Goal: Information Seeking & Learning: Learn about a topic

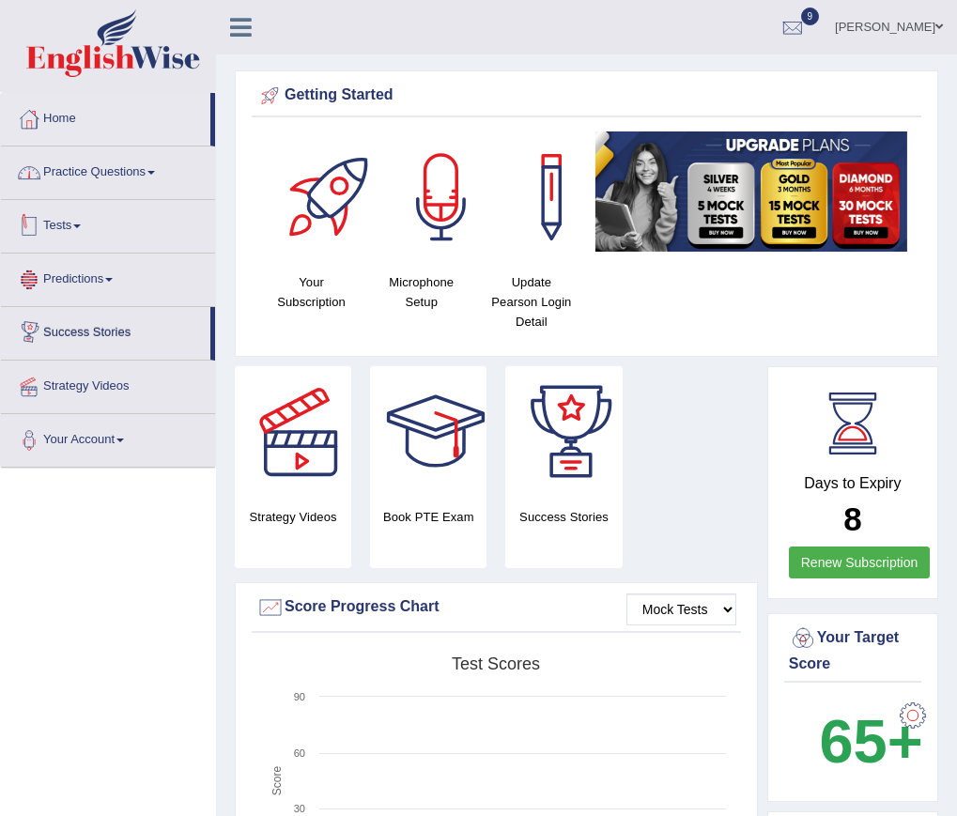
click at [83, 188] on link "Practice Questions" at bounding box center [108, 169] width 214 height 47
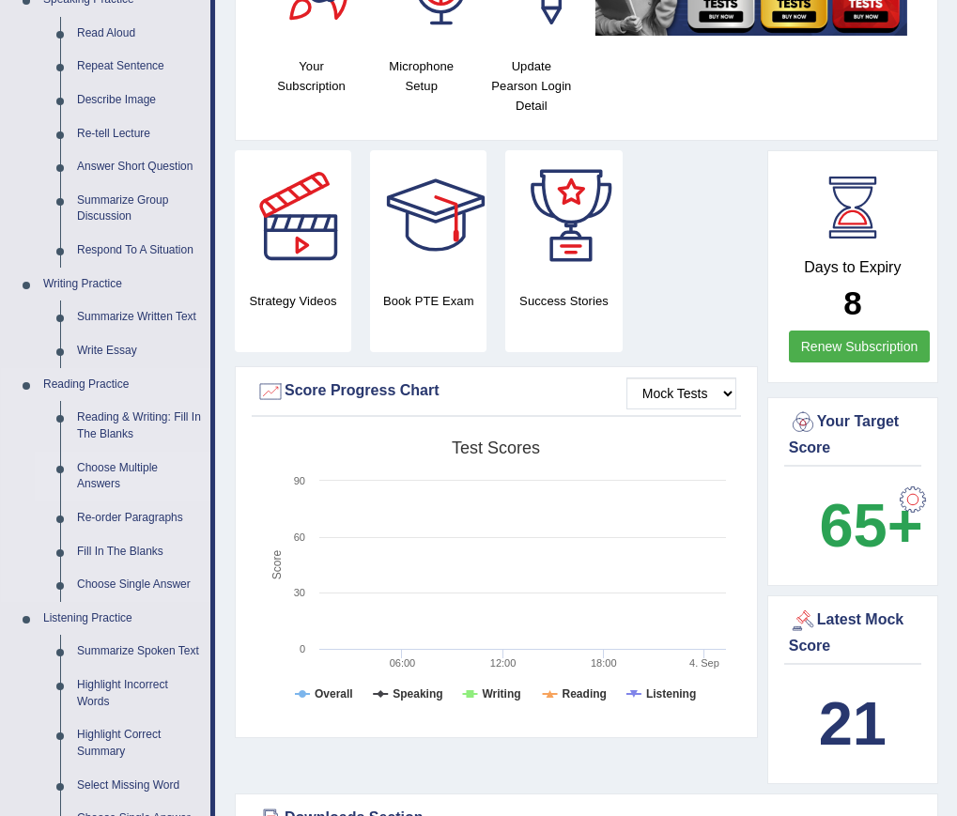
scroll to position [188, 0]
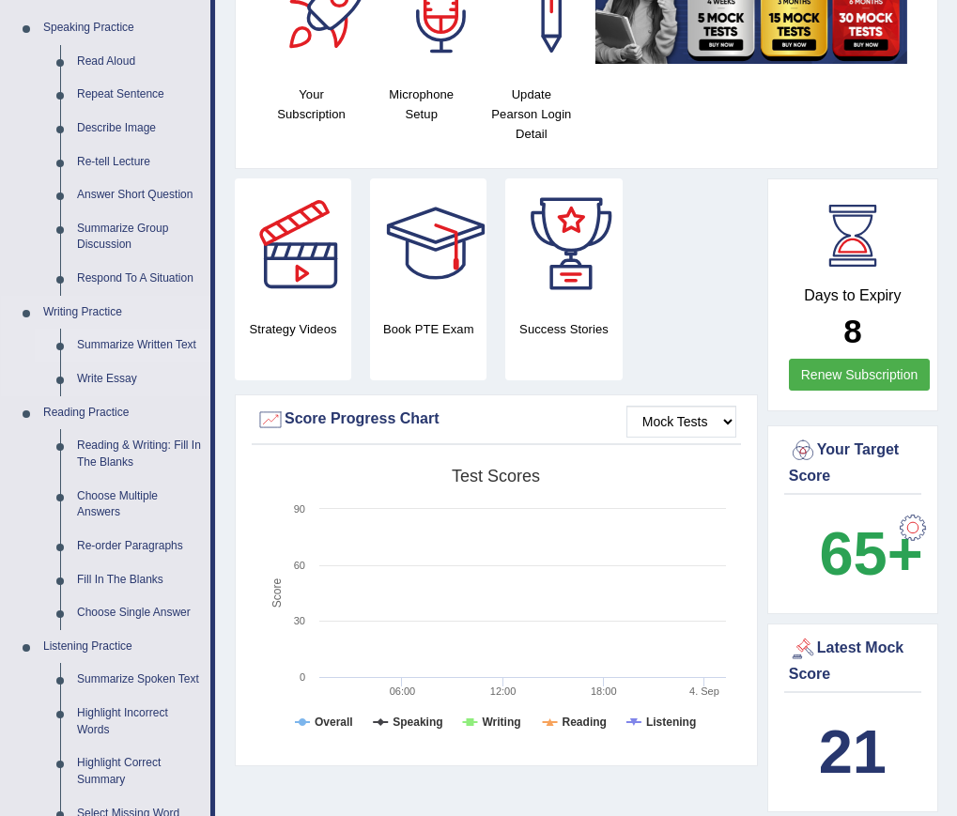
click at [112, 345] on link "Summarize Written Text" at bounding box center [140, 346] width 142 height 34
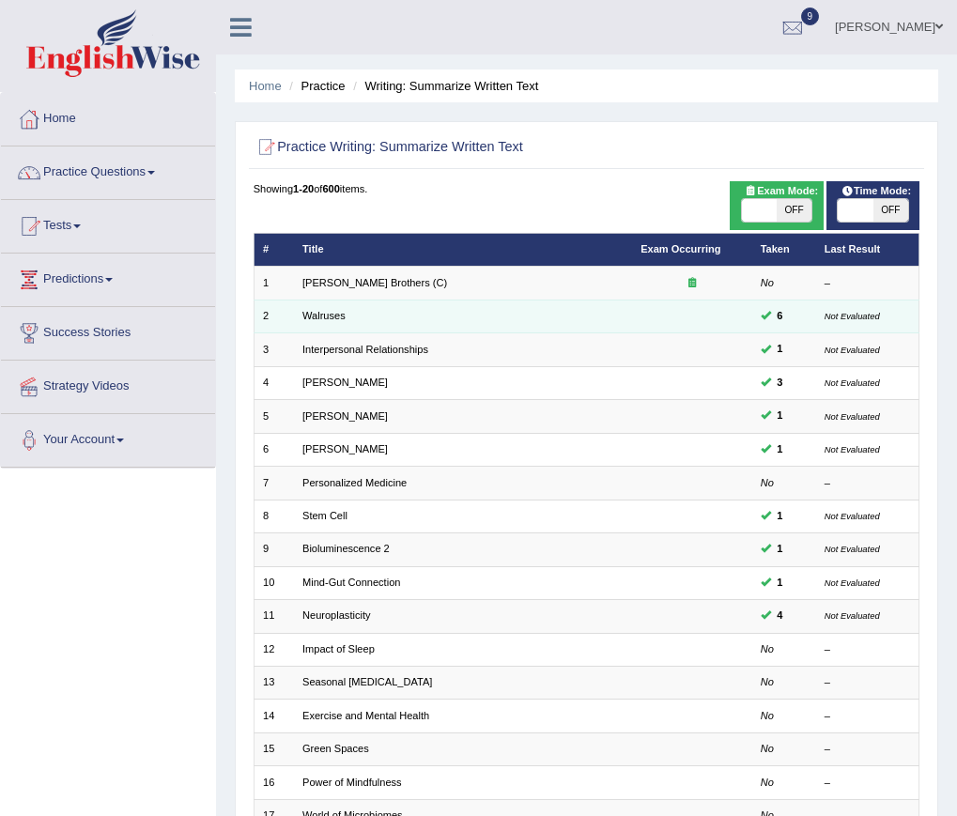
click at [284, 307] on td "2" at bounding box center [273, 315] width 40 height 33
click at [312, 314] on link "Walruses" at bounding box center [323, 315] width 43 height 11
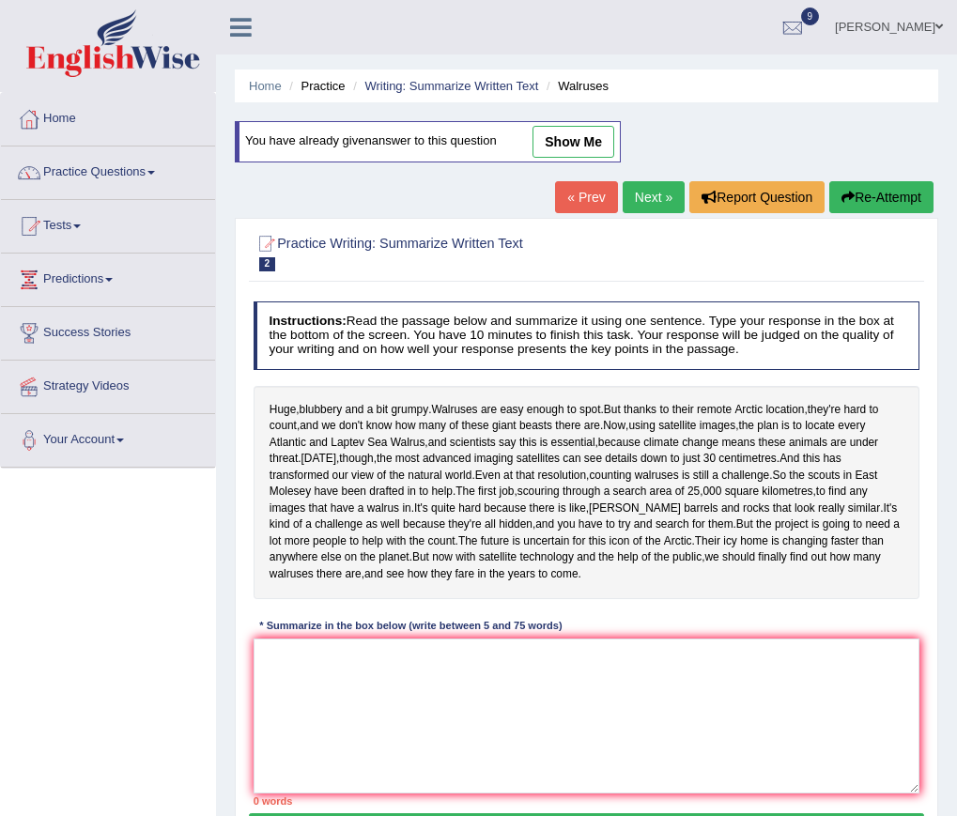
click at [548, 141] on link "show me" at bounding box center [573, 142] width 82 height 32
type textarea "Walruses are easy enough to spot, but they are hard to count, furthermore, coun…"
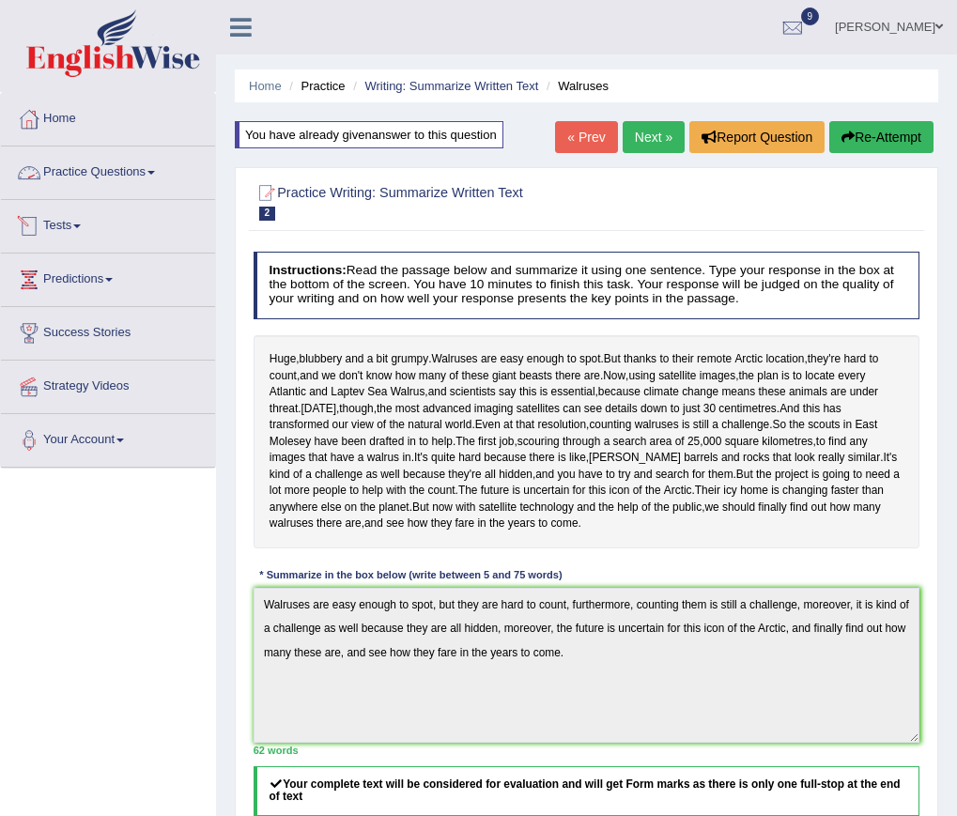
click at [90, 167] on link "Practice Questions" at bounding box center [108, 169] width 214 height 47
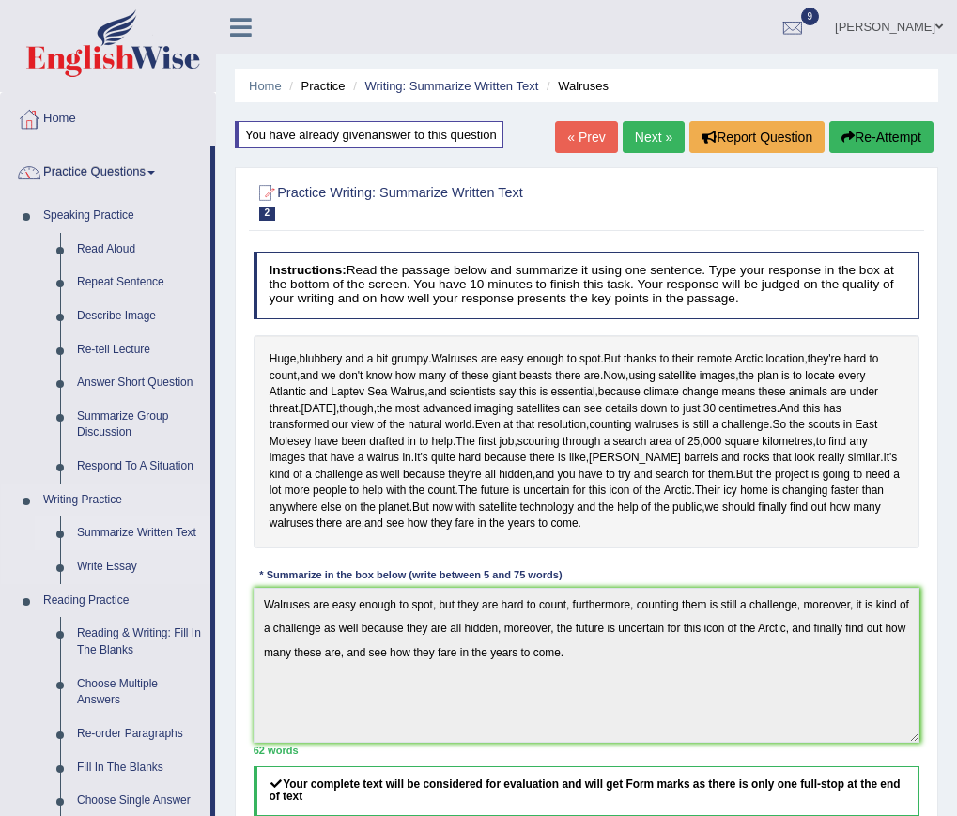
click at [118, 527] on link "Summarize Written Text" at bounding box center [140, 533] width 142 height 34
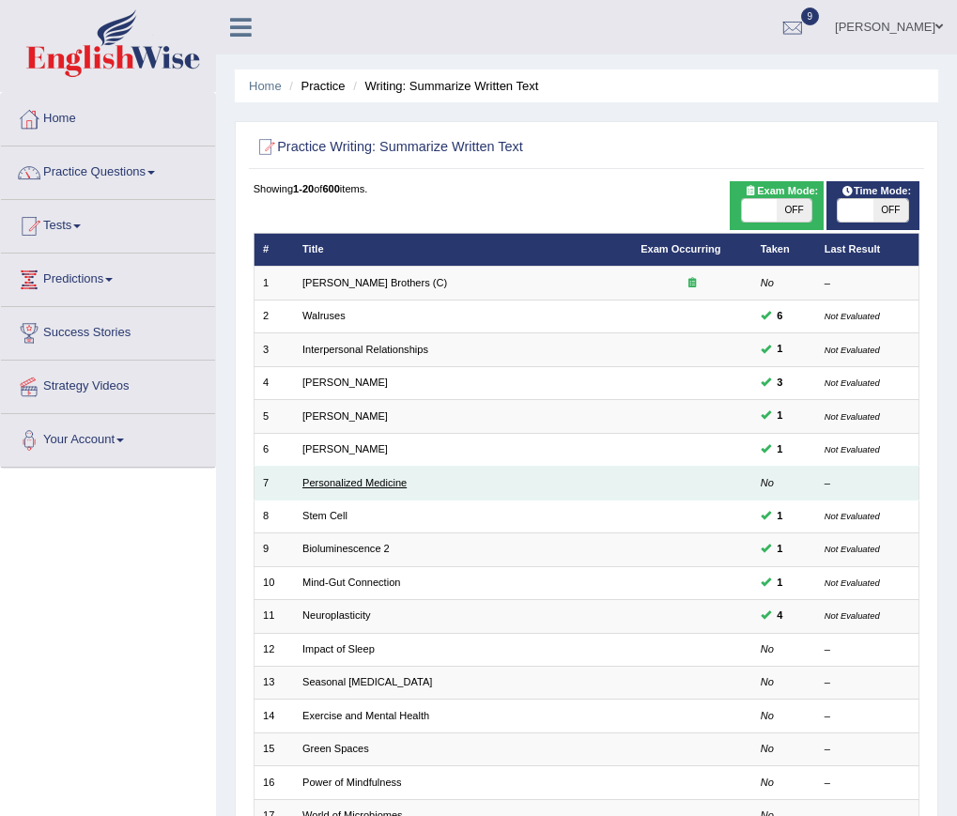
click at [366, 486] on link "Personalized Medicine" at bounding box center [354, 482] width 104 height 11
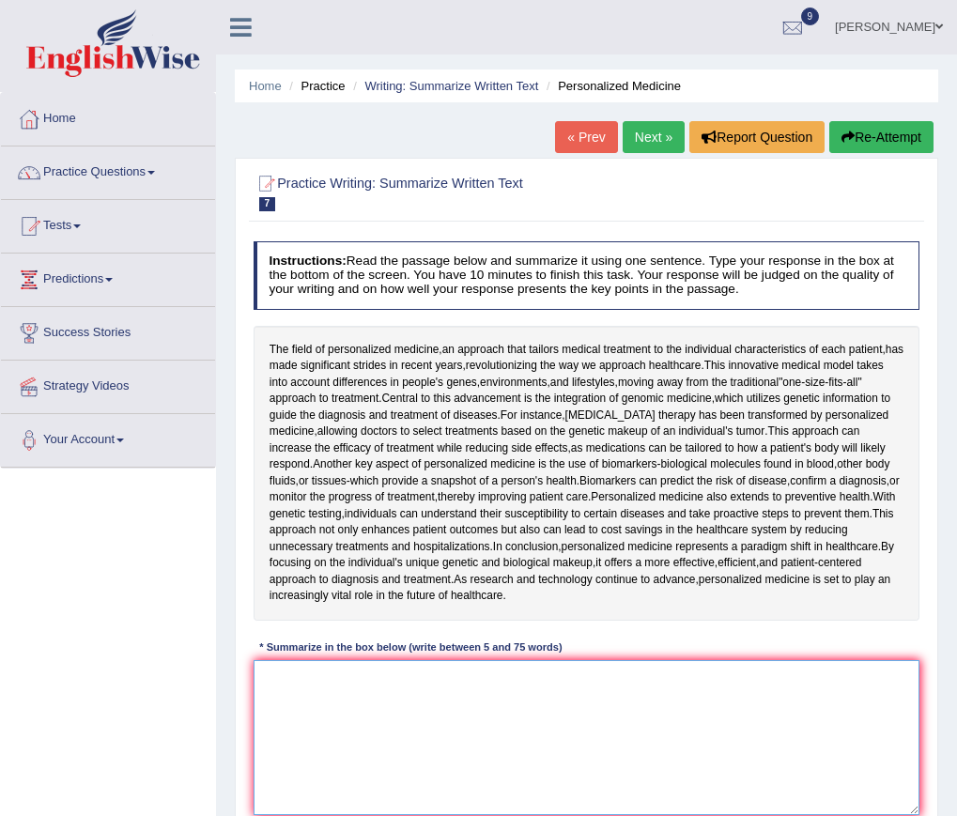
click at [347, 665] on textarea at bounding box center [586, 737] width 667 height 155
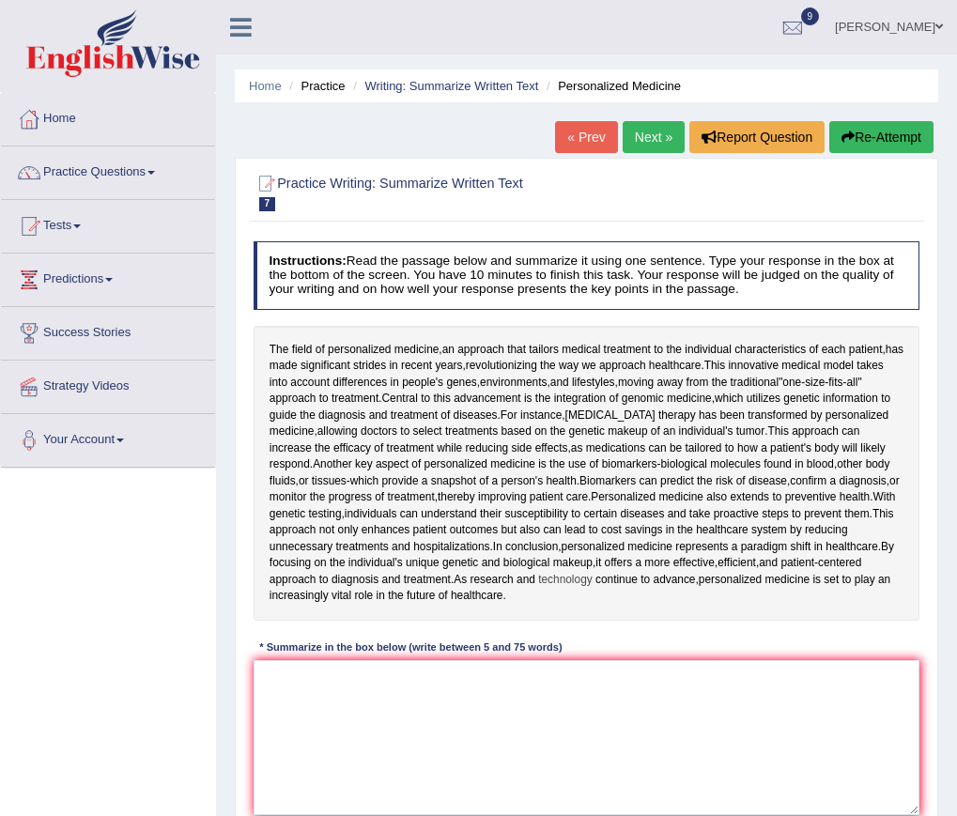
drag, startPoint x: 259, startPoint y: 333, endPoint x: 544, endPoint y: 581, distance: 377.3
click at [548, 582] on div "The field of personalized medicine , an approach that tailors medical treatment…" at bounding box center [586, 473] width 667 height 295
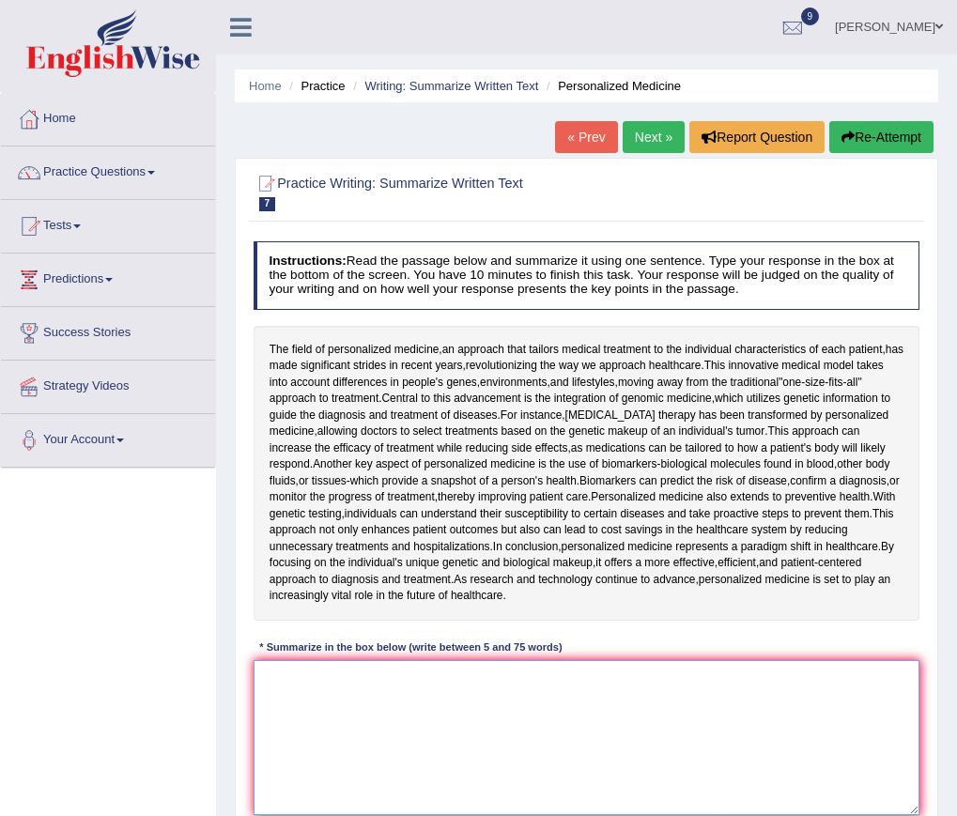
click at [300, 688] on textarea at bounding box center [586, 737] width 667 height 155
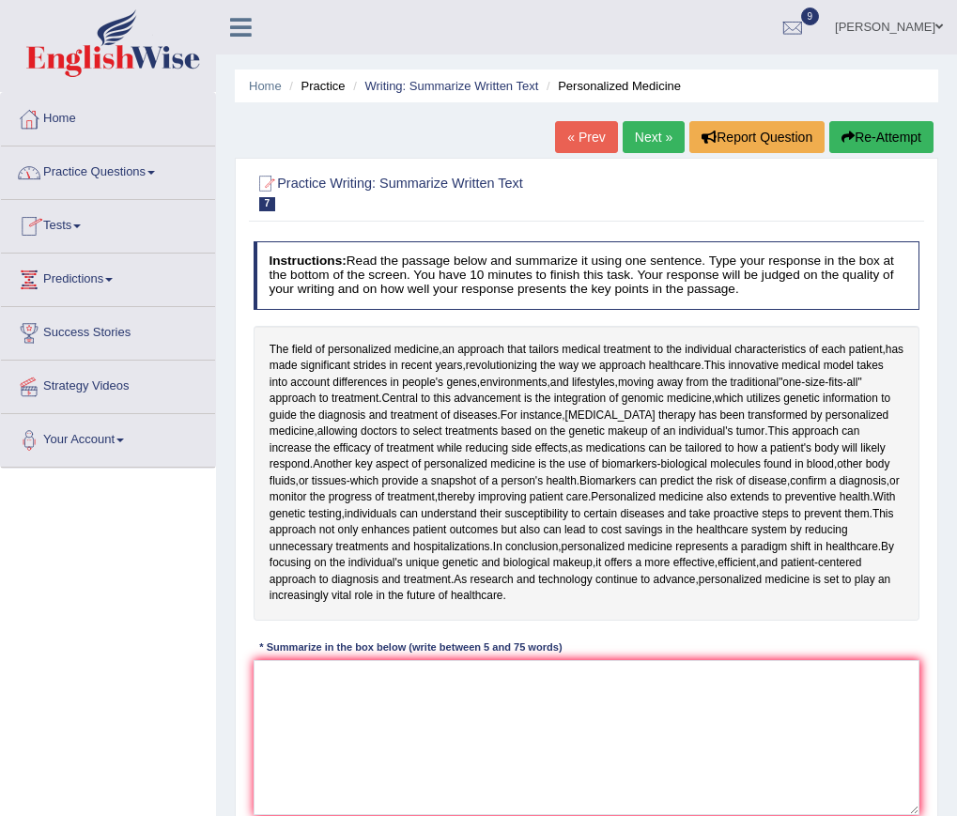
click at [89, 173] on link "Practice Questions" at bounding box center [108, 169] width 214 height 47
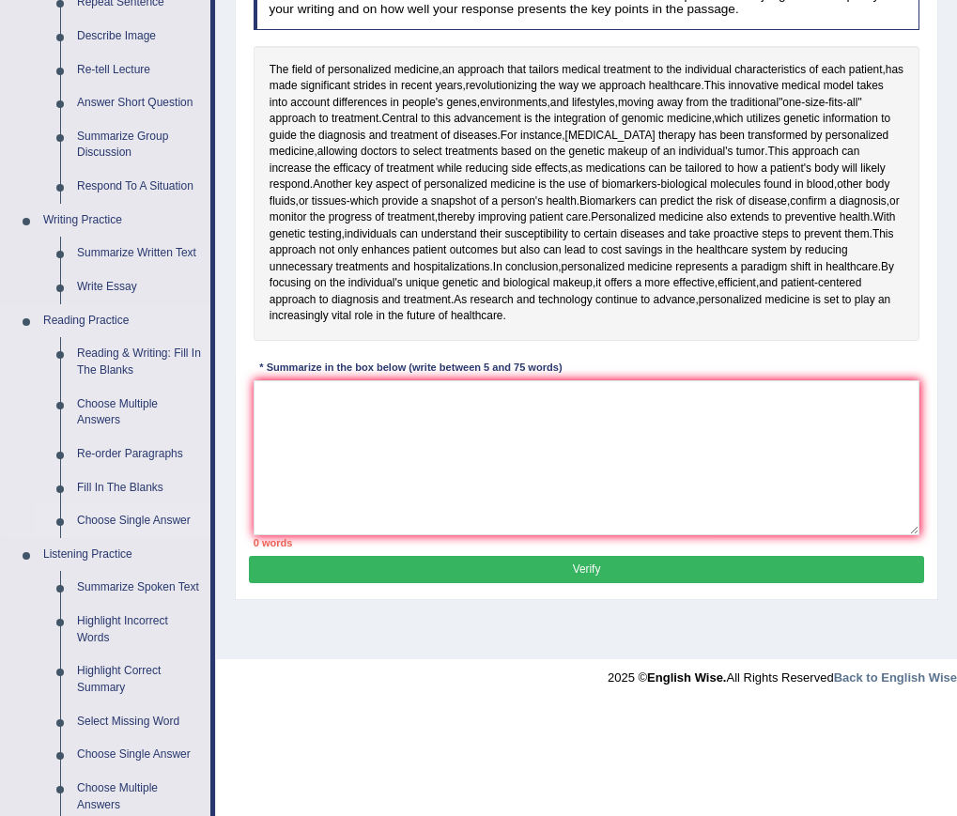
scroll to position [282, 0]
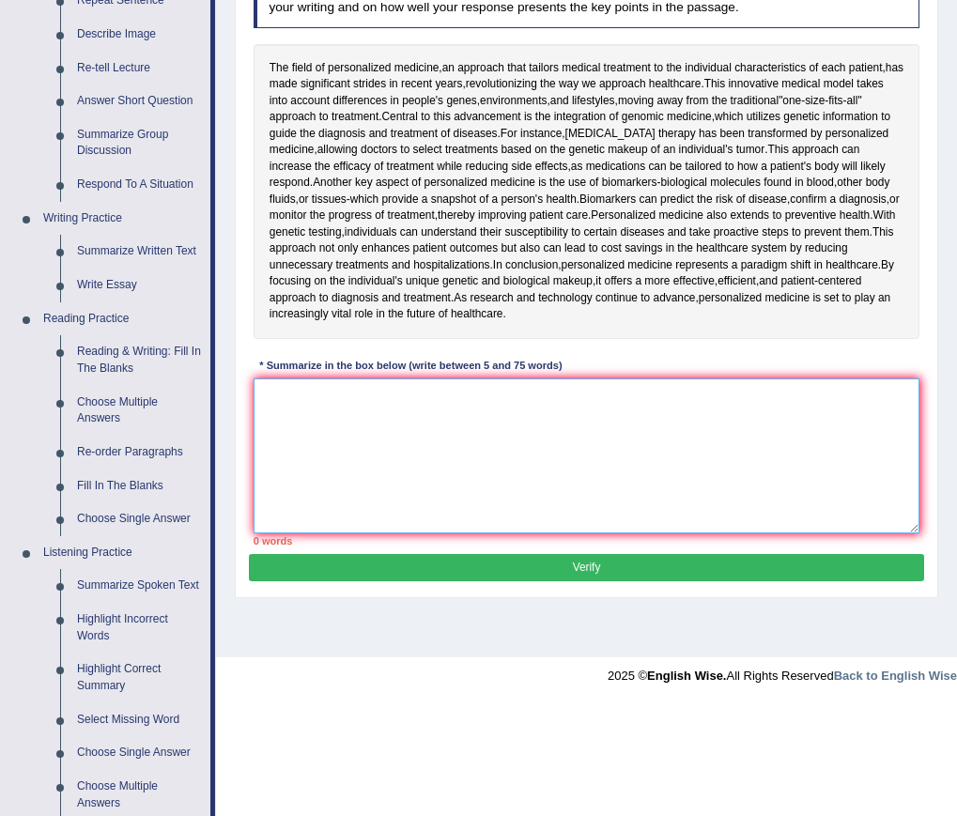
click at [555, 412] on textarea at bounding box center [586, 455] width 667 height 155
drag, startPoint x: 317, startPoint y: 398, endPoint x: 316, endPoint y: 389, distance: 9.4
click at [316, 389] on textarea at bounding box center [586, 455] width 667 height 155
click at [131, 281] on link "Write Essay" at bounding box center [140, 285] width 142 height 34
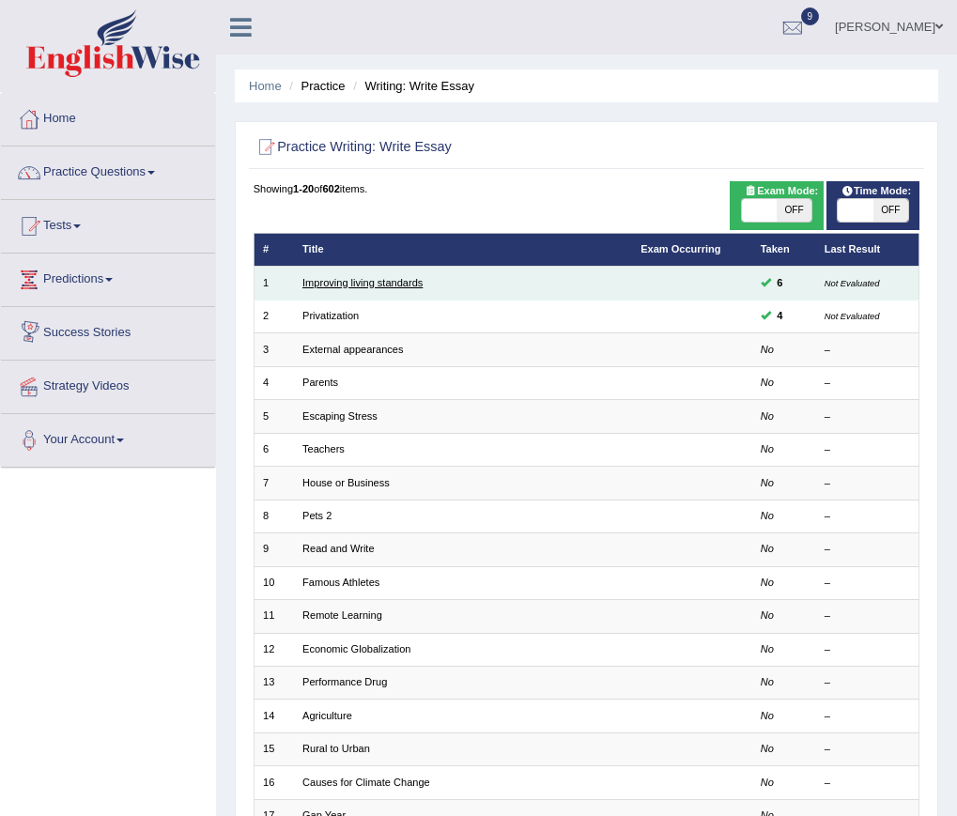
click at [349, 279] on link "Improving living standards" at bounding box center [362, 282] width 120 height 11
click at [347, 279] on link "Improving living standards" at bounding box center [362, 282] width 120 height 11
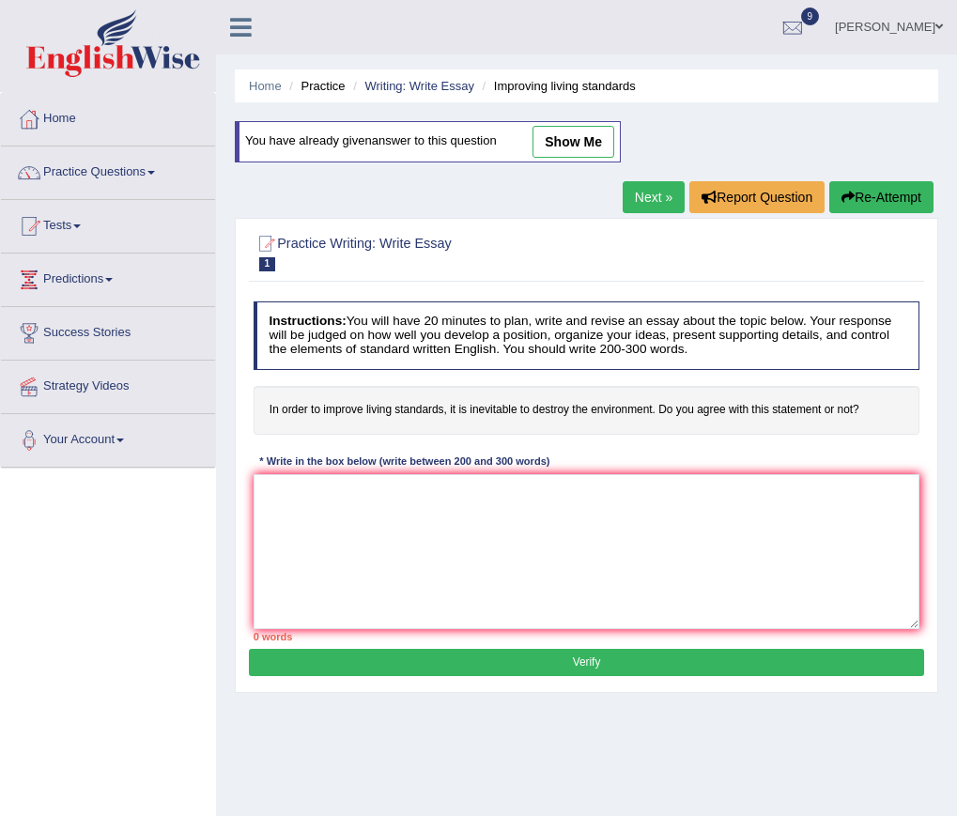
click at [597, 142] on link "show me" at bounding box center [573, 142] width 82 height 32
type textarea "The increasing influence of living standards on our lives has ignited numerous …"
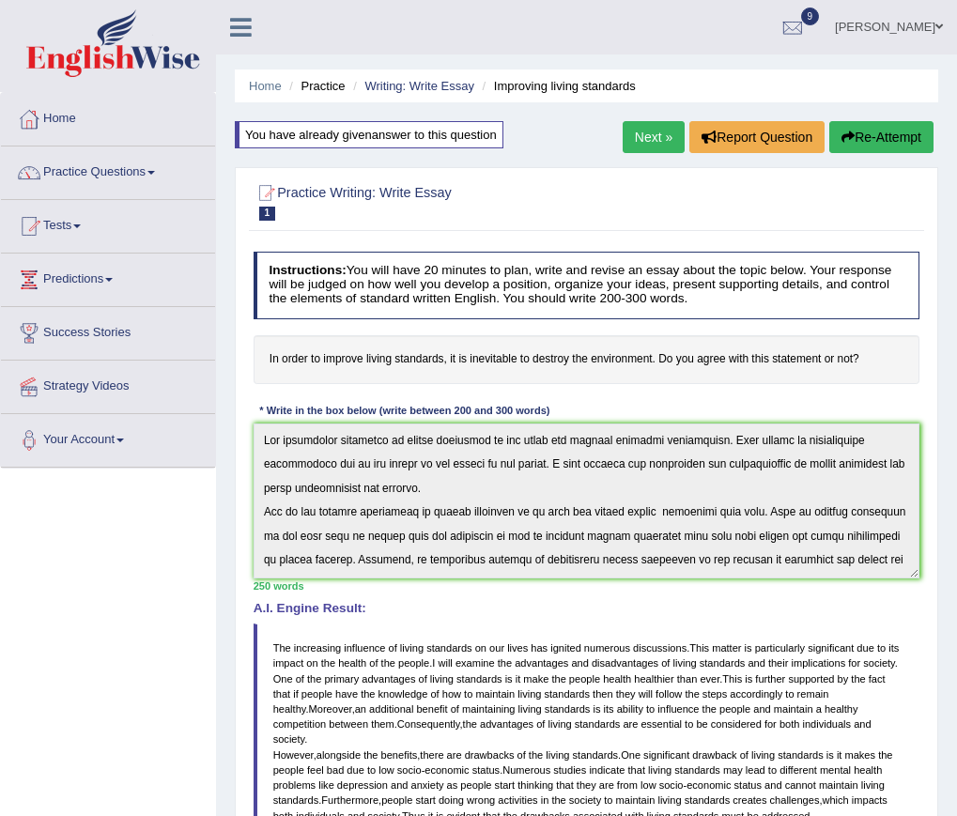
click at [652, 142] on link "Next »" at bounding box center [653, 137] width 62 height 32
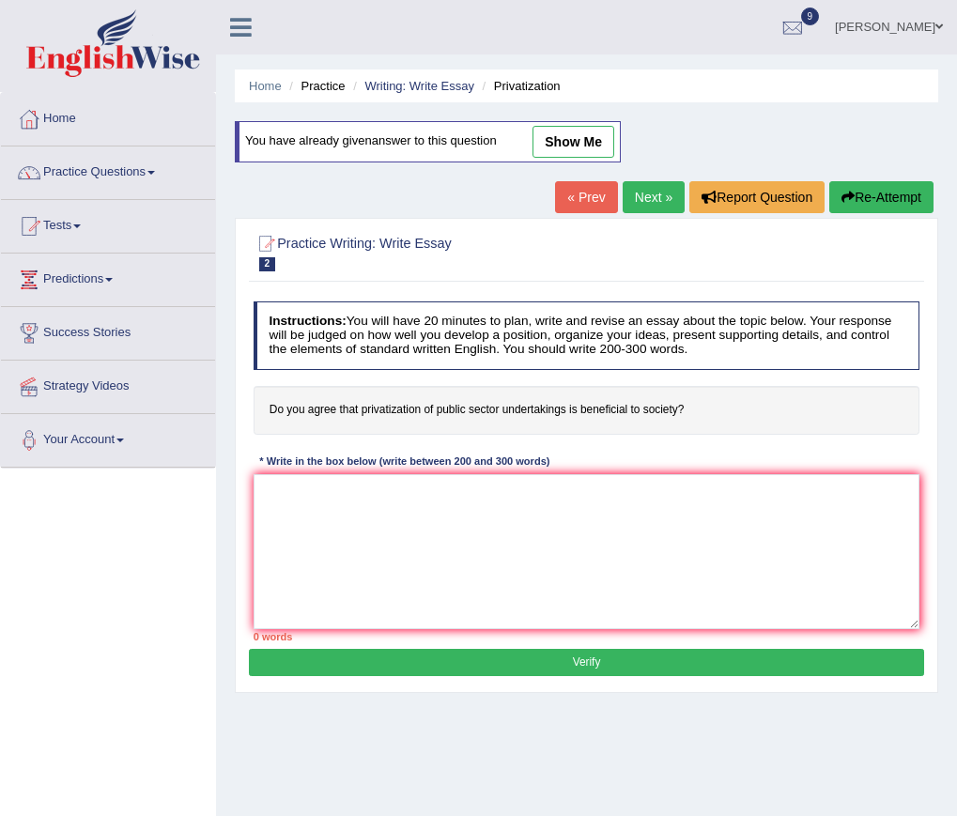
click at [568, 197] on link "« Prev" at bounding box center [586, 197] width 62 height 32
click at [575, 148] on link "show me" at bounding box center [573, 142] width 82 height 32
type textarea "The increasing influence of living standards on our lives has ignited numerous …"
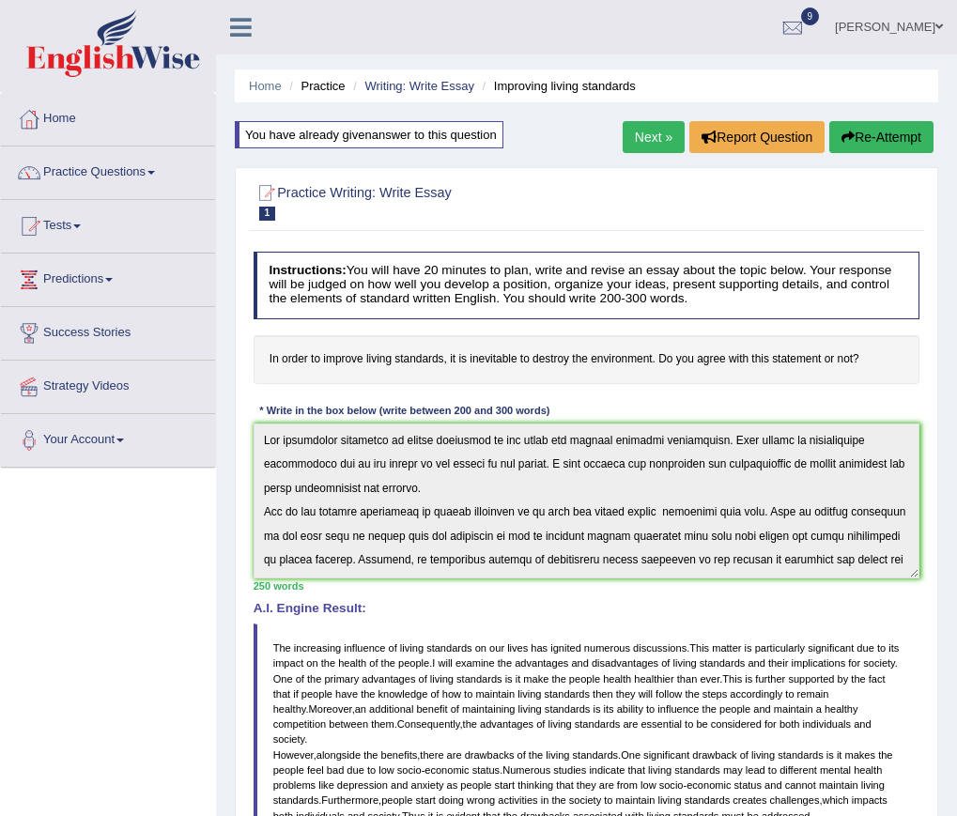
click at [634, 139] on link "Next »" at bounding box center [653, 137] width 62 height 32
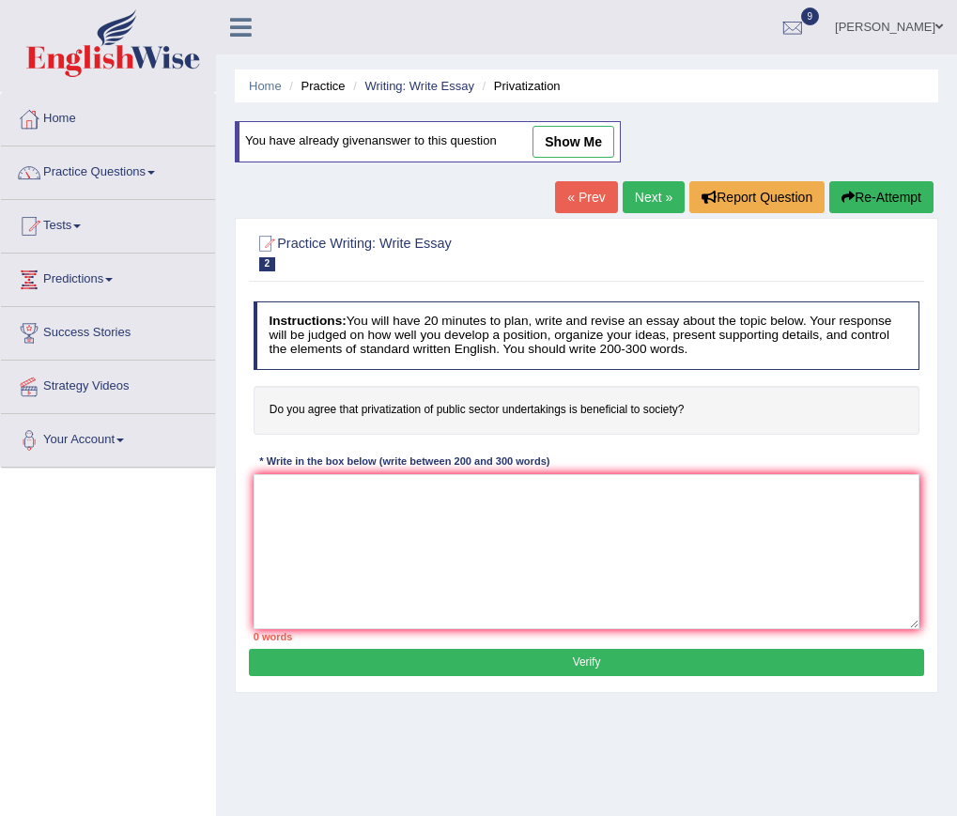
click at [569, 148] on link "show me" at bounding box center [573, 142] width 82 height 32
type textarea "The increasing influence of privatization of public sector on our lives has ign…"
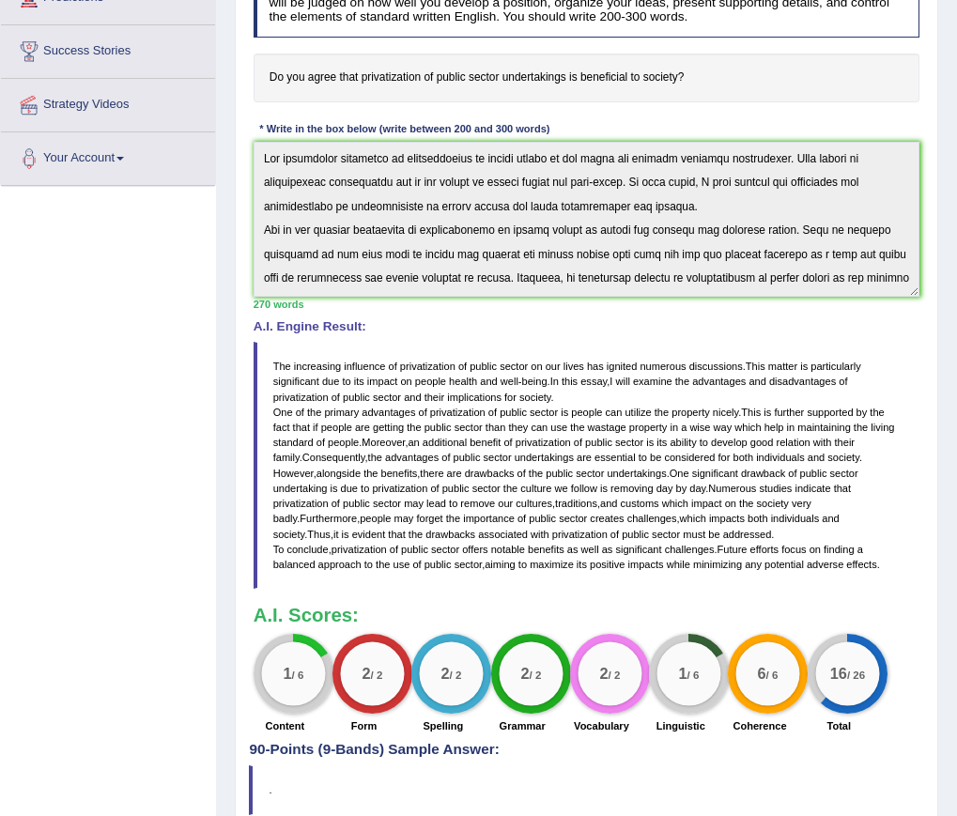
scroll to position [365, 0]
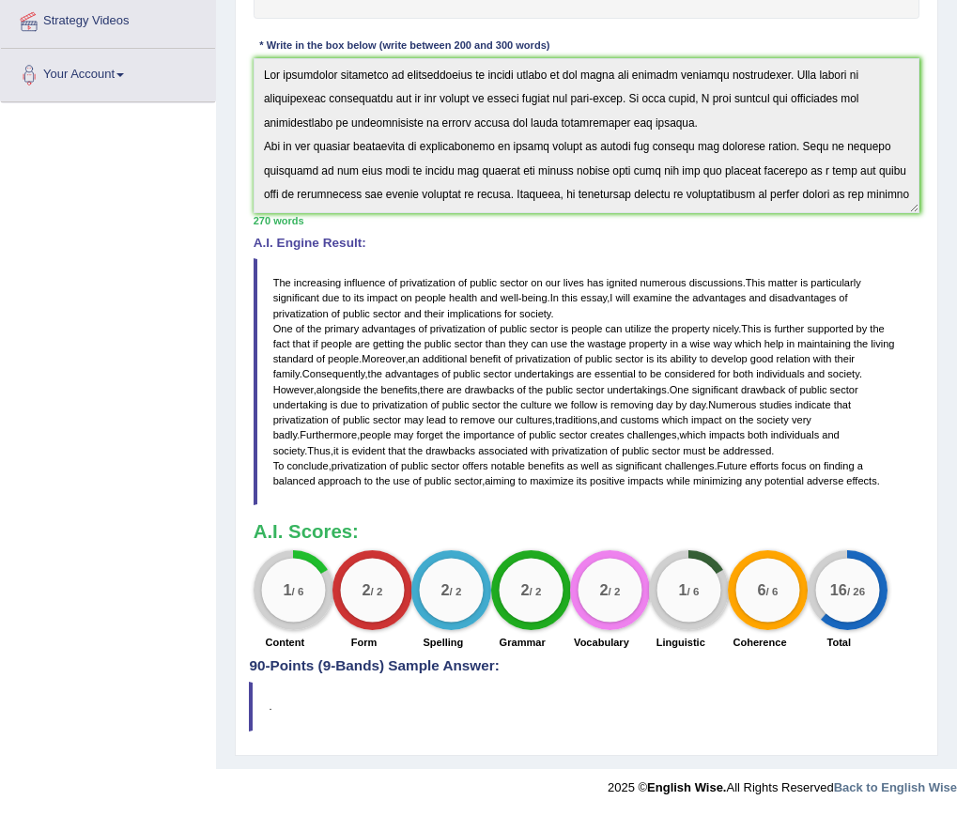
click at [297, 595] on div "1 / 6" at bounding box center [293, 591] width 64 height 64
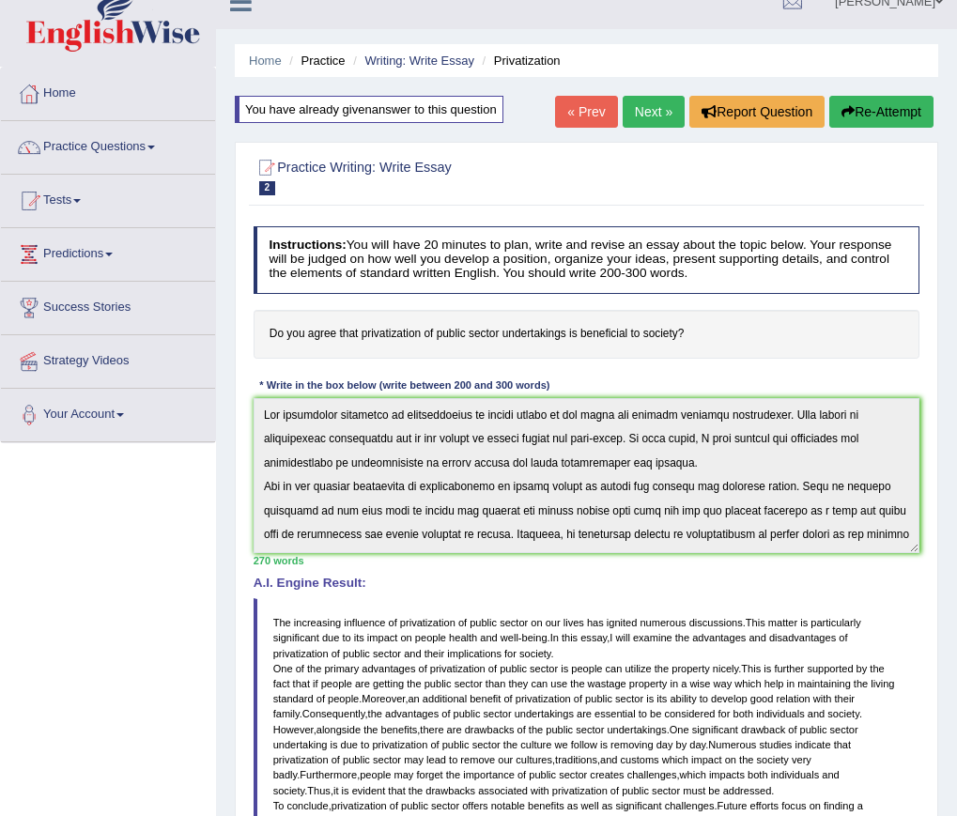
scroll to position [0, 0]
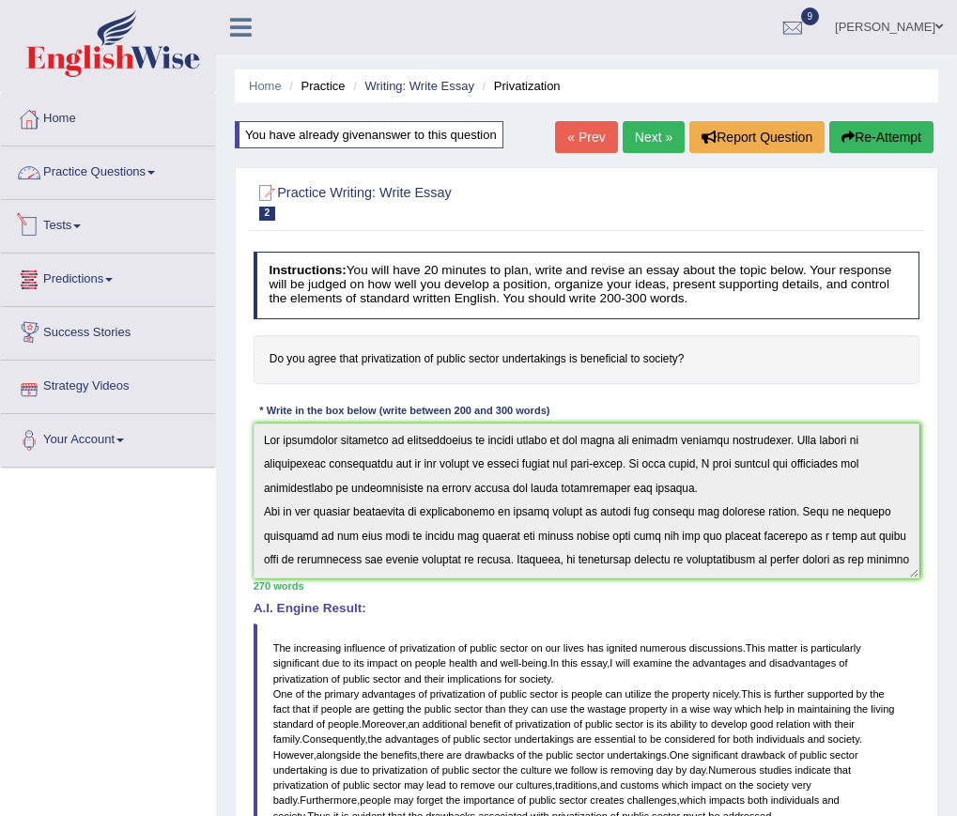
click at [102, 164] on link "Practice Questions" at bounding box center [108, 169] width 214 height 47
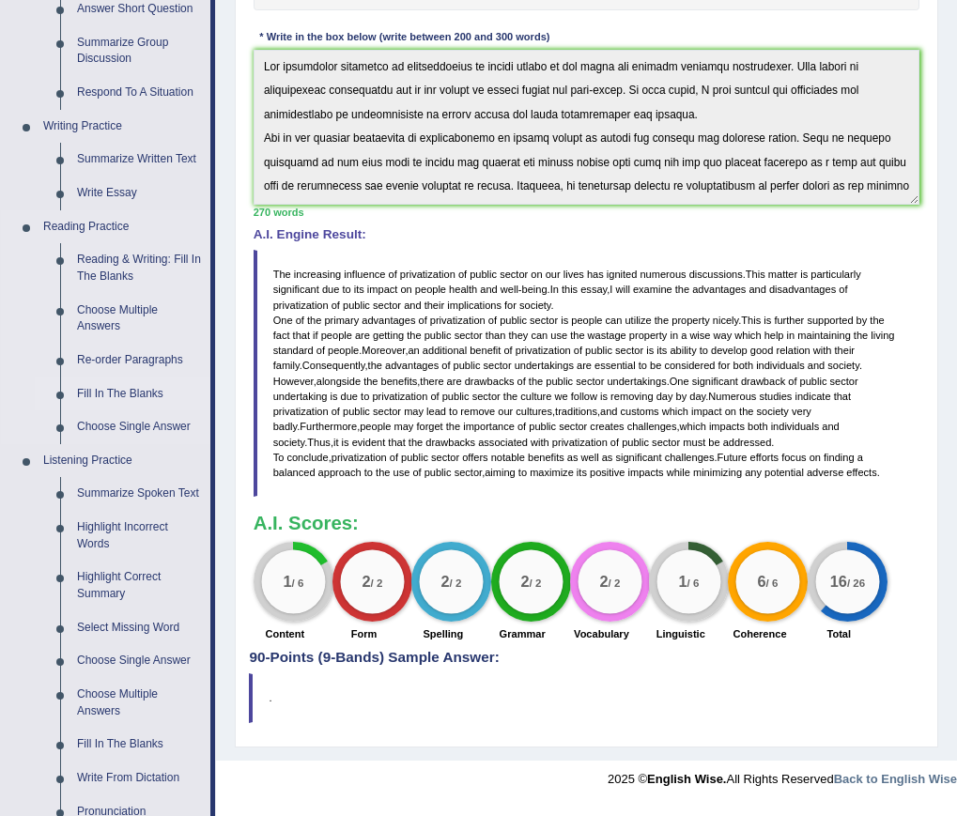
scroll to position [376, 0]
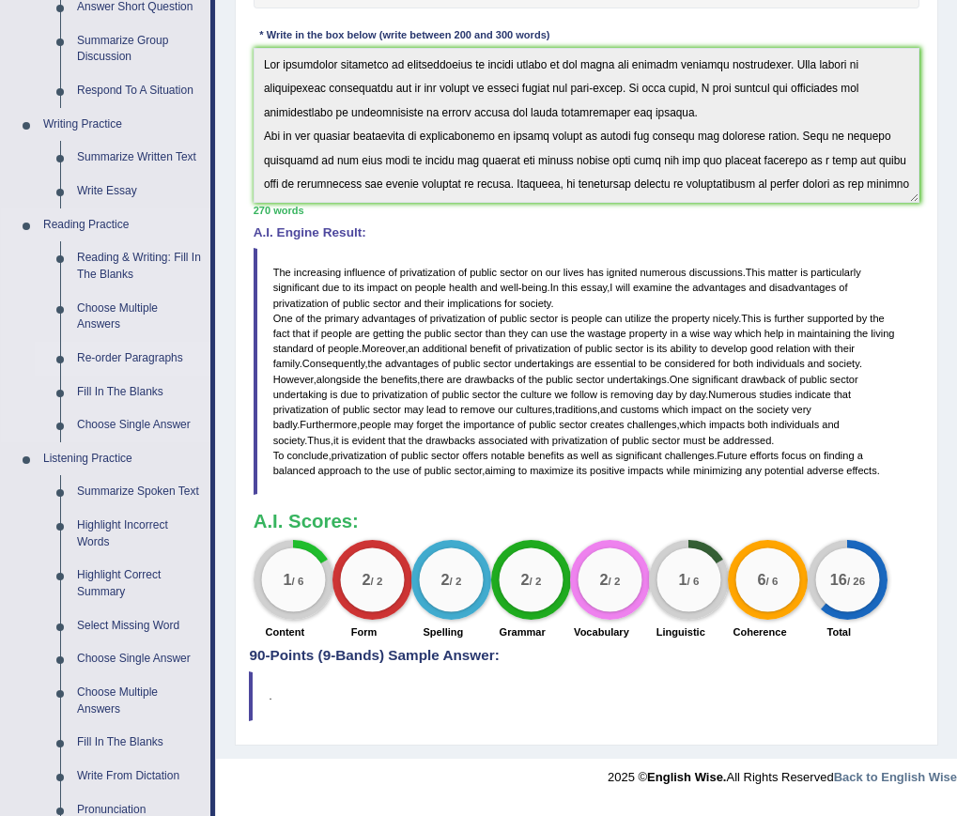
click at [135, 359] on link "Re-order Paragraphs" at bounding box center [140, 359] width 142 height 34
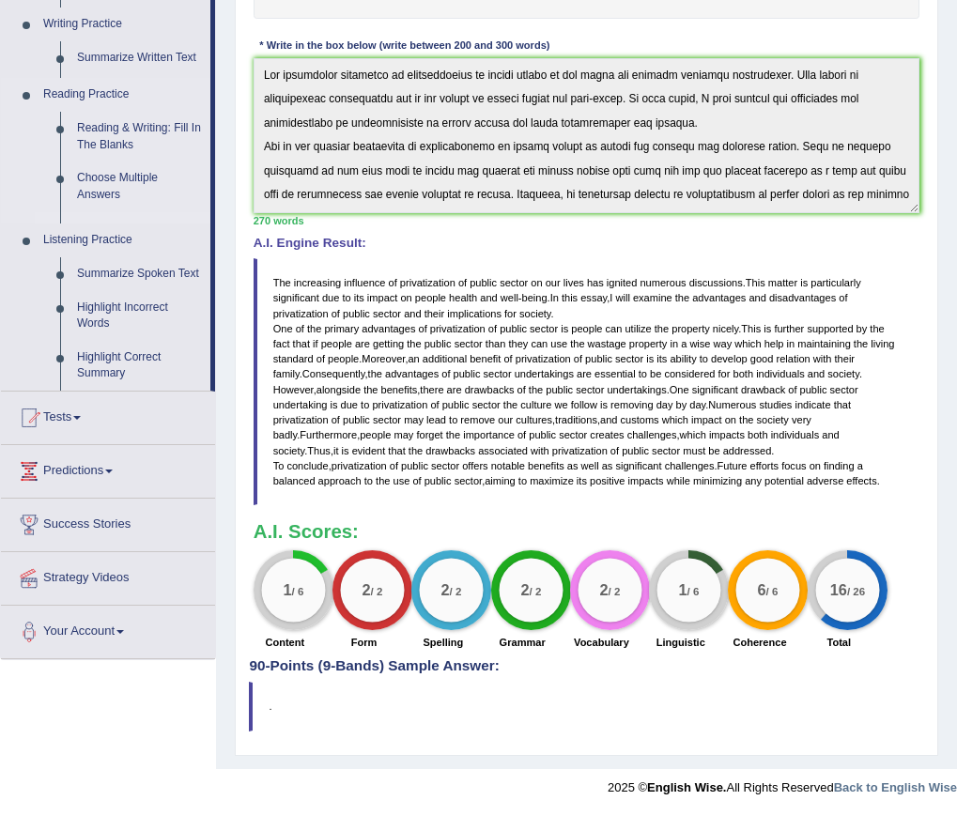
scroll to position [365, 0]
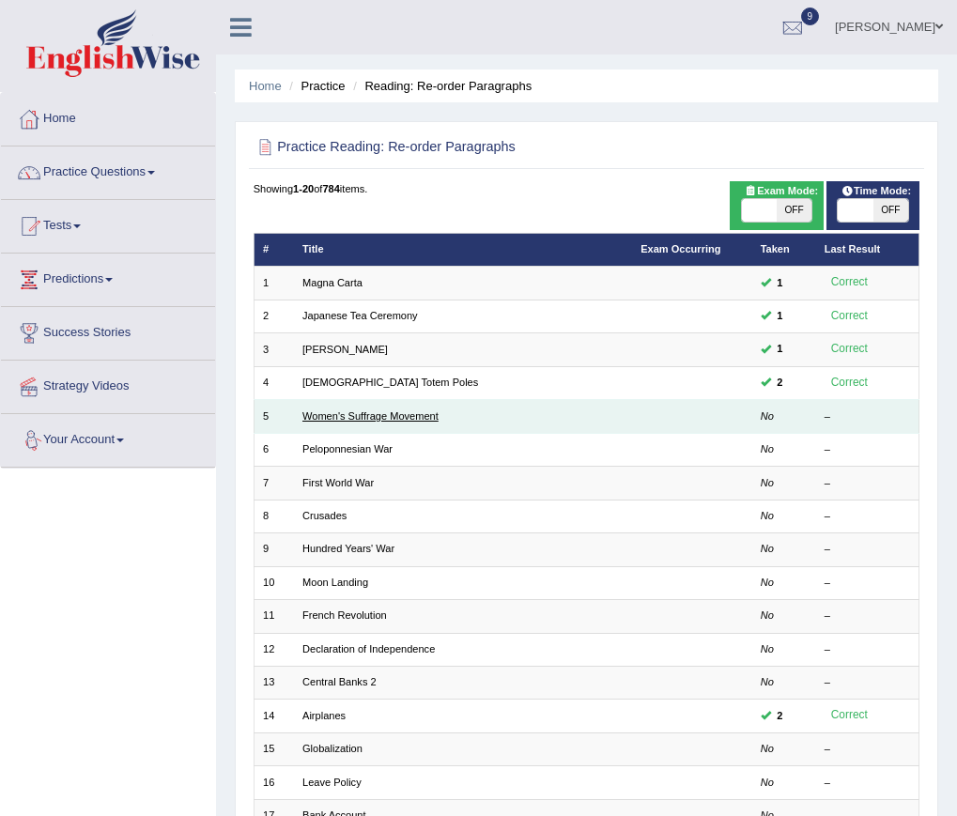
click at [323, 417] on link "Women's Suffrage Movement" at bounding box center [370, 415] width 136 height 11
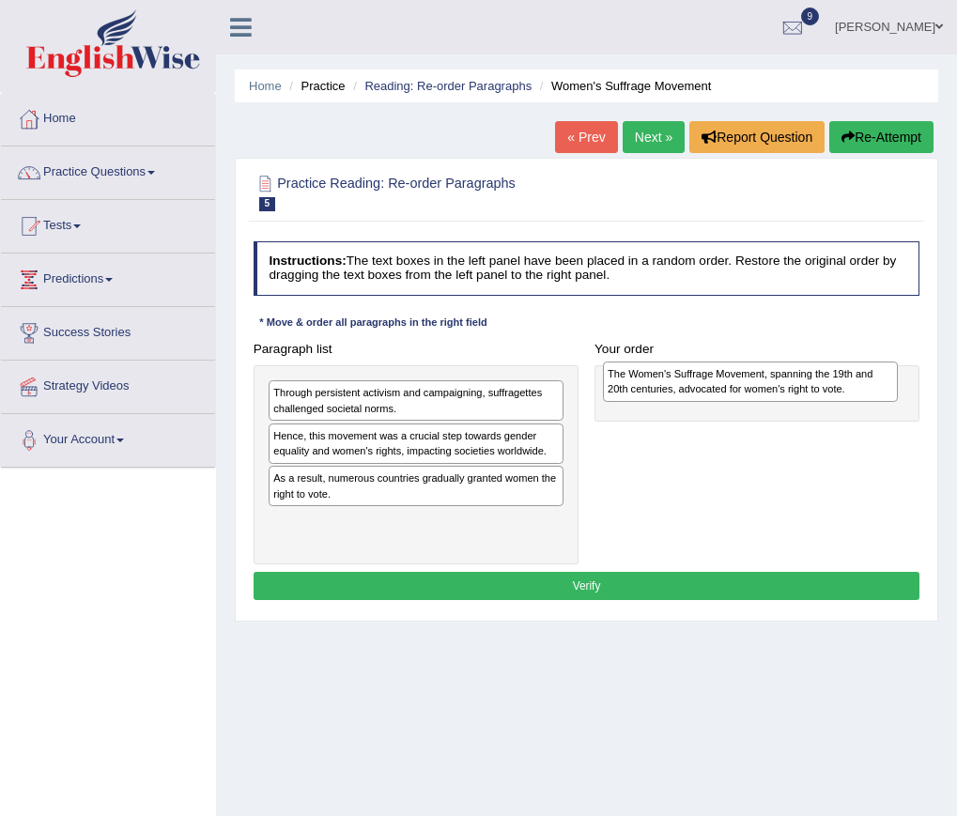
drag, startPoint x: 391, startPoint y: 543, endPoint x: 788, endPoint y: 400, distance: 422.0
click at [788, 400] on div "The Women's Suffrage Movement, spanning the 19th and 20th centuries, advocated …" at bounding box center [750, 381] width 295 height 40
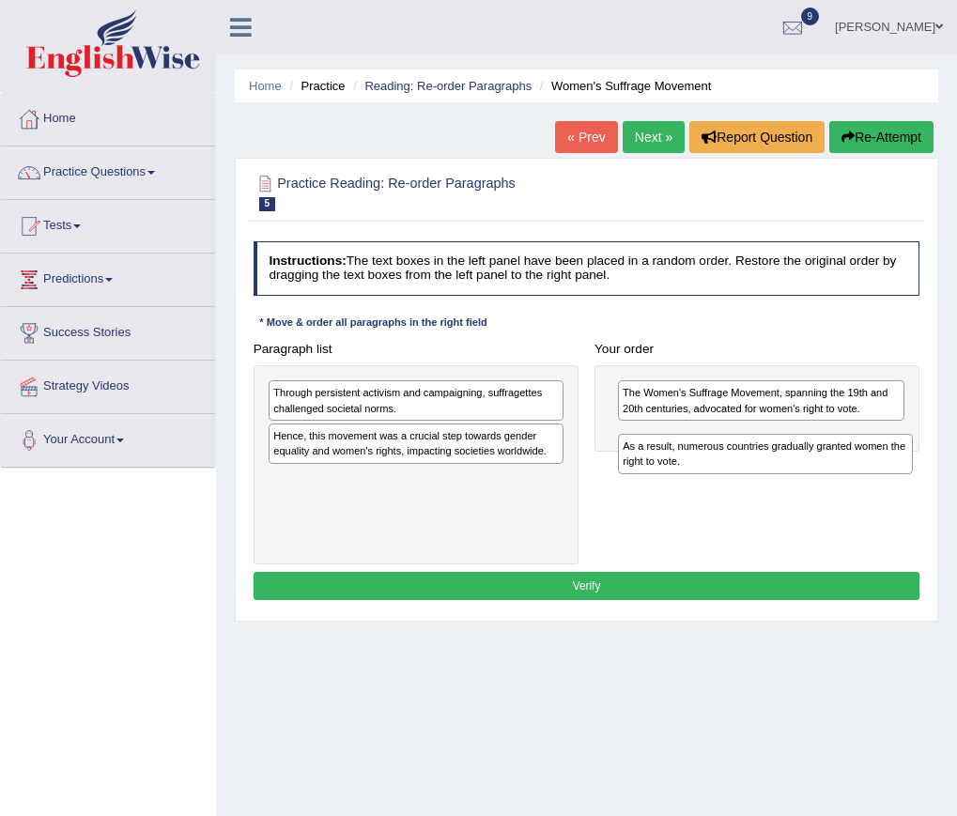
drag, startPoint x: 374, startPoint y: 491, endPoint x: 789, endPoint y: 476, distance: 415.2
click at [789, 476] on div "Paragraph list Through persistent activism and campaigning, suffragettes challe…" at bounding box center [586, 449] width 683 height 229
drag, startPoint x: 320, startPoint y: 493, endPoint x: 744, endPoint y: 467, distance: 425.1
click at [744, 467] on div "Paragraph list Through persistent activism and campaigning, suffragettes challe…" at bounding box center [586, 449] width 683 height 229
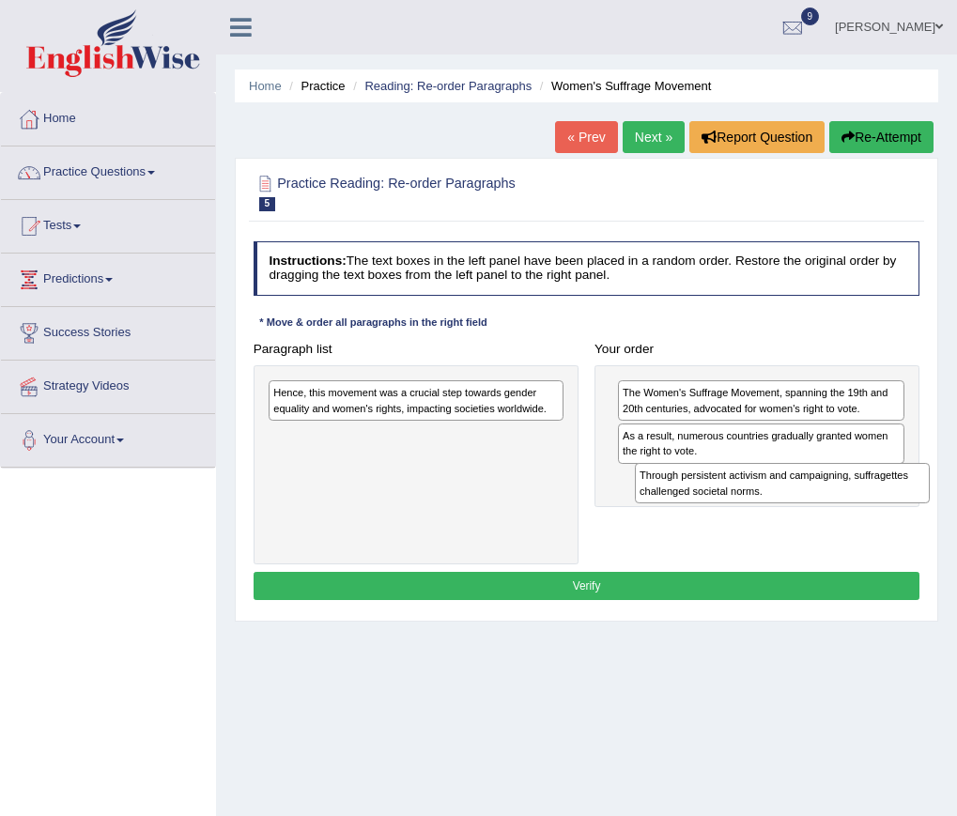
drag, startPoint x: 410, startPoint y: 402, endPoint x: 843, endPoint y: 505, distance: 444.9
click at [845, 506] on div "Paragraph list Through persistent activism and campaigning, suffragettes challe…" at bounding box center [586, 449] width 683 height 229
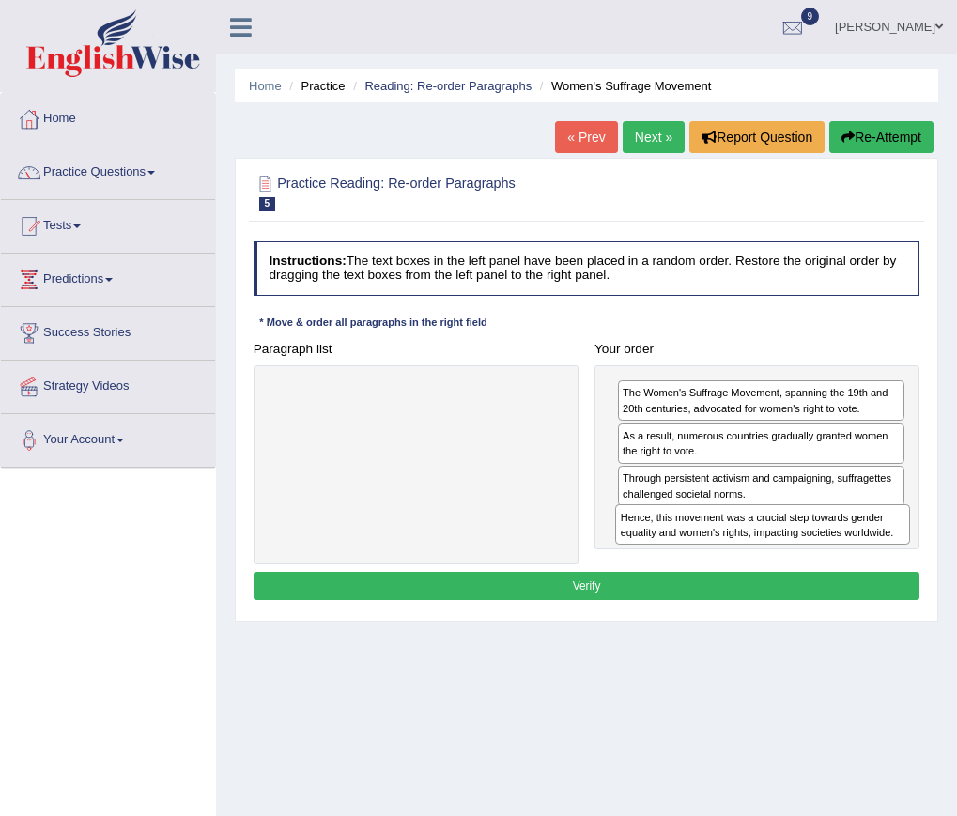
drag, startPoint x: 452, startPoint y: 398, endPoint x: 864, endPoint y: 555, distance: 440.9
click at [864, 554] on div "Paragraph list Hence, this movement was a crucial step towards gender equality …" at bounding box center [586, 449] width 683 height 229
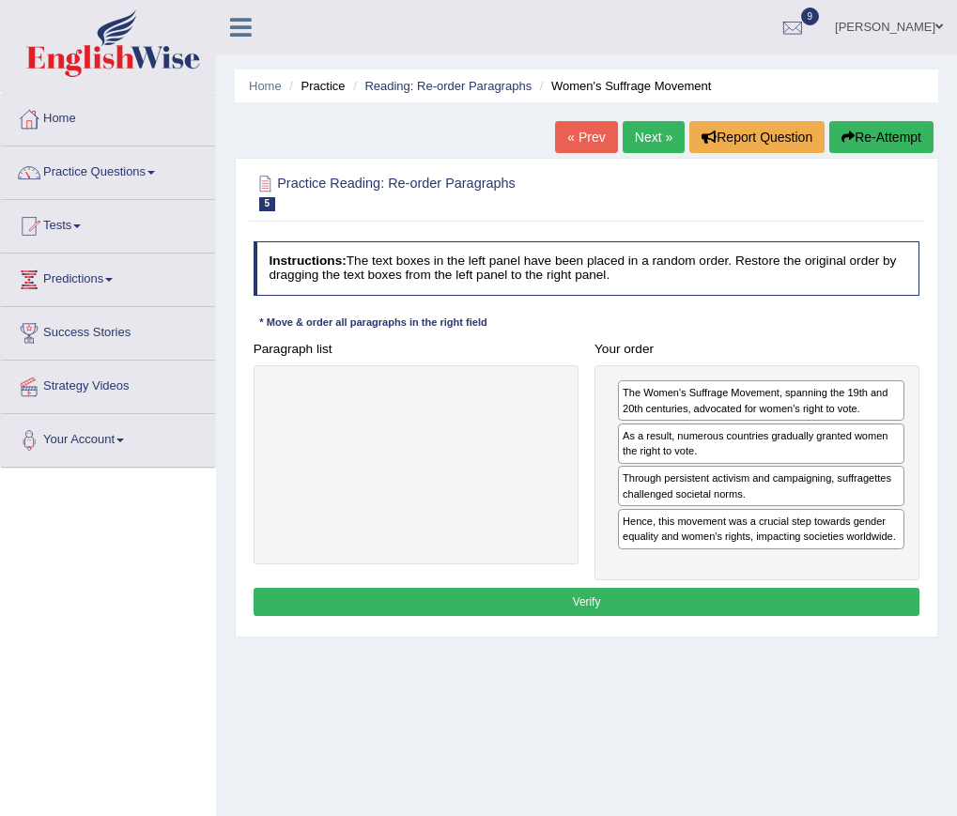
click at [624, 605] on button "Verify" at bounding box center [586, 601] width 667 height 27
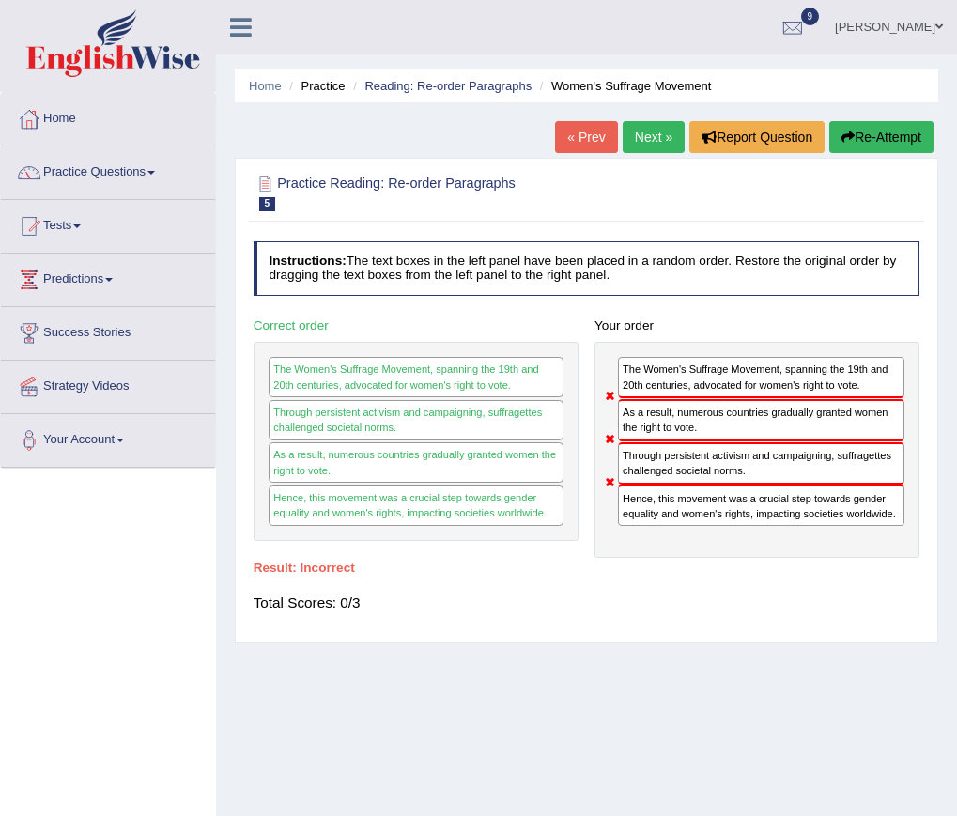
click at [866, 136] on button "Re-Attempt" at bounding box center [881, 137] width 104 height 32
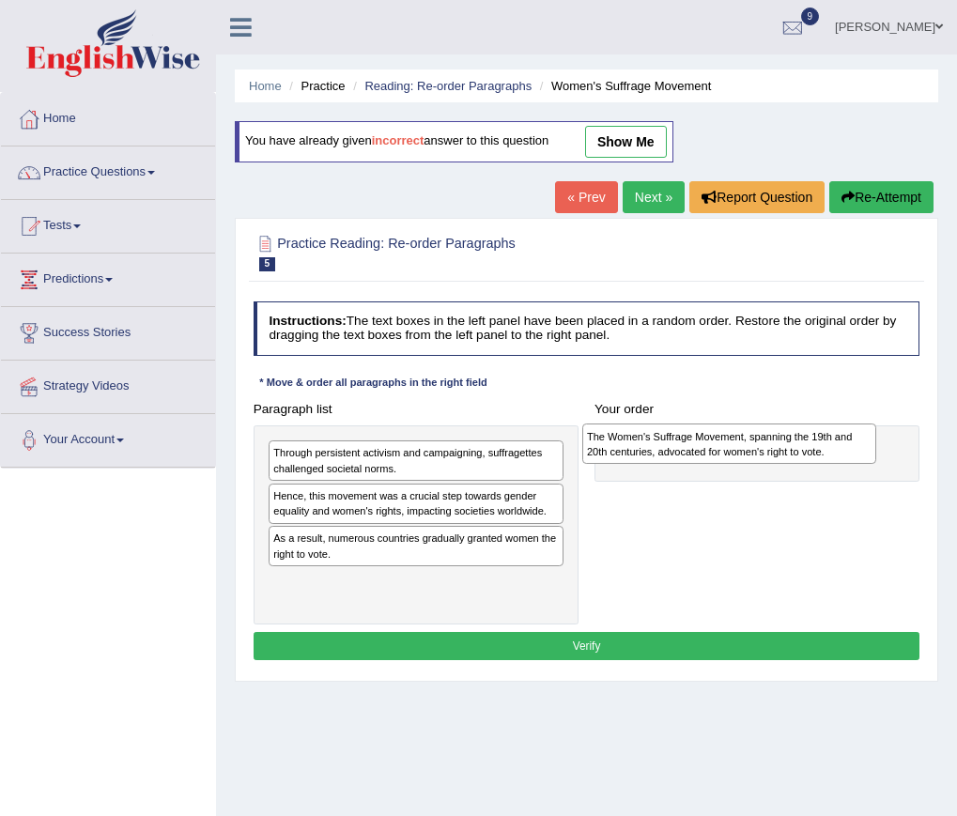
drag, startPoint x: 409, startPoint y: 601, endPoint x: 783, endPoint y: 461, distance: 399.0
click at [783, 461] on div "The Women's Suffrage Movement, spanning the 19th and 20th centuries, advocated …" at bounding box center [729, 443] width 295 height 40
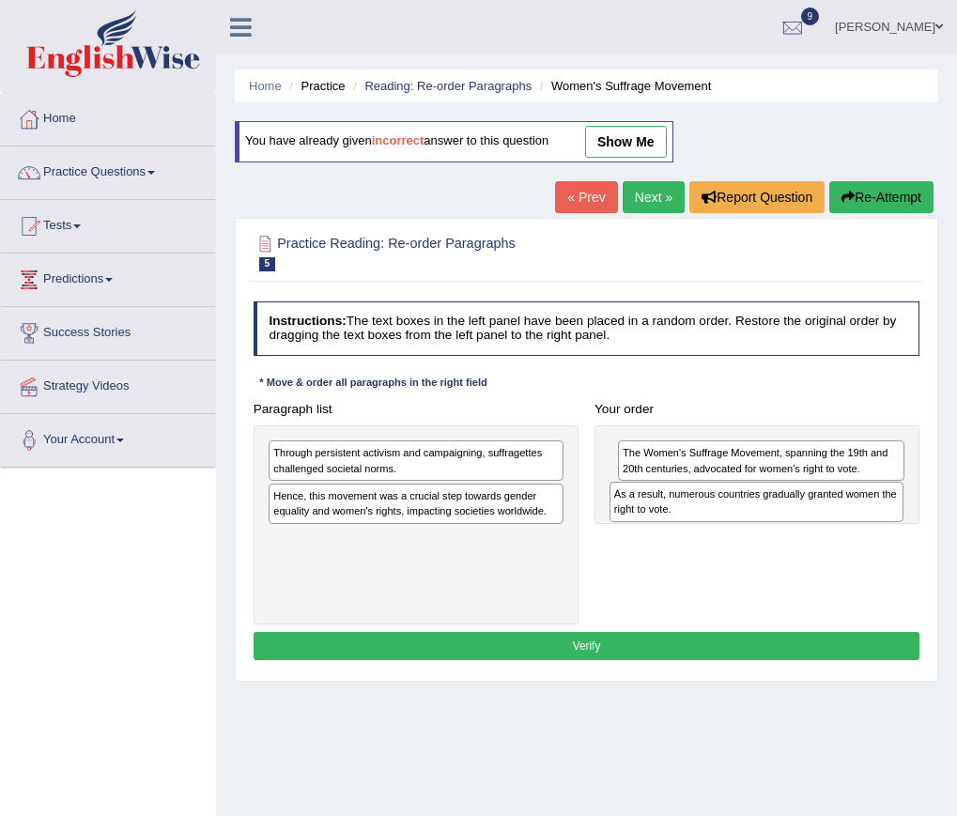
drag, startPoint x: 347, startPoint y: 545, endPoint x: 752, endPoint y: 515, distance: 405.7
click at [752, 515] on div "As a result, numerous countries gradually granted women the right to vote." at bounding box center [756, 502] width 295 height 40
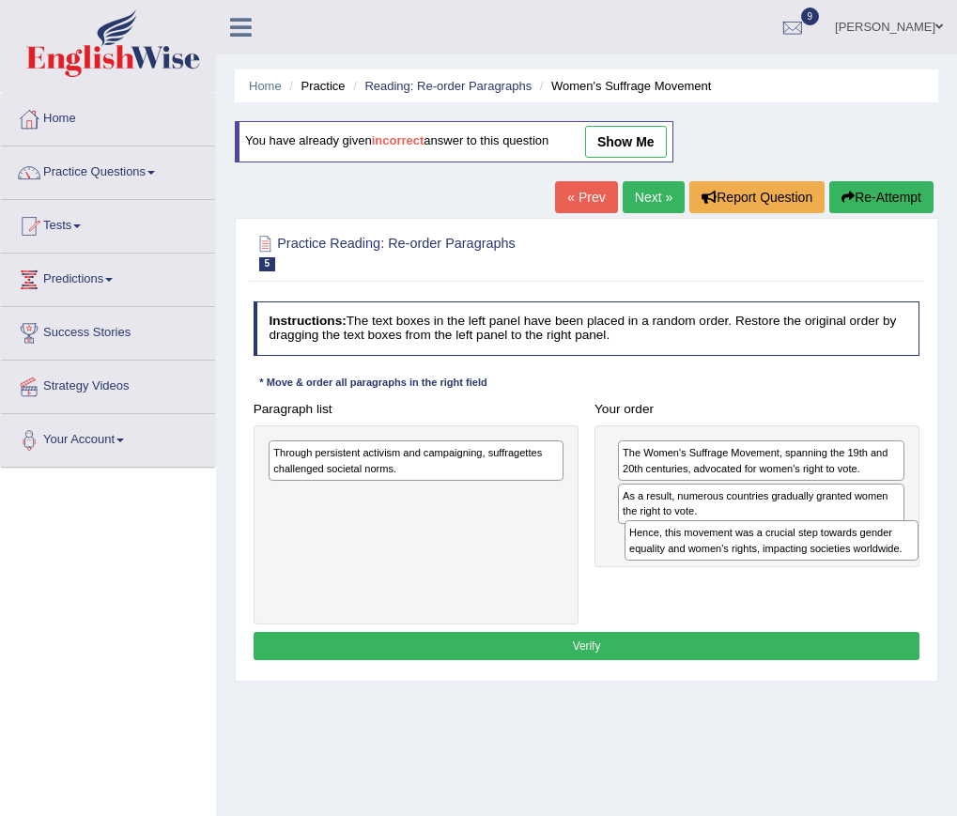
drag, startPoint x: 336, startPoint y: 516, endPoint x: 759, endPoint y: 575, distance: 426.6
click at [759, 575] on div "Paragraph list Through persistent activism and campaigning, suffragettes challe…" at bounding box center [586, 509] width 683 height 229
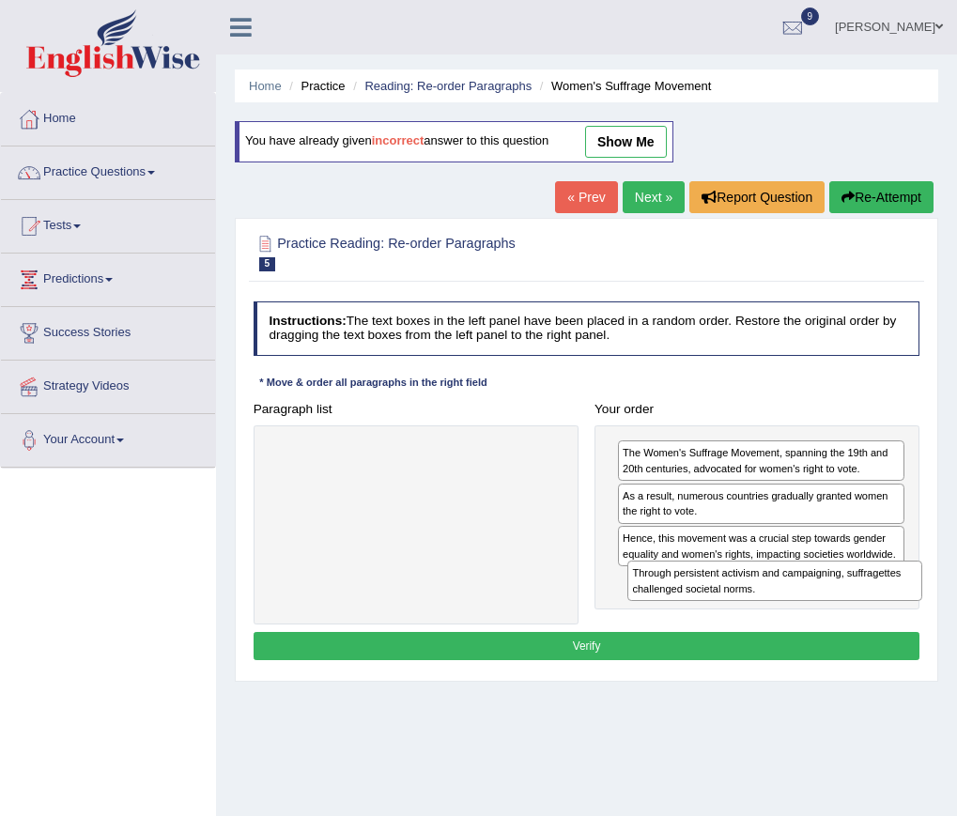
drag, startPoint x: 406, startPoint y: 452, endPoint x: 832, endPoint y: 601, distance: 451.6
click at [832, 601] on div "Paragraph list Through persistent activism and campaigning, suffragettes challe…" at bounding box center [586, 509] width 683 height 229
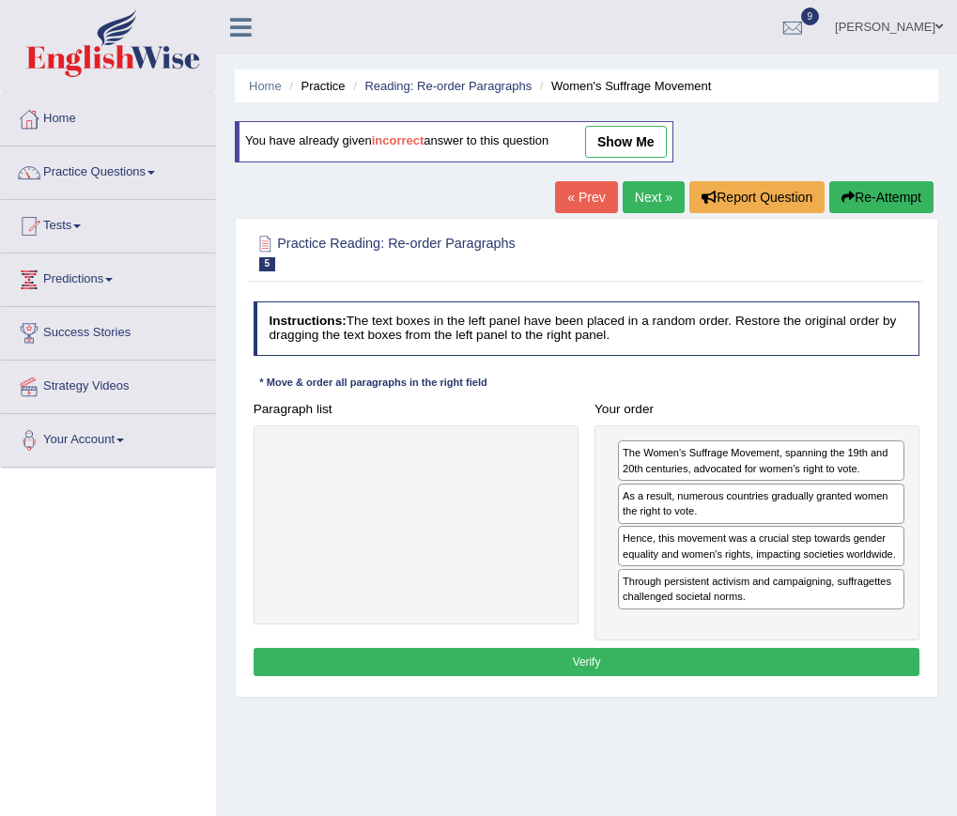
click at [699, 661] on button "Verify" at bounding box center [586, 661] width 667 height 27
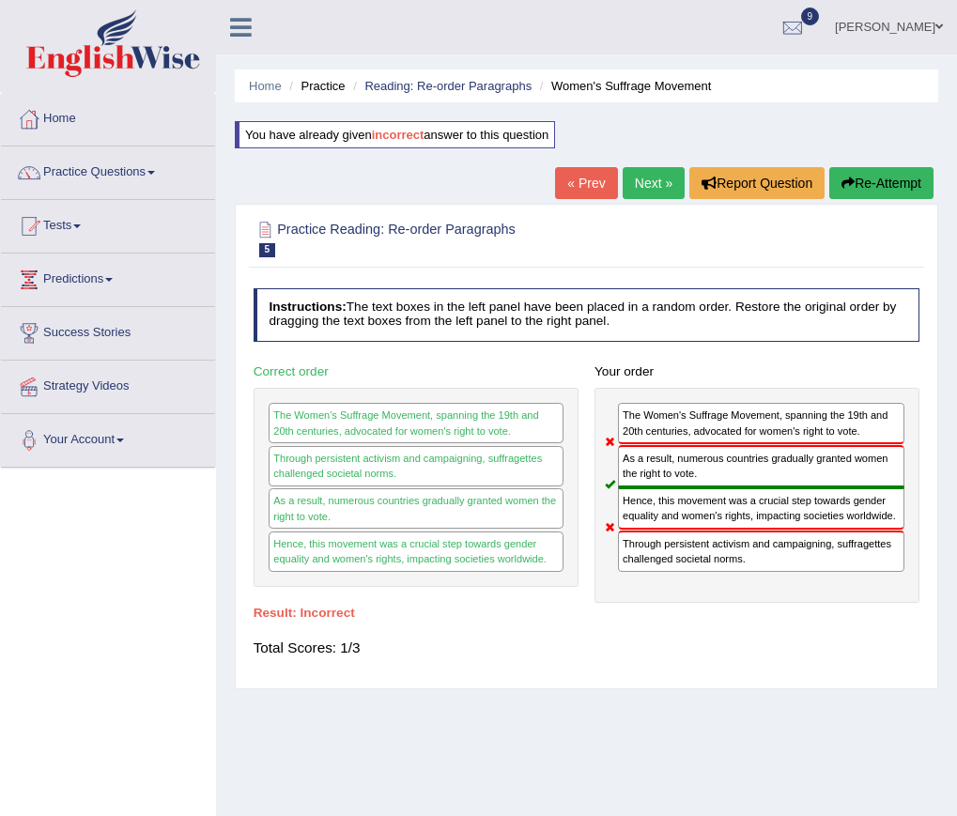
click at [865, 184] on button "Re-Attempt" at bounding box center [881, 183] width 104 height 32
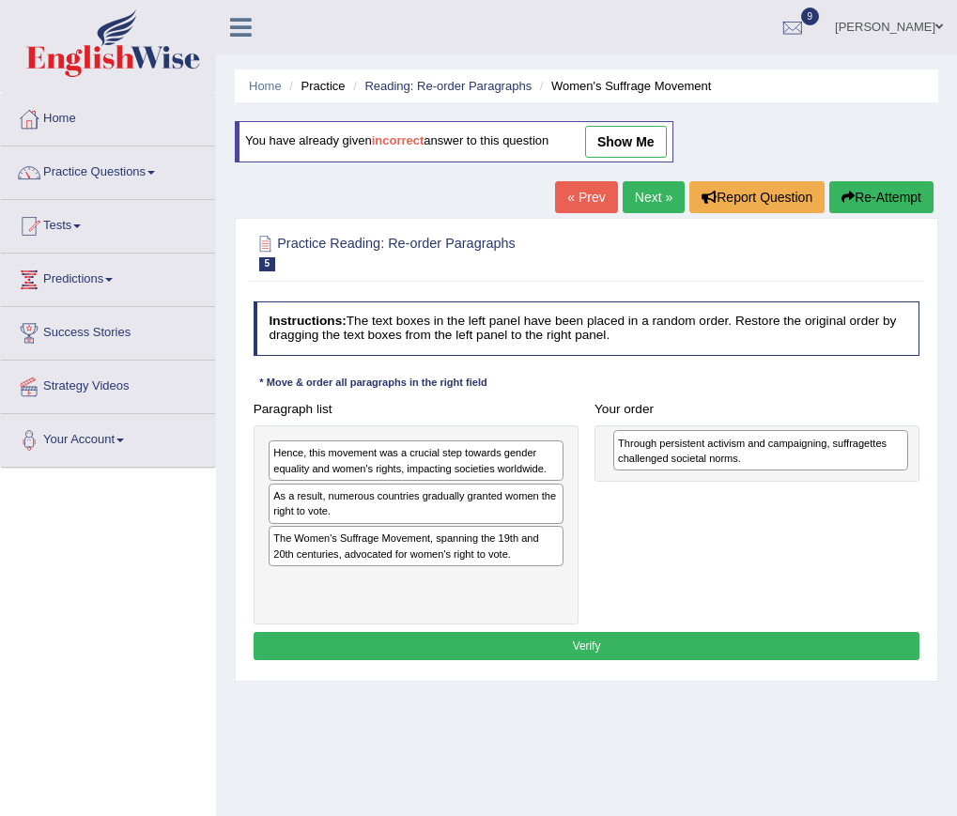
drag, startPoint x: 312, startPoint y: 468, endPoint x: 721, endPoint y: 464, distance: 409.3
click at [721, 464] on div "Through persistent activism and campaigning, suffragettes challenged societal n…" at bounding box center [760, 450] width 295 height 40
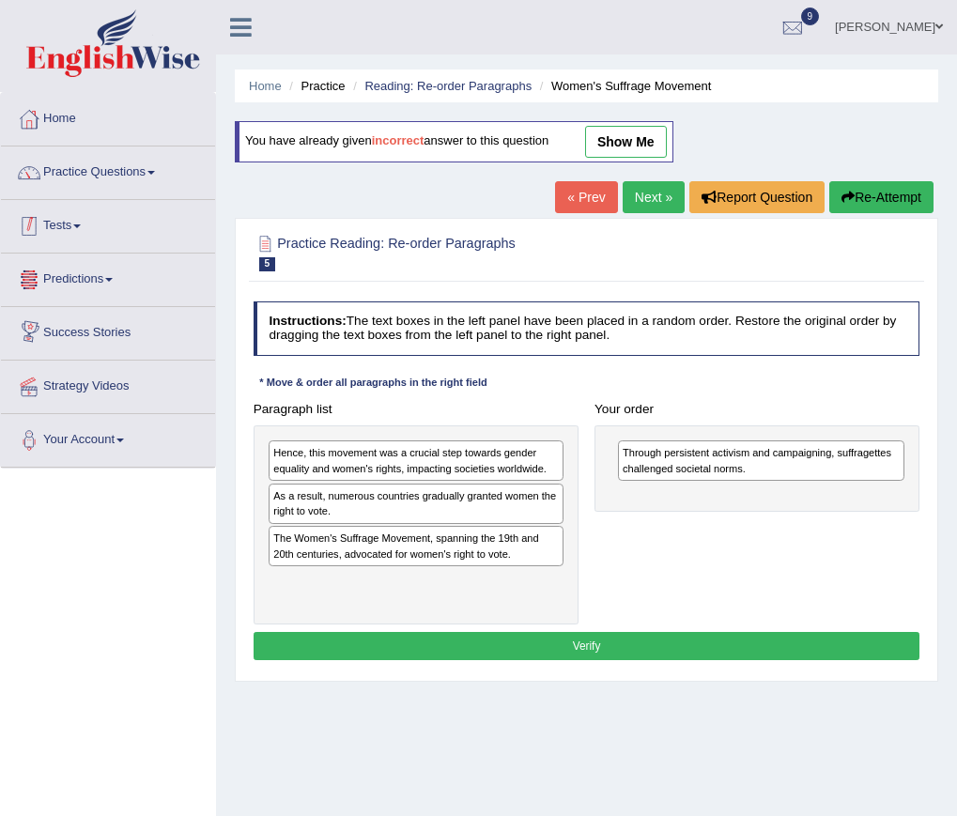
click at [60, 229] on link "Tests" at bounding box center [108, 223] width 214 height 47
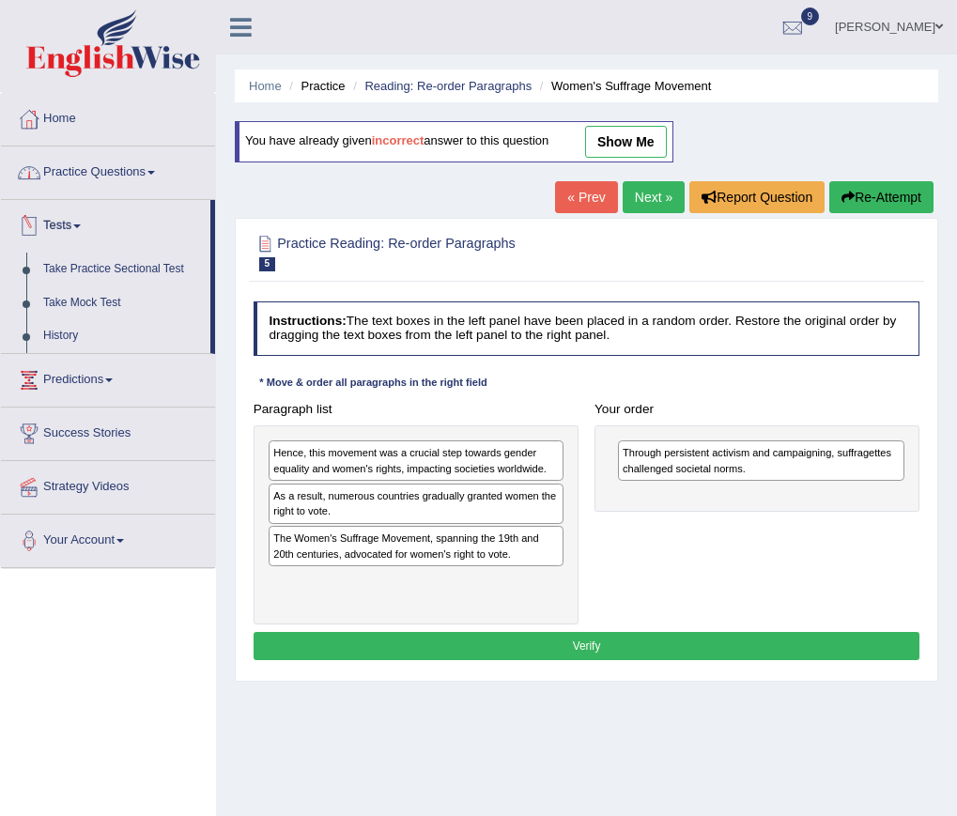
click at [106, 182] on link "Practice Questions" at bounding box center [108, 169] width 214 height 47
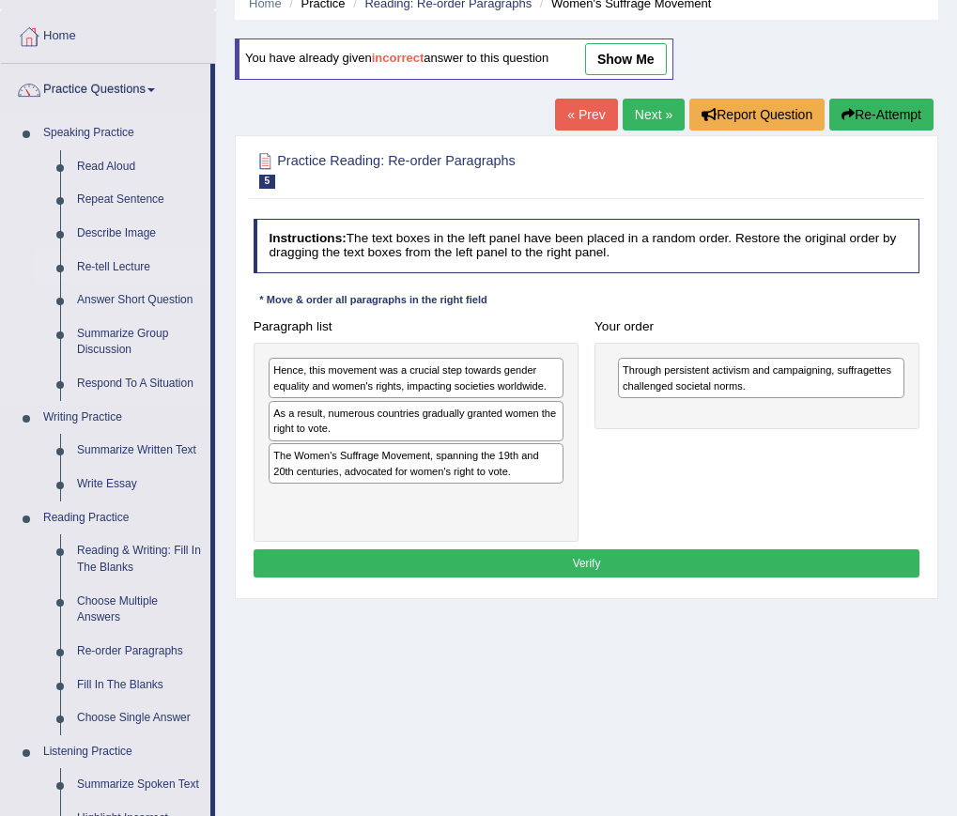
scroll to position [188, 0]
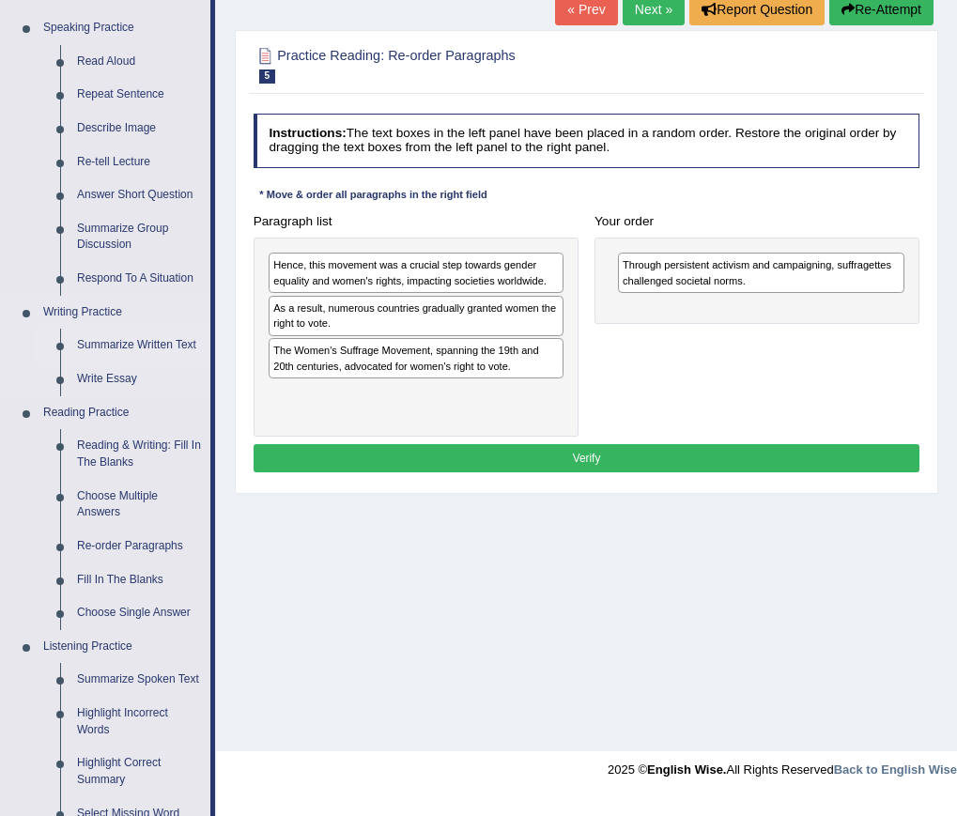
click at [150, 348] on link "Summarize Written Text" at bounding box center [140, 346] width 142 height 34
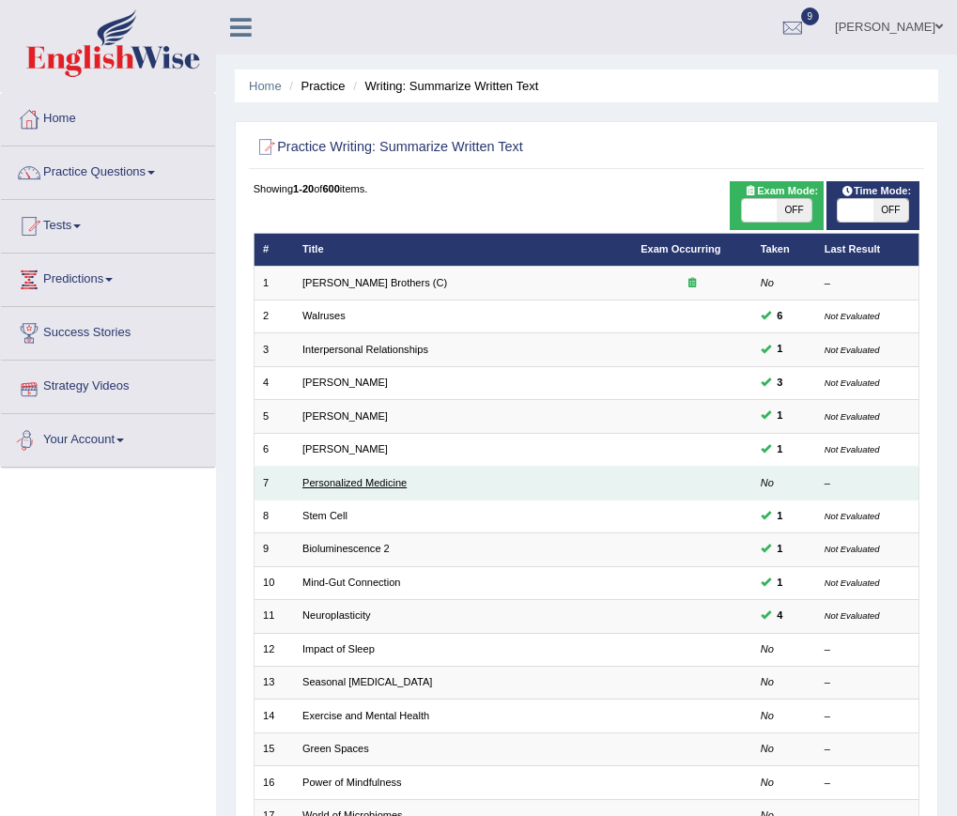
click at [319, 485] on link "Personalized Medicine" at bounding box center [354, 482] width 104 height 11
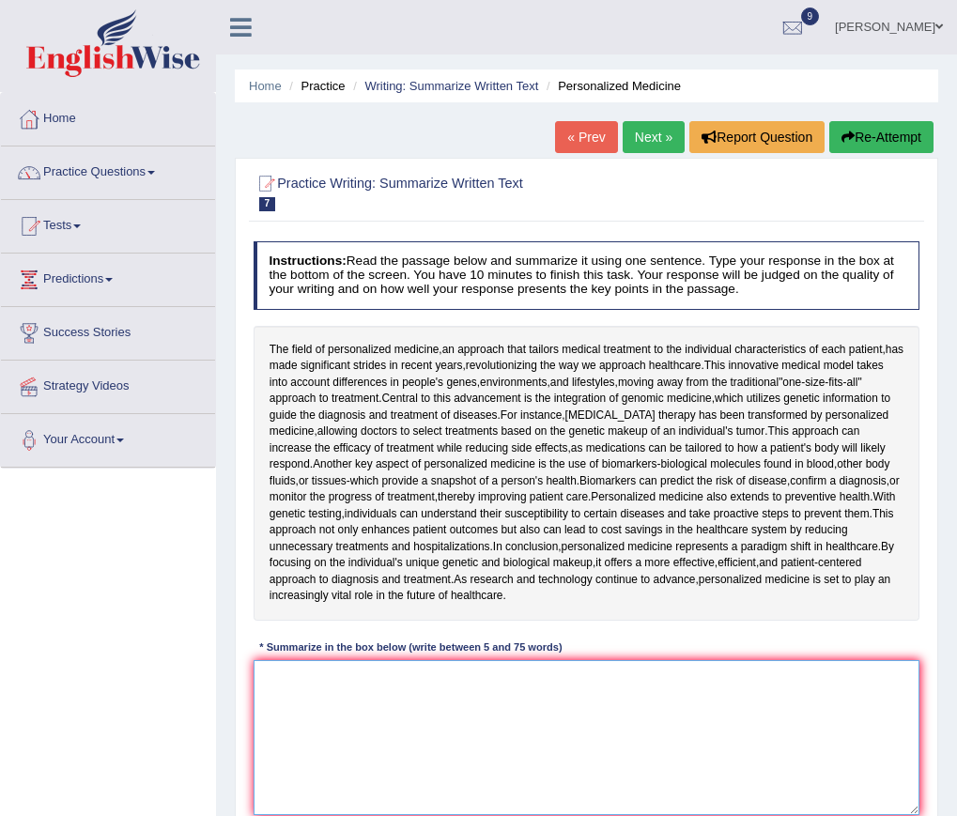
click at [332, 725] on textarea at bounding box center [586, 737] width 667 height 155
click at [319, 709] on textarea at bounding box center [586, 737] width 667 height 155
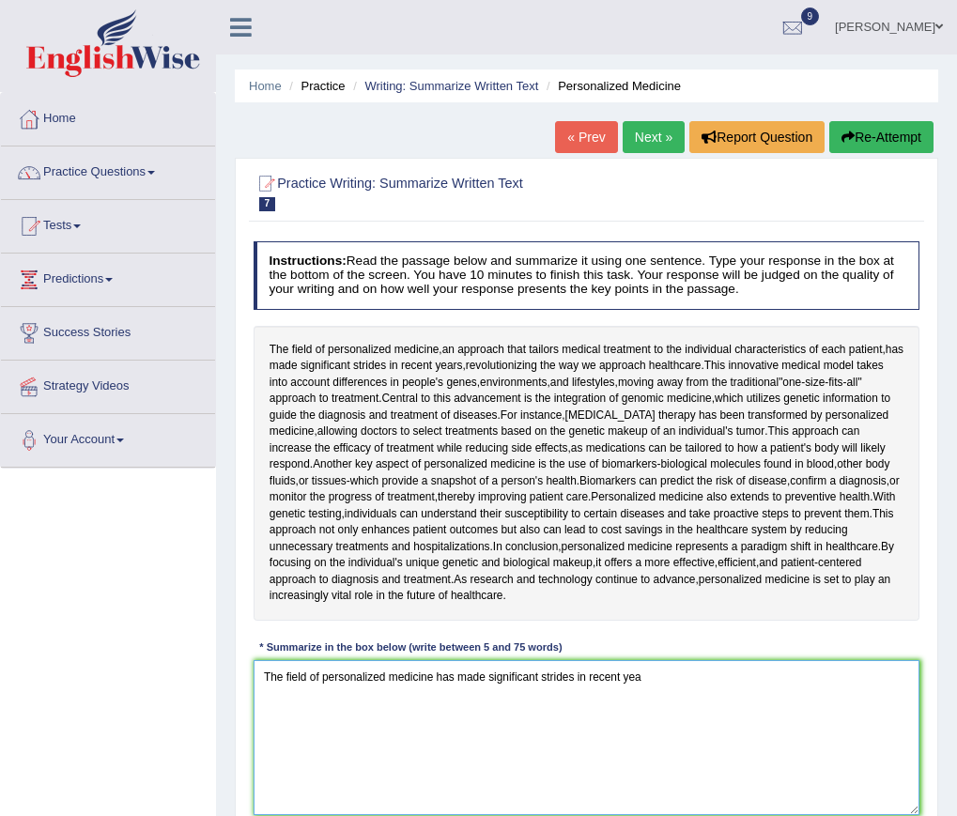
type textarea "The field of personalized medicine has made significant strides in recent yeas"
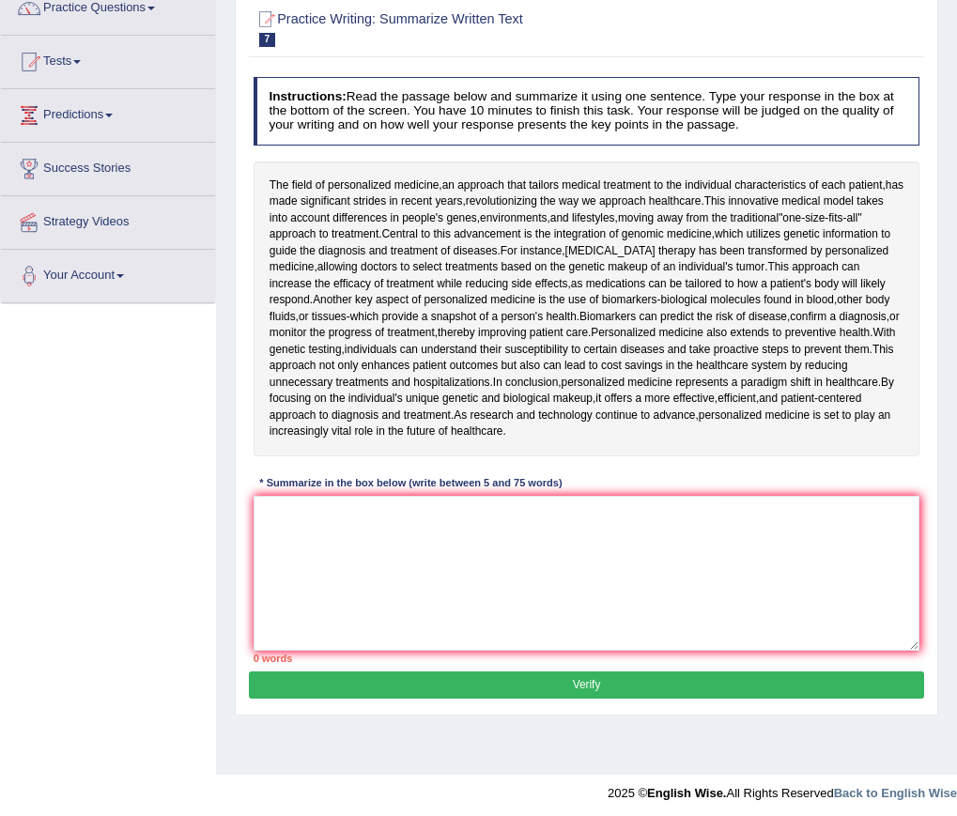
scroll to position [170, 0]
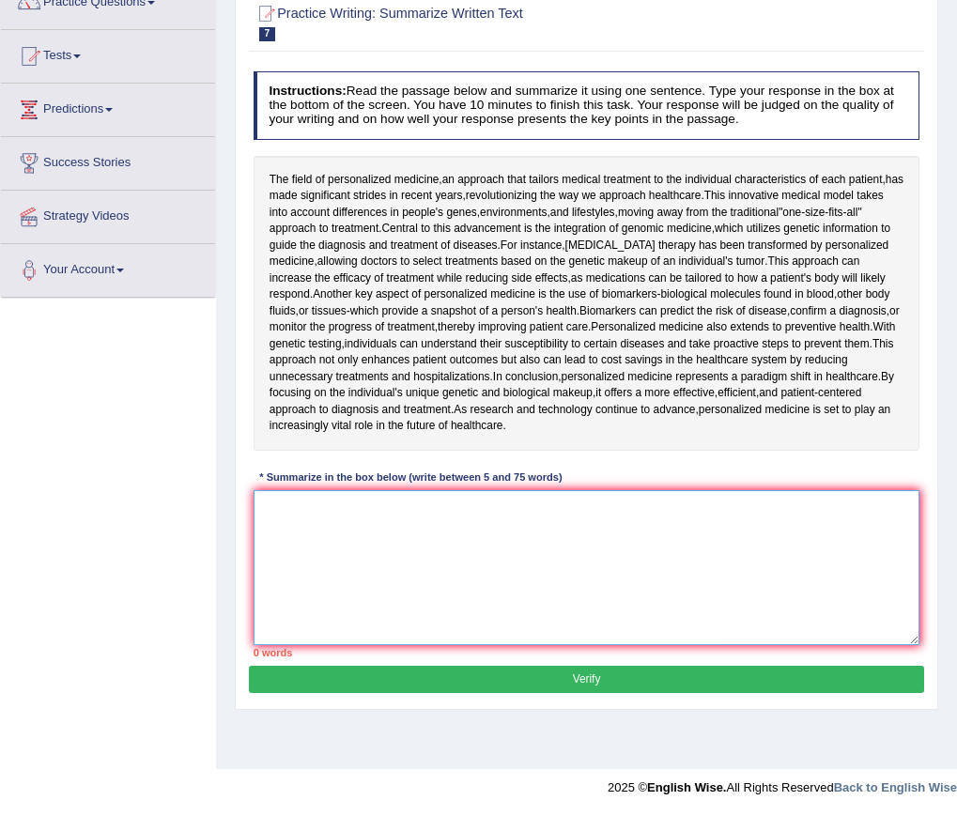
click at [441, 524] on textarea at bounding box center [586, 567] width 667 height 155
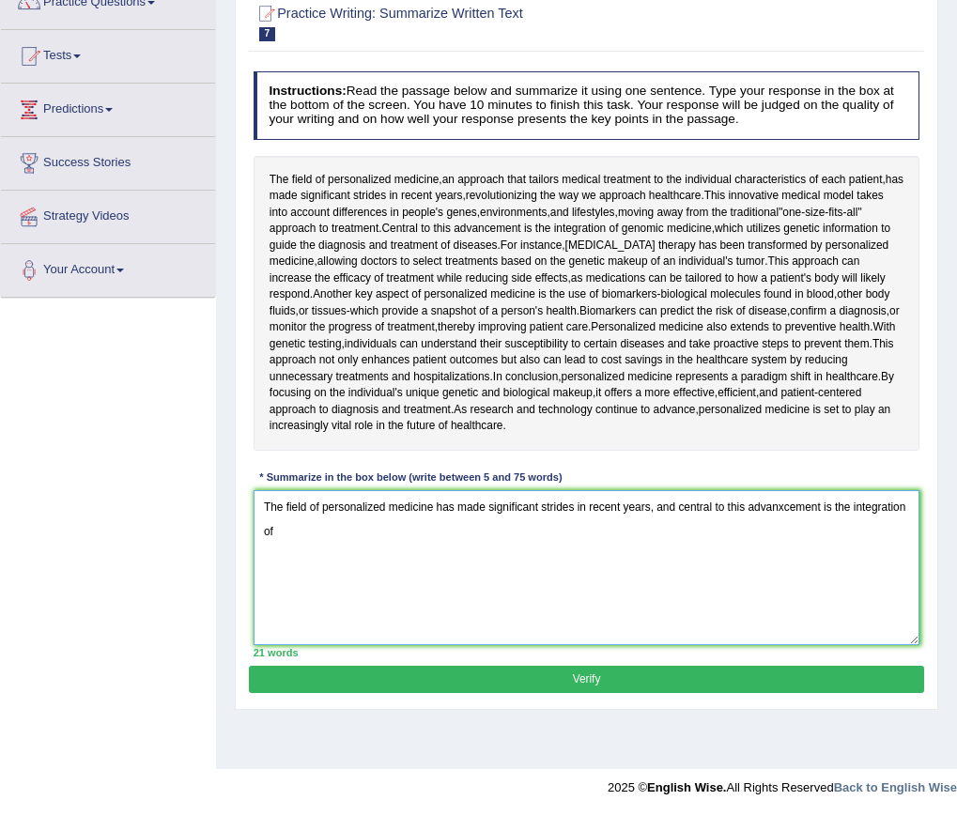
click at [784, 505] on textarea "The field of personalized medicine has made significant strides in recent years…" at bounding box center [586, 567] width 667 height 155
click at [293, 538] on textarea "The field of personalized medicine has made significant strides in recent years…" at bounding box center [586, 567] width 667 height 155
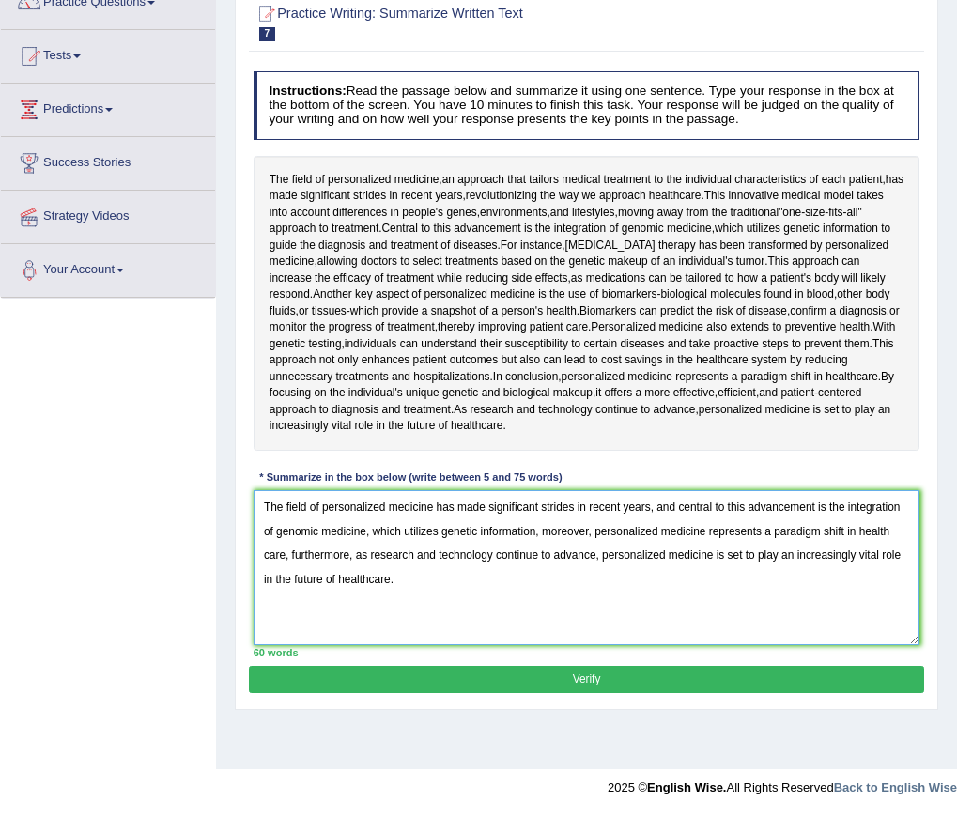
type textarea "The field of personalized medicine has made significant strides in recent years…"
click at [586, 677] on button "Verify" at bounding box center [586, 679] width 674 height 27
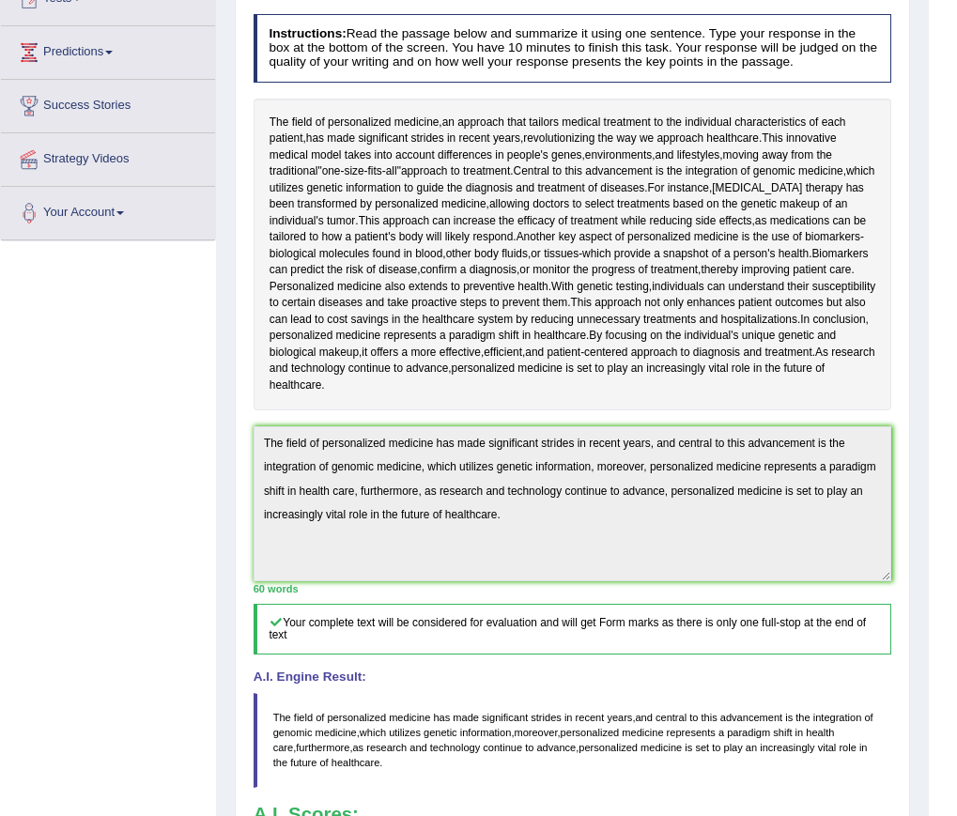
scroll to position [0, 0]
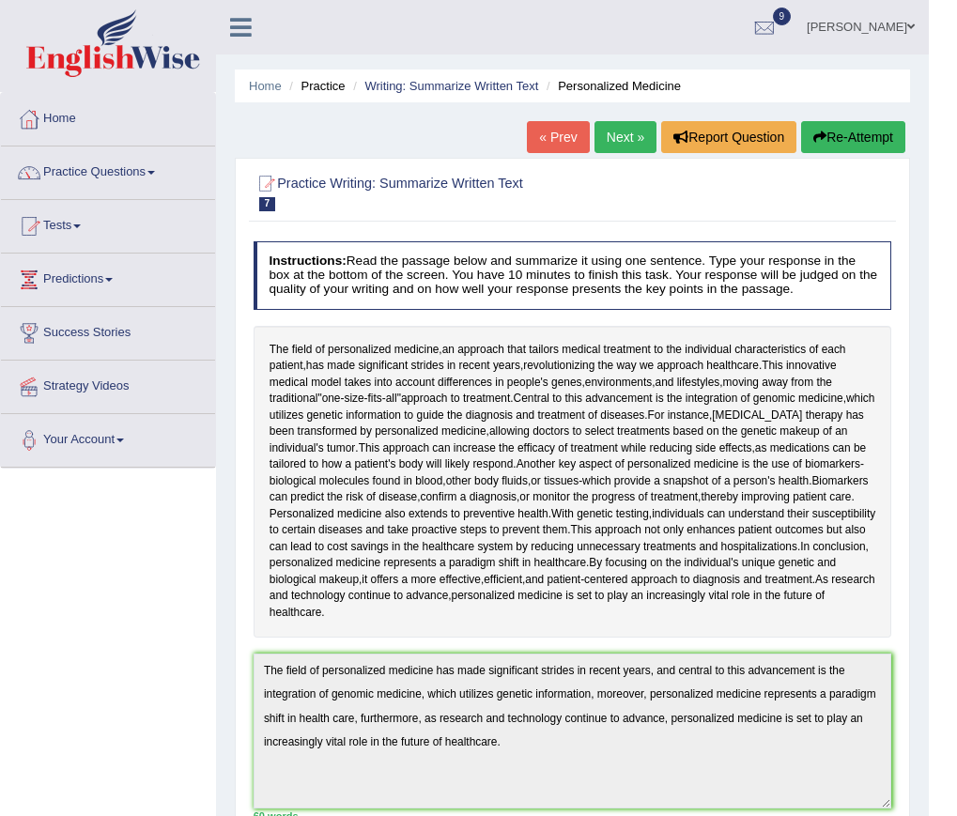
click at [620, 143] on link "Next »" at bounding box center [625, 137] width 62 height 32
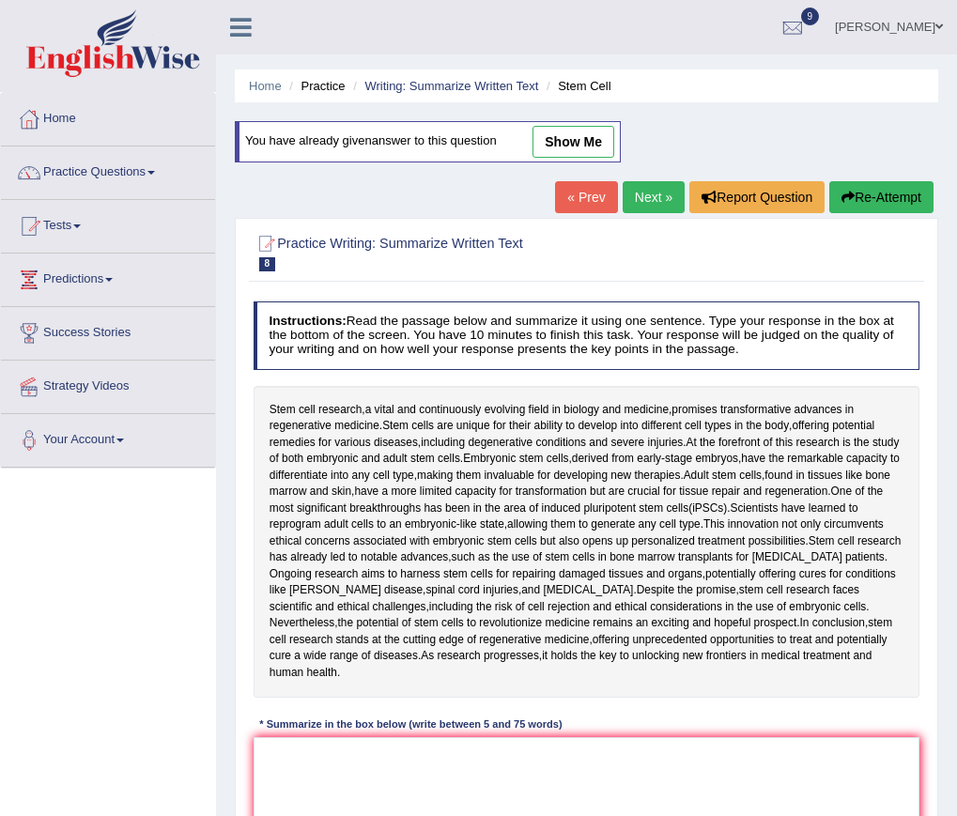
click at [597, 136] on link "show me" at bounding box center [573, 142] width 82 height 32
type textarea "Stem cell research, a vital and continuously evolving field in biology and medi…"
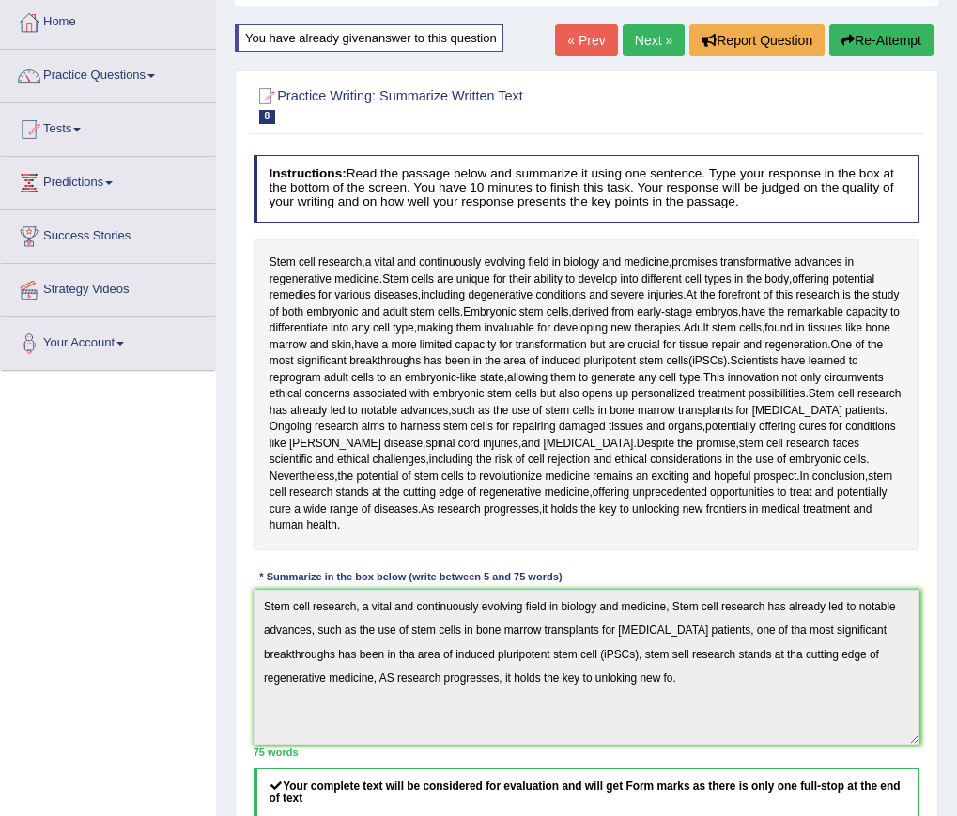
scroll to position [72, 0]
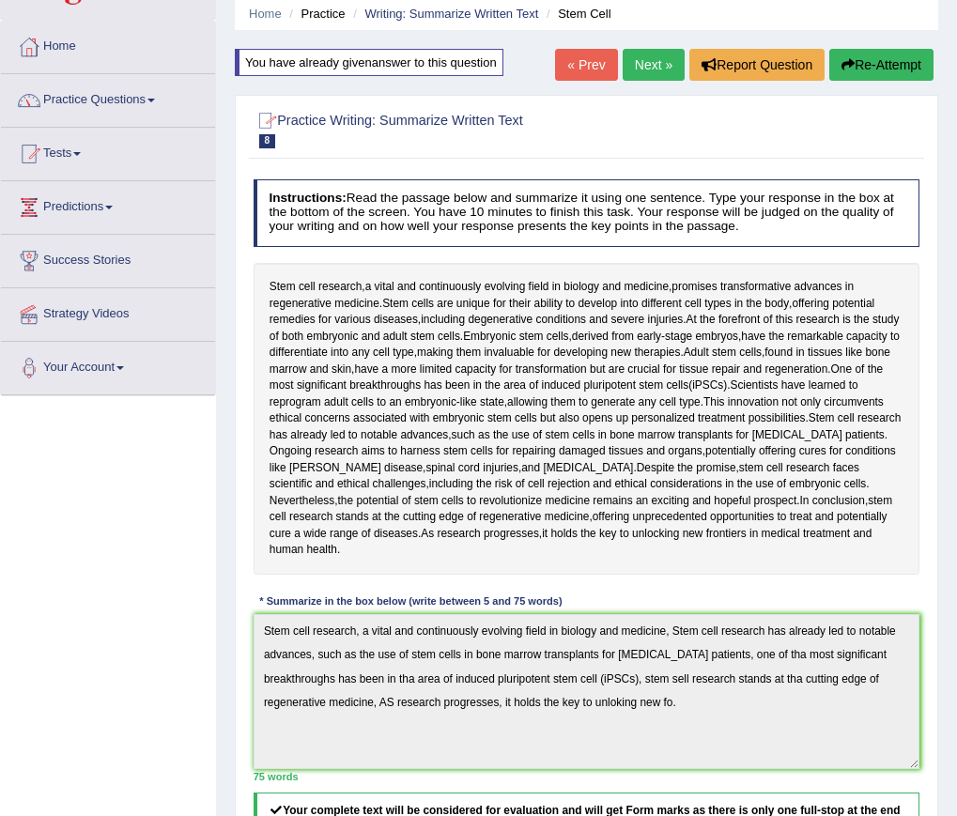
click at [635, 66] on link "Next »" at bounding box center [653, 65] width 62 height 32
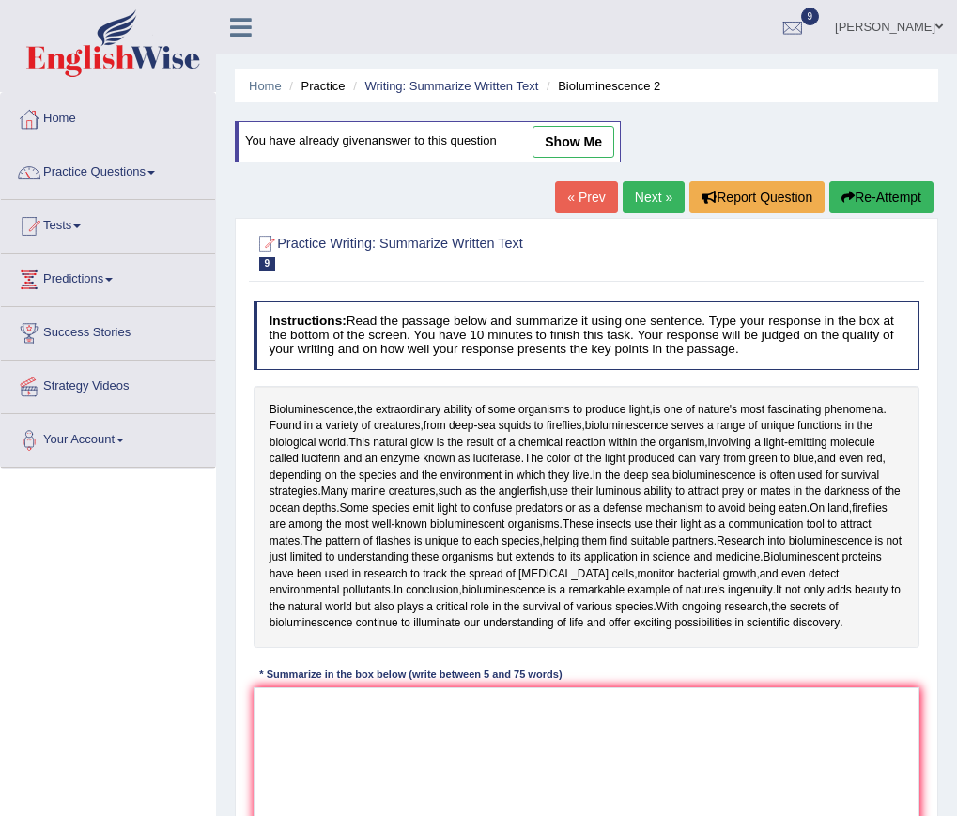
click at [583, 140] on link "show me" at bounding box center [573, 142] width 82 height 32
type textarea "The extraordinary ability of same organisms to produce light is one of nature's…"
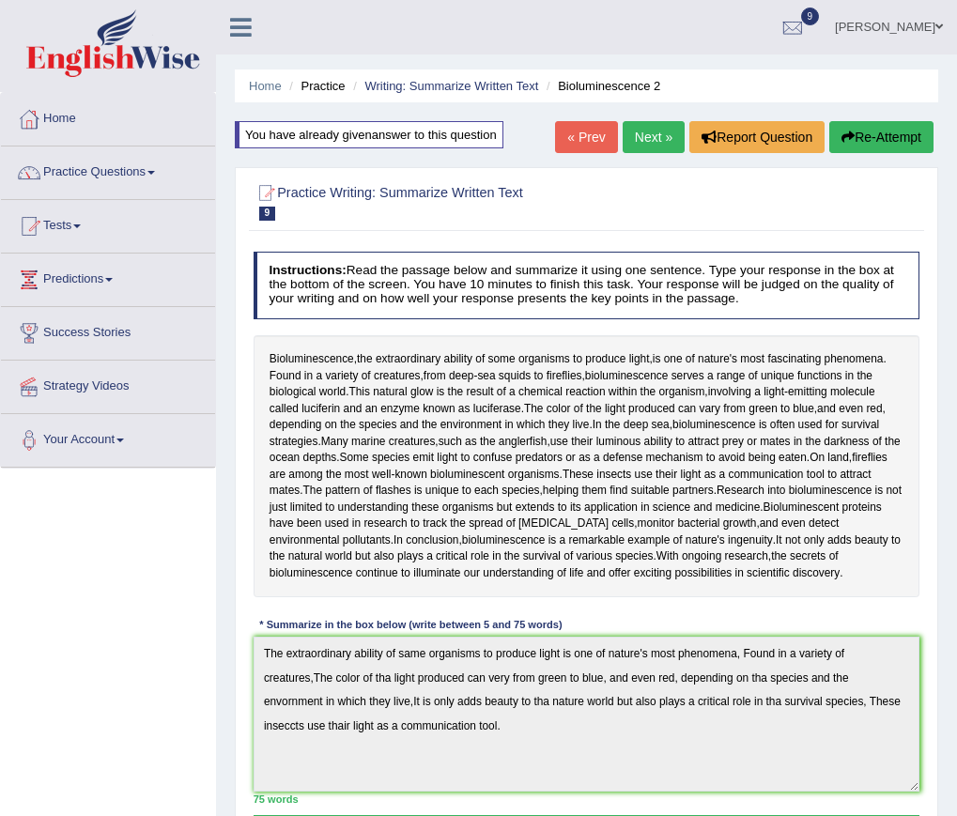
click at [633, 141] on link "Next »" at bounding box center [653, 137] width 62 height 32
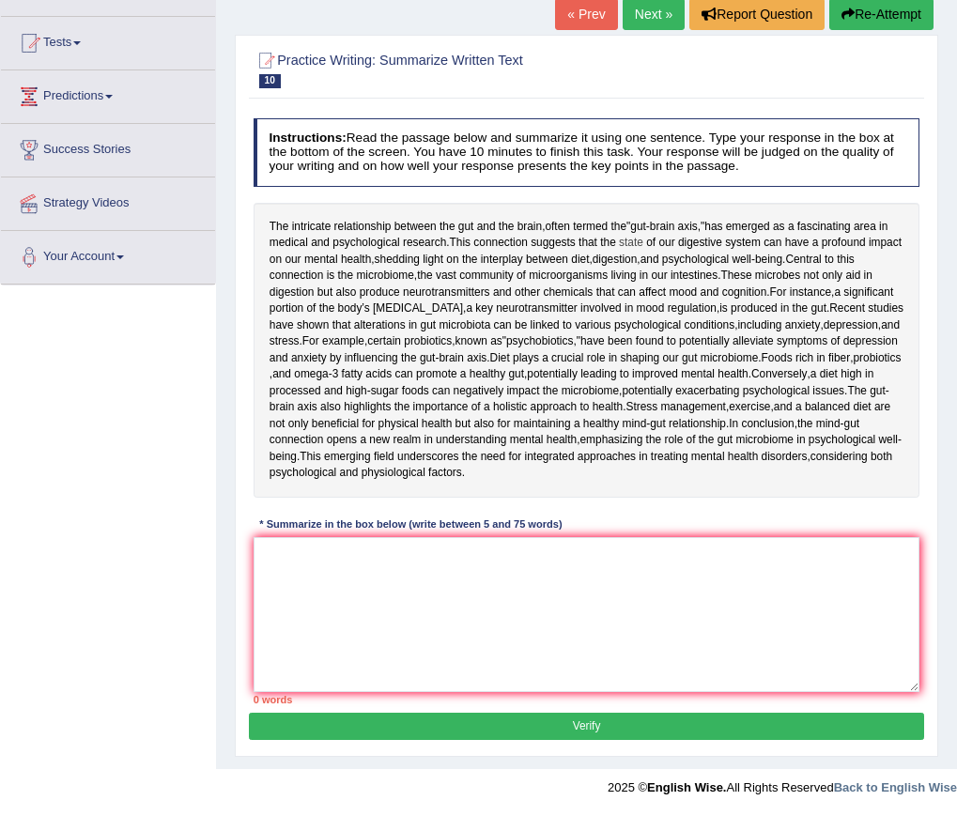
scroll to position [188, 0]
drag, startPoint x: 464, startPoint y: 664, endPoint x: 454, endPoint y: 657, distance: 11.5
click at [458, 661] on textarea at bounding box center [586, 614] width 667 height 155
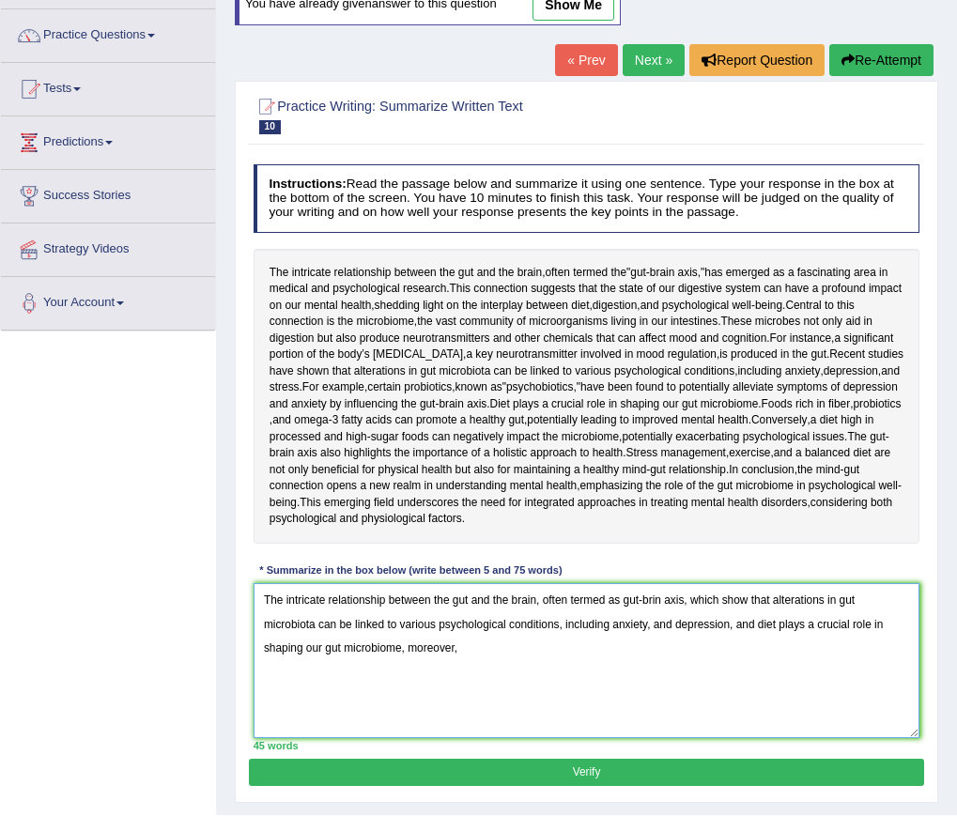
scroll to position [136, 0]
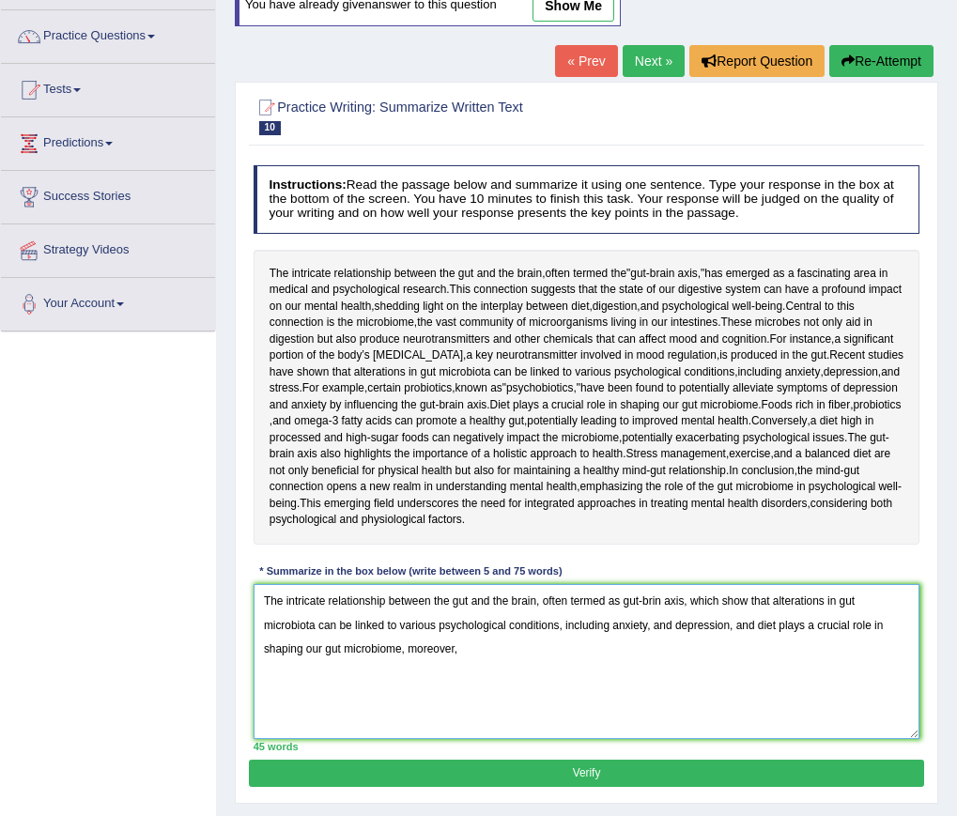
click at [463, 739] on textarea "The intricate relationship between the gut and the brain, often termed as gut-b…" at bounding box center [586, 661] width 667 height 155
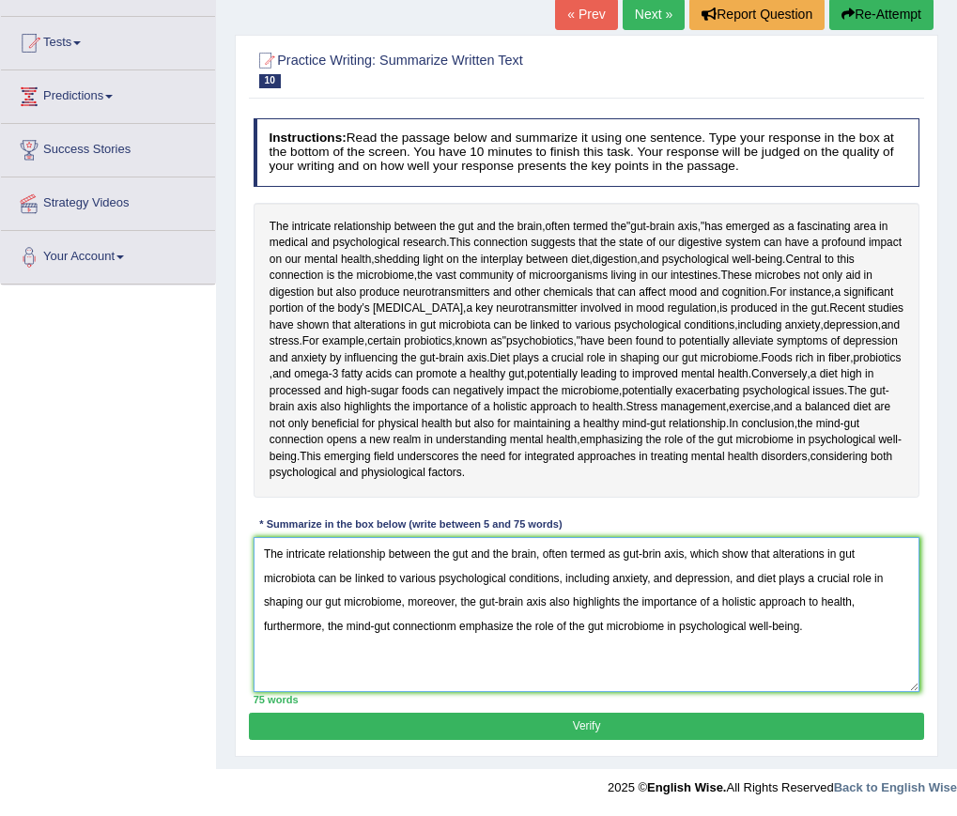
scroll to position [282, 0]
type textarea "The intricate relationship between the gut and the brain, often termed as gut-b…"
click at [584, 720] on button "Verify" at bounding box center [586, 726] width 674 height 27
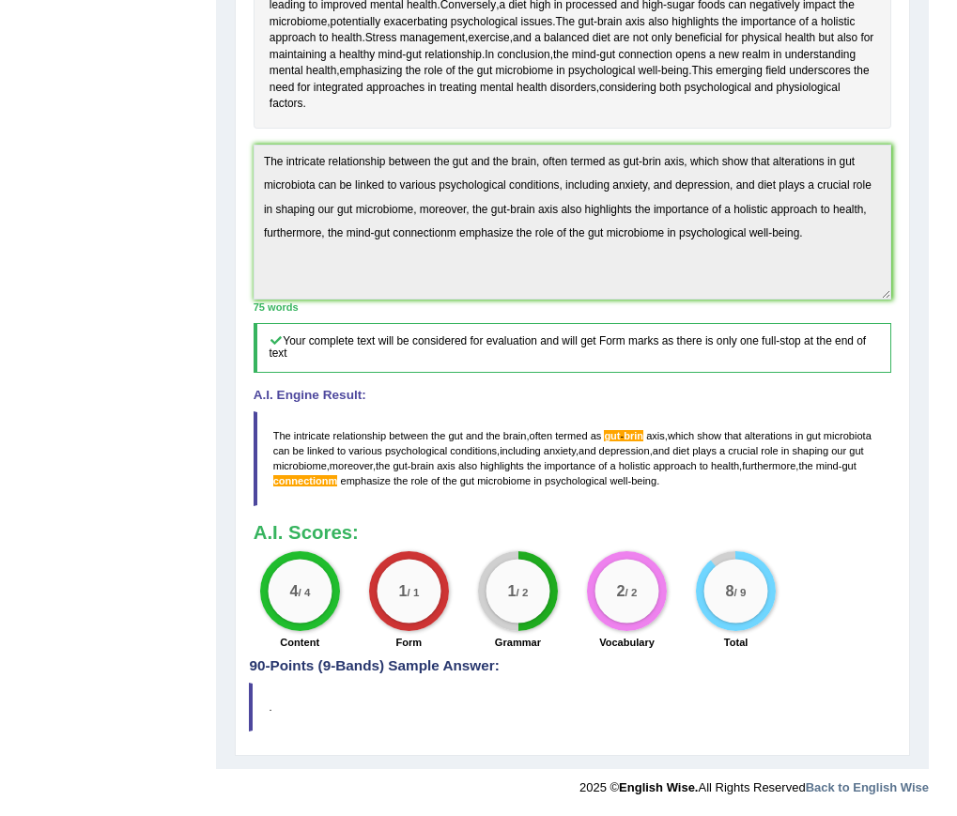
scroll to position [634, 0]
click at [925, 406] on div "Home Practice Writing: Summarize Written Text Mind-Gut Connection You have alre…" at bounding box center [572, 125] width 713 height 1287
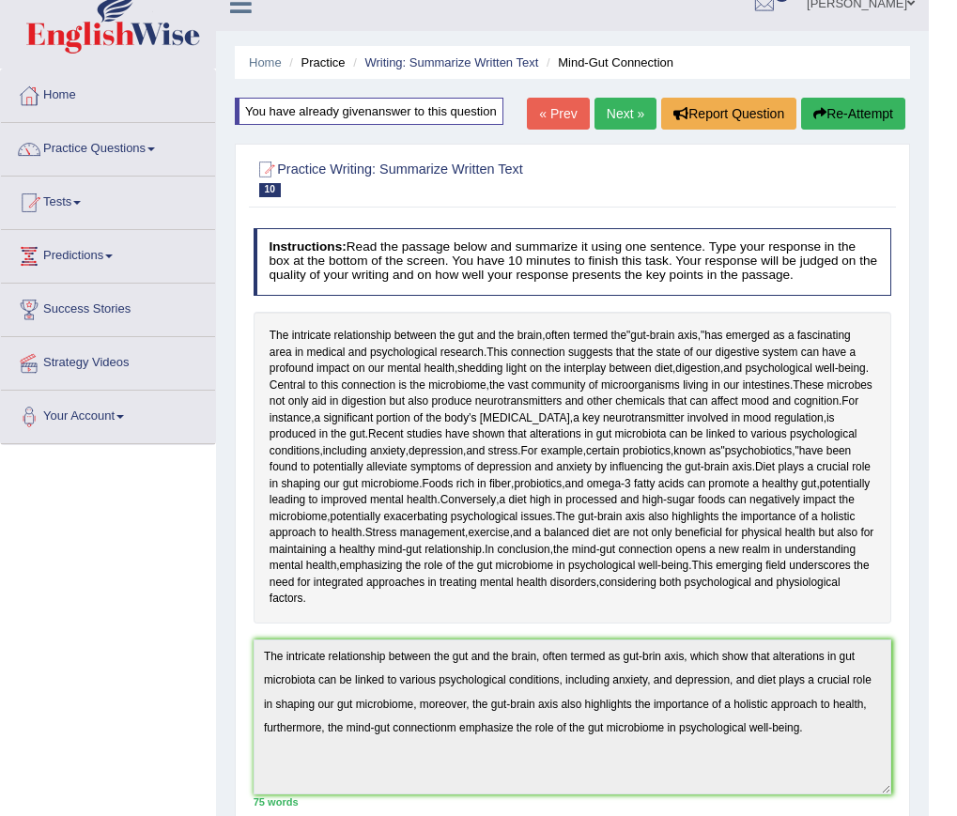
scroll to position [0, 0]
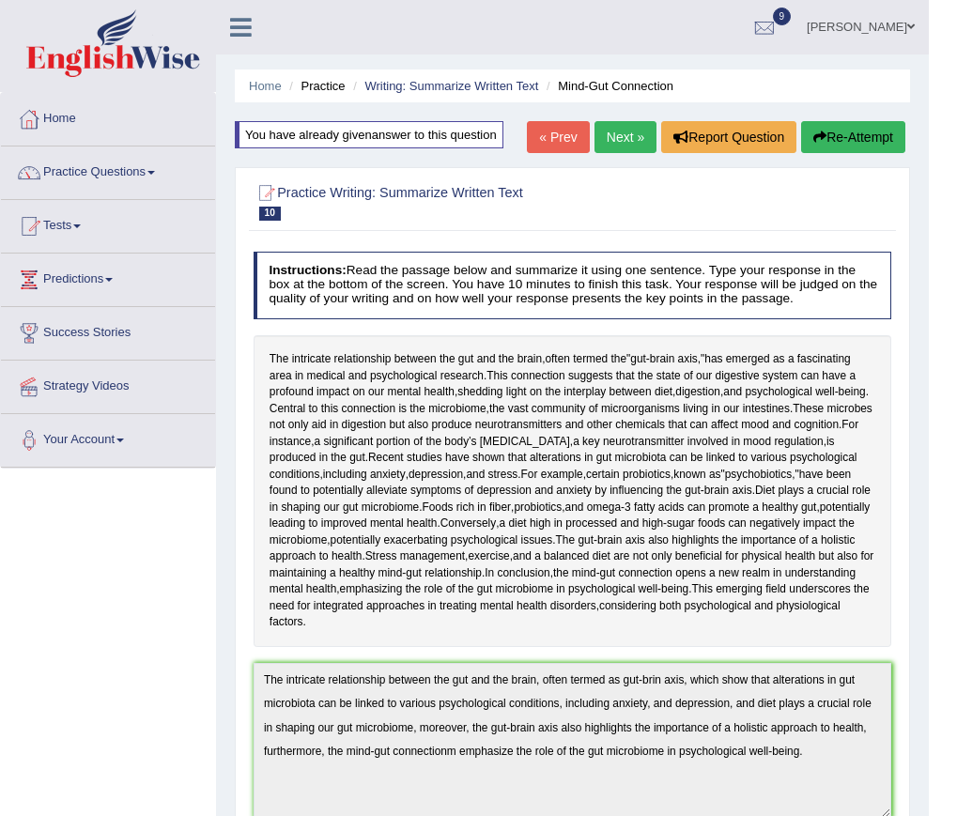
click at [844, 138] on button "Re-Attempt" at bounding box center [853, 137] width 104 height 32
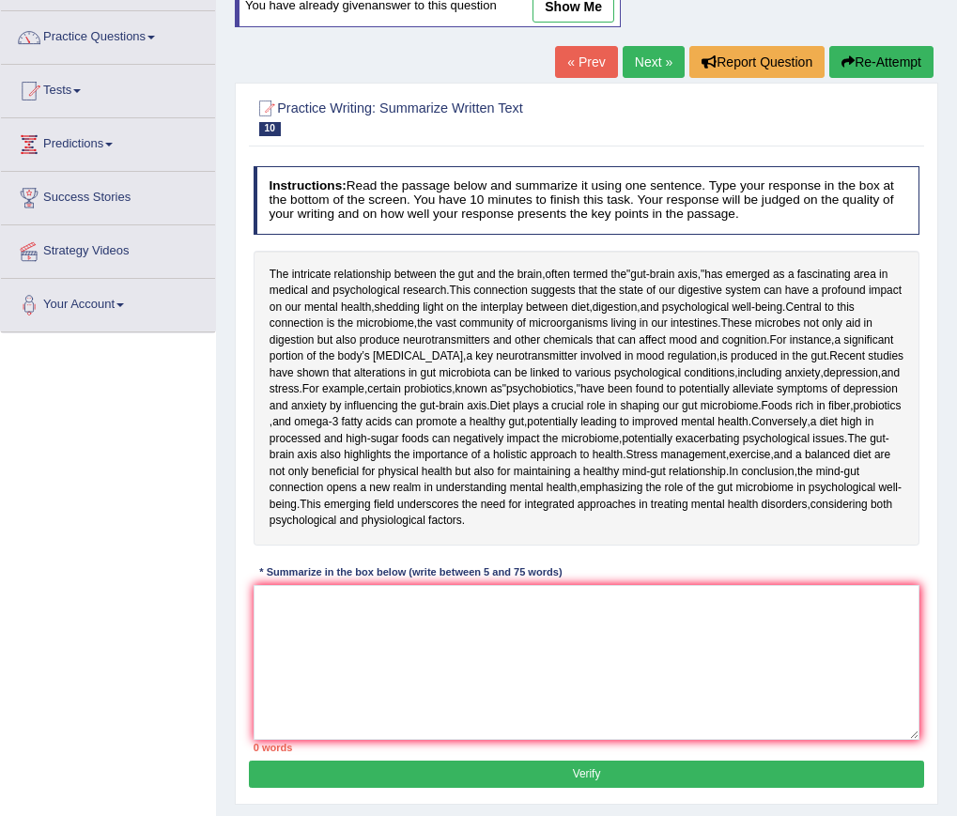
scroll to position [282, 0]
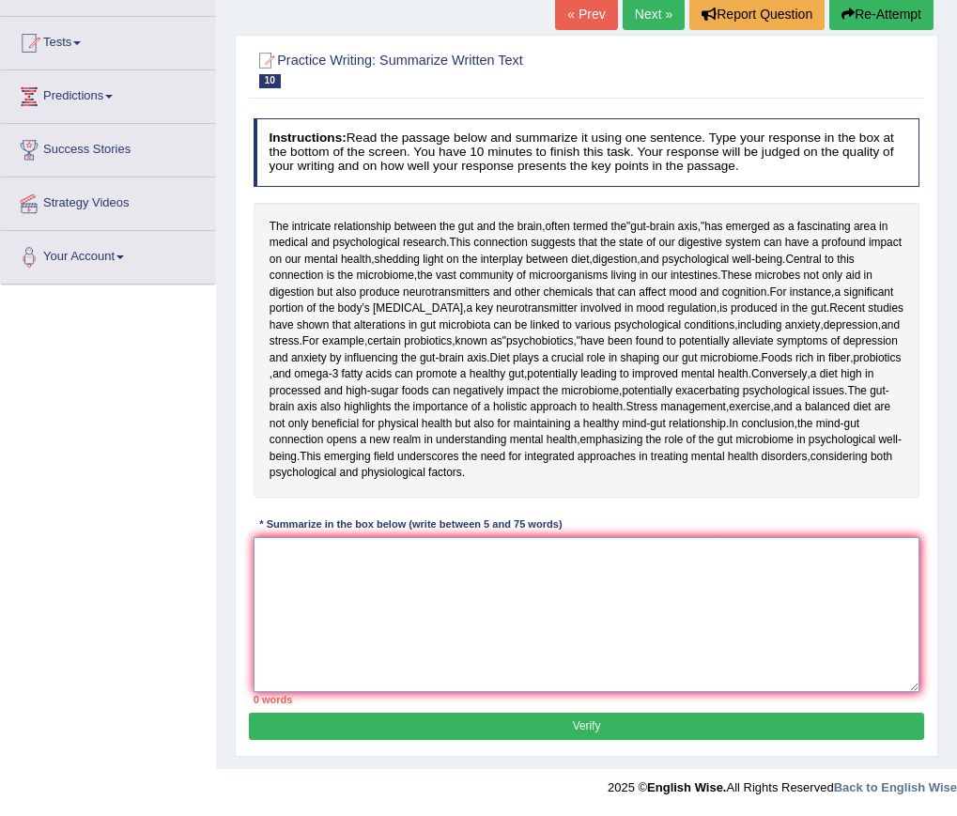
click at [449, 576] on textarea at bounding box center [586, 614] width 667 height 155
paste textarea "The intricate relationship between the gut and the brain, often termed as gut-b…"
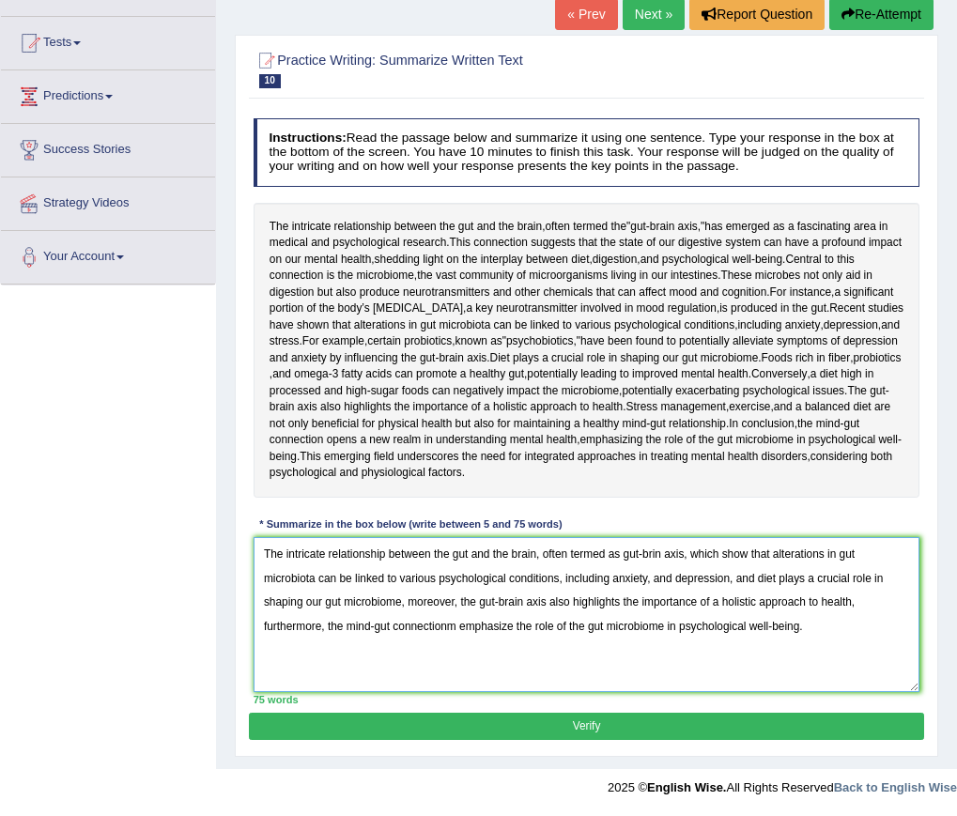
click at [454, 627] on textarea "The intricate relationship between the gut and the brain, often termed as gut-b…" at bounding box center [586, 614] width 667 height 155
click at [652, 552] on textarea "The intricate relationship between the gut and the brain, often termed as gut-b…" at bounding box center [586, 614] width 667 height 155
type textarea "The intricate relationship between the gut and the brain, often termed as gut-b…"
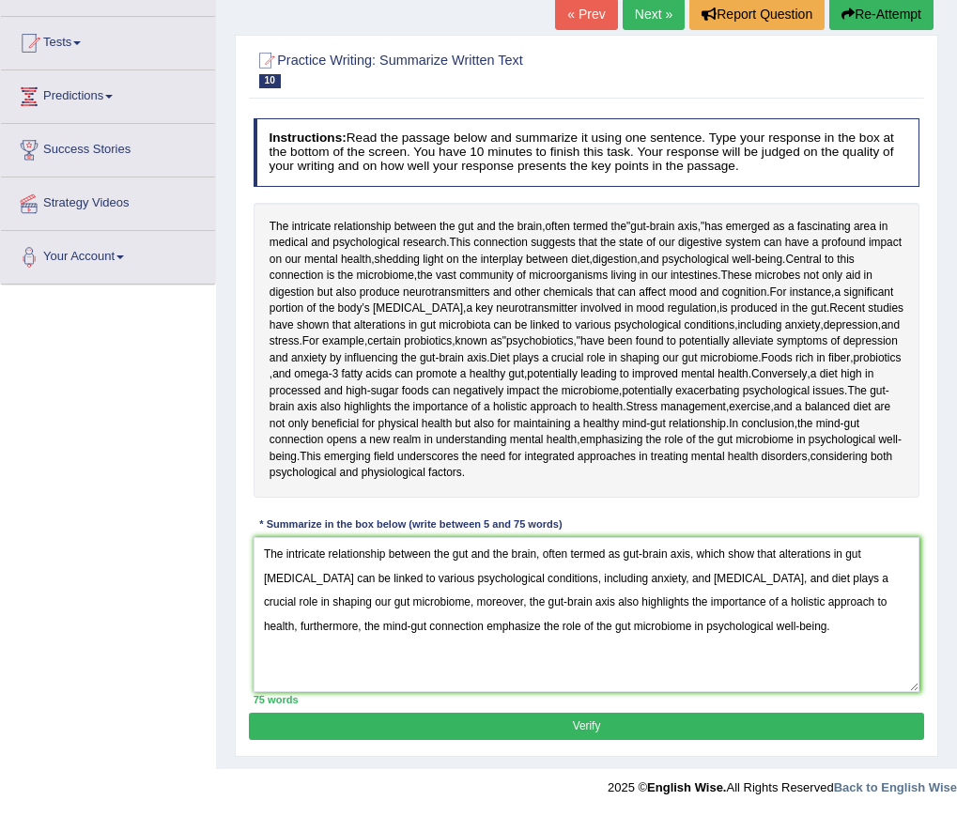
click at [619, 734] on button "Verify" at bounding box center [586, 726] width 674 height 27
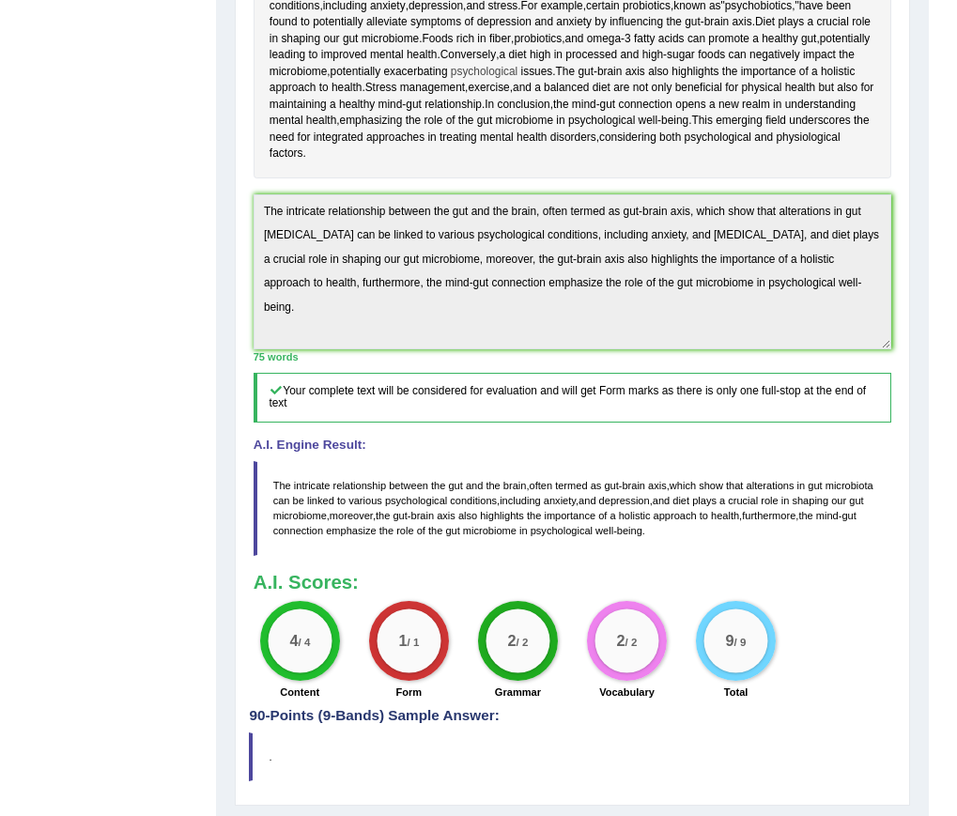
scroll to position [469, 0]
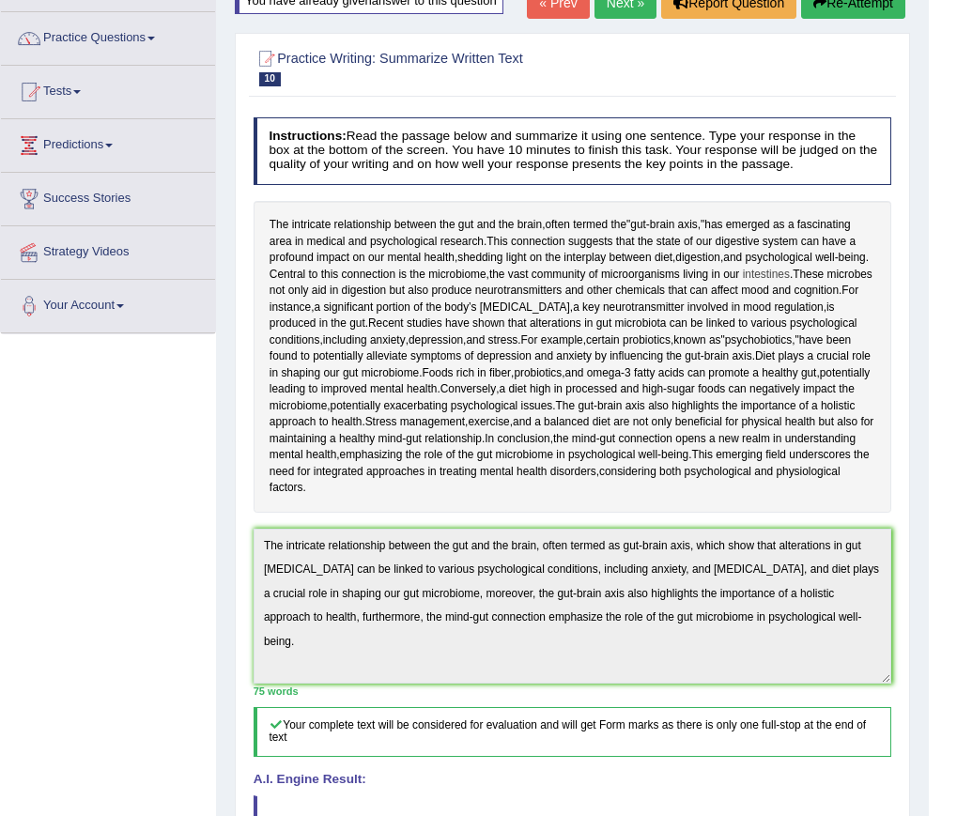
scroll to position [0, 0]
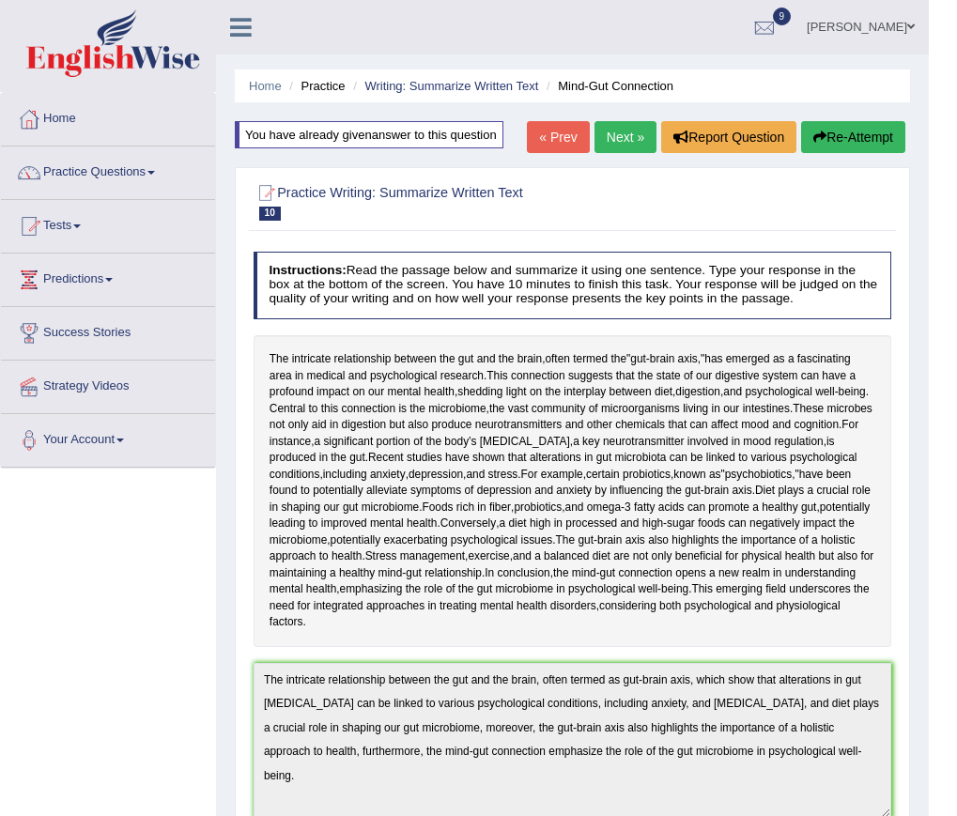
click at [840, 135] on button "Re-Attempt" at bounding box center [853, 137] width 104 height 32
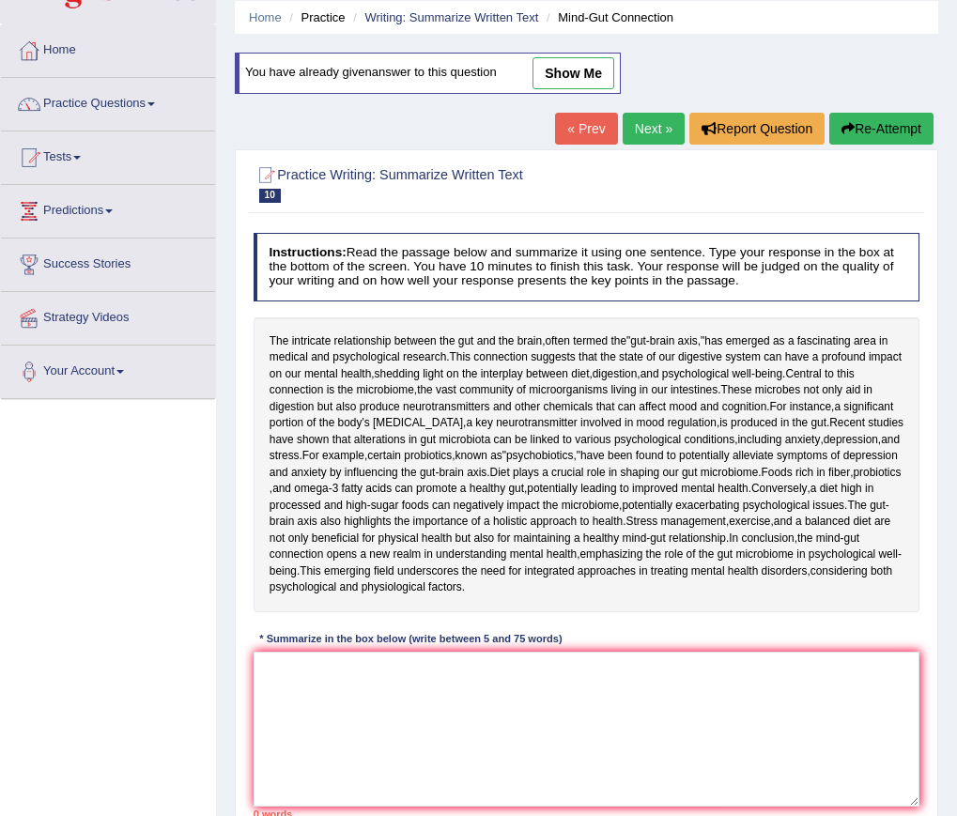
scroll to position [282, 0]
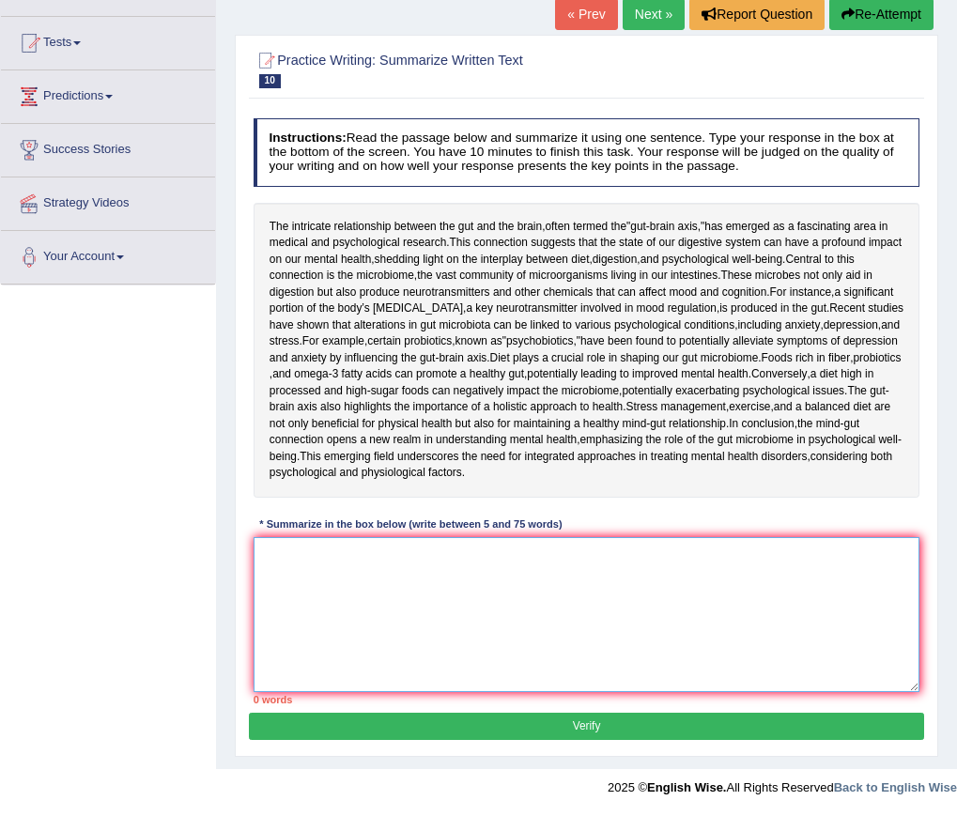
click at [392, 613] on textarea at bounding box center [586, 614] width 667 height 155
paste textarea "The intricate relationship between the gut and the brain, often termed as gut-b…"
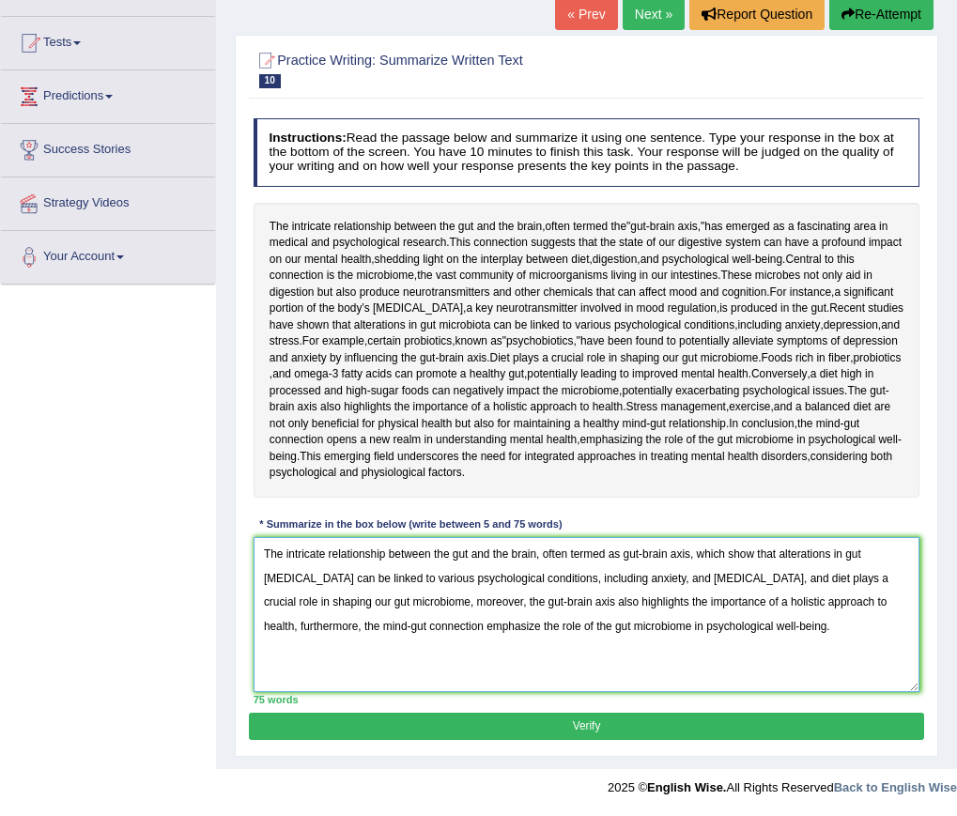
click at [621, 558] on textarea "The intricate relationship between the gut and the brain, often termed as gut-b…" at bounding box center [586, 614] width 667 height 155
type textarea "The intricate relationship between the gut and the brain, often termed the gut-…"
click at [576, 716] on button "Verify" at bounding box center [586, 726] width 674 height 27
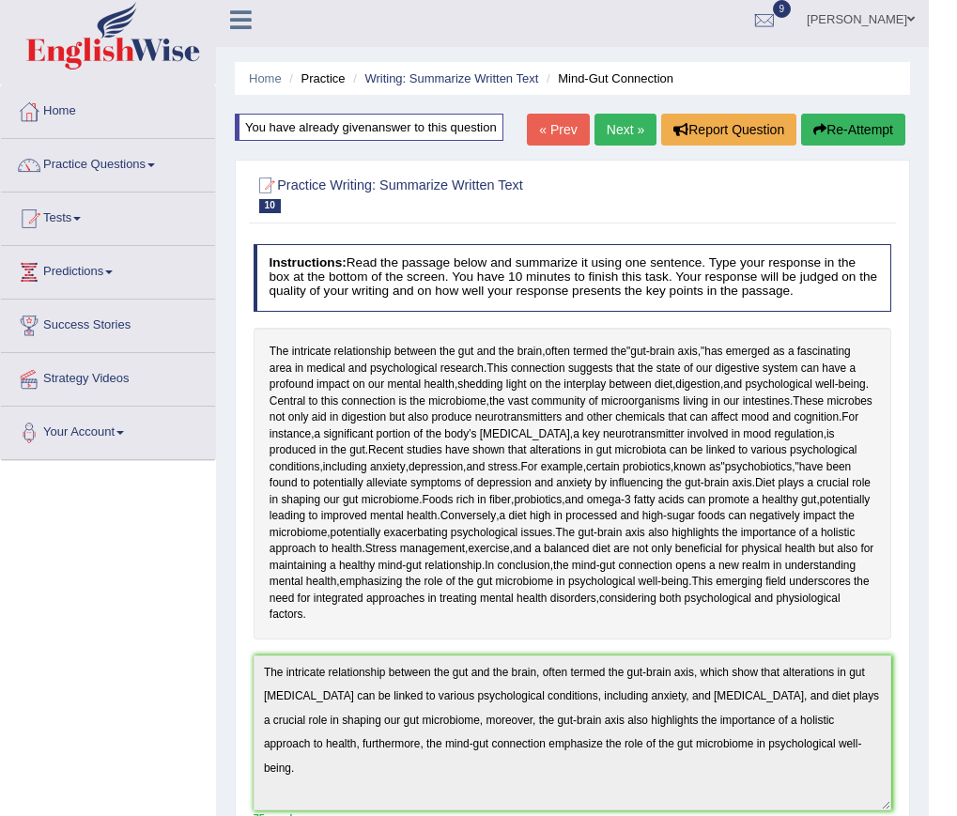
scroll to position [0, 0]
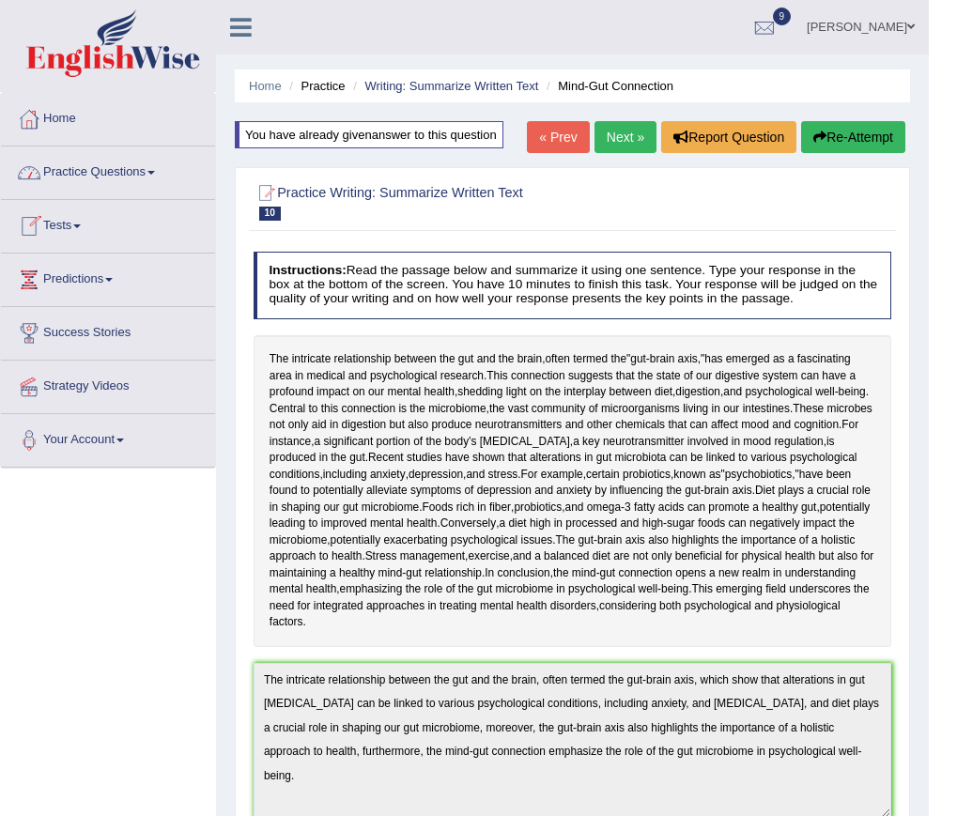
click at [95, 174] on link "Practice Questions" at bounding box center [108, 169] width 214 height 47
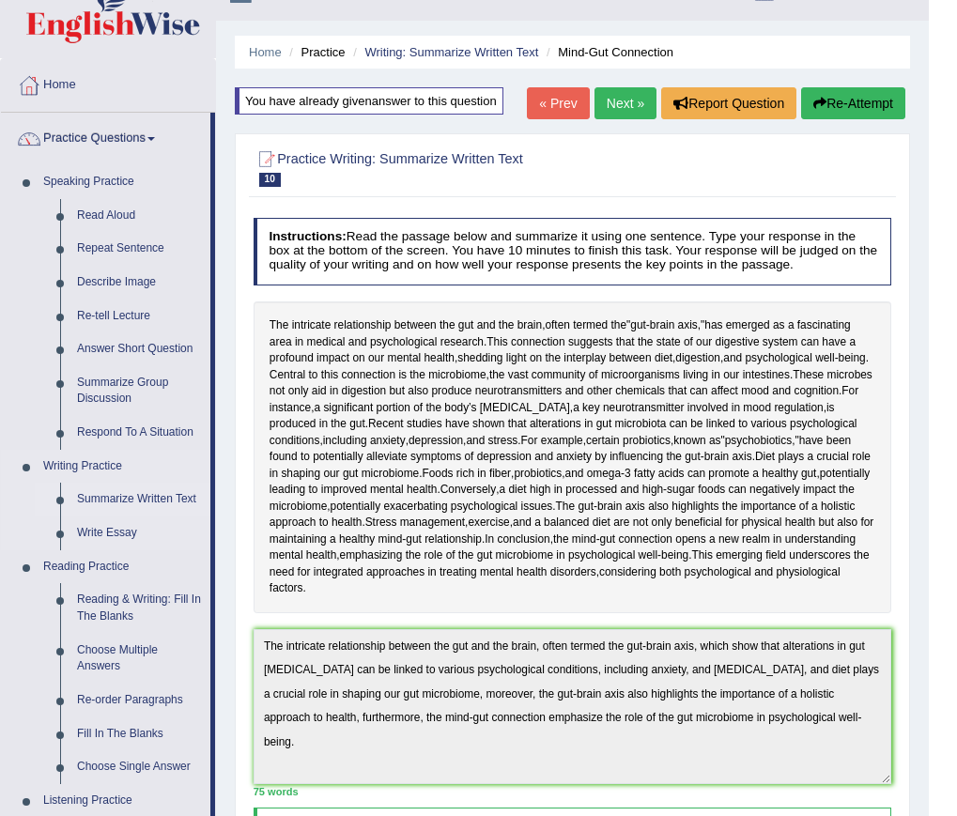
scroll to position [94, 0]
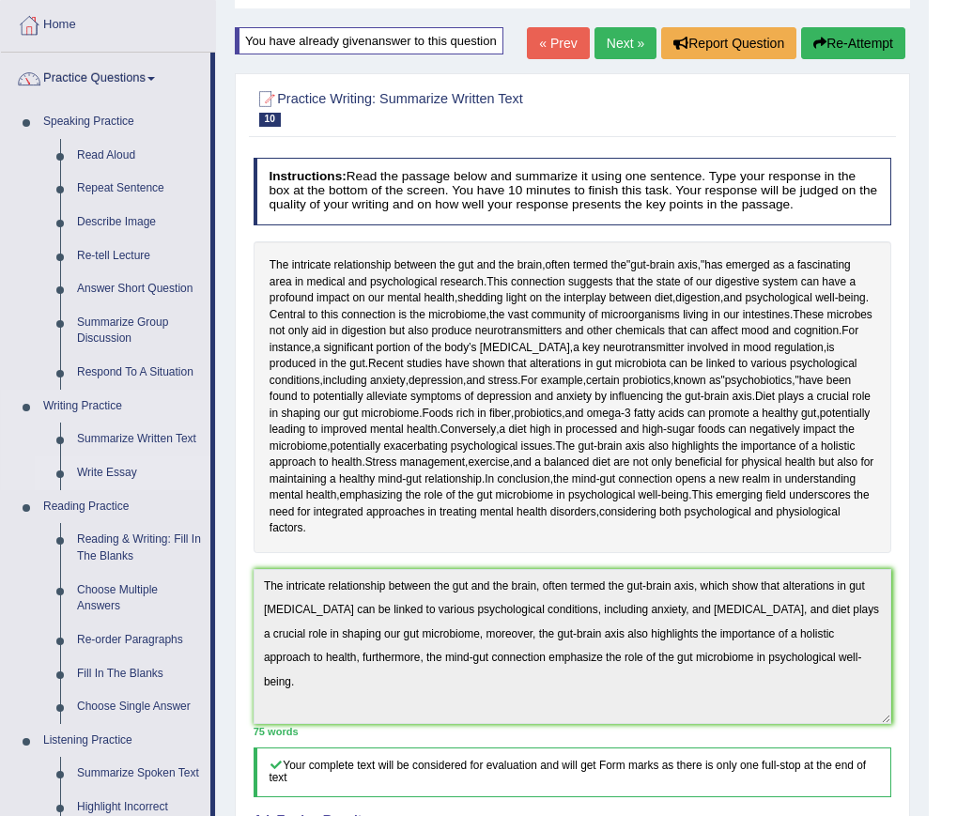
click at [115, 475] on link "Write Essay" at bounding box center [140, 473] width 142 height 34
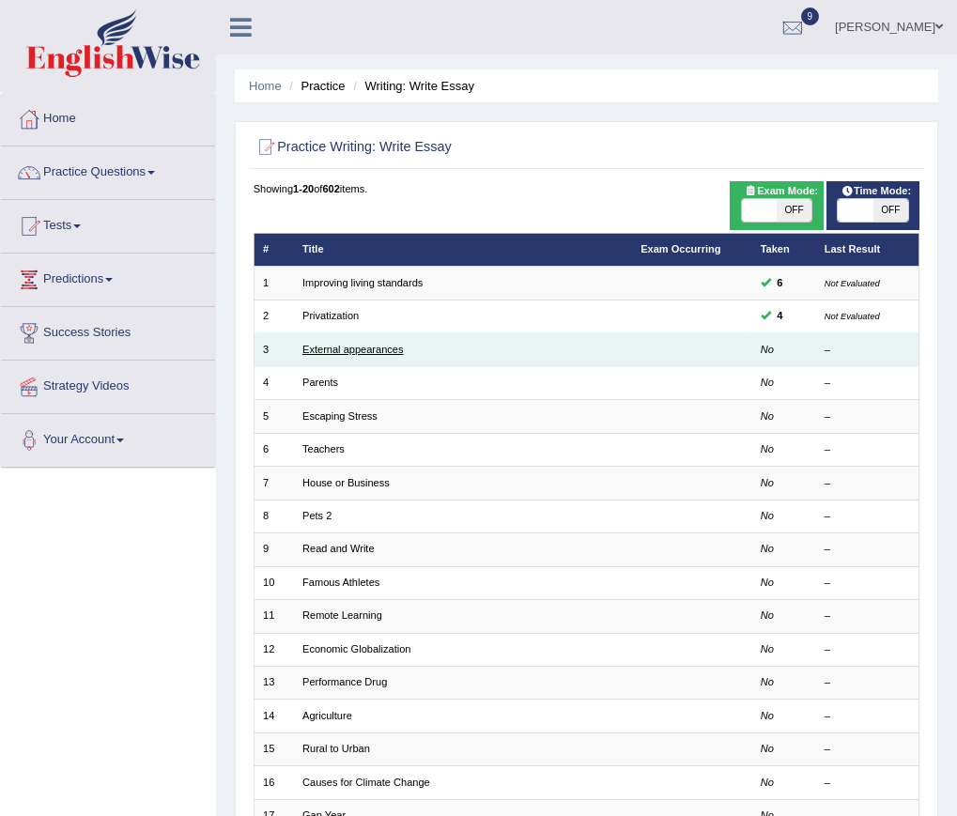
click at [363, 350] on link "External appearances" at bounding box center [352, 349] width 100 height 11
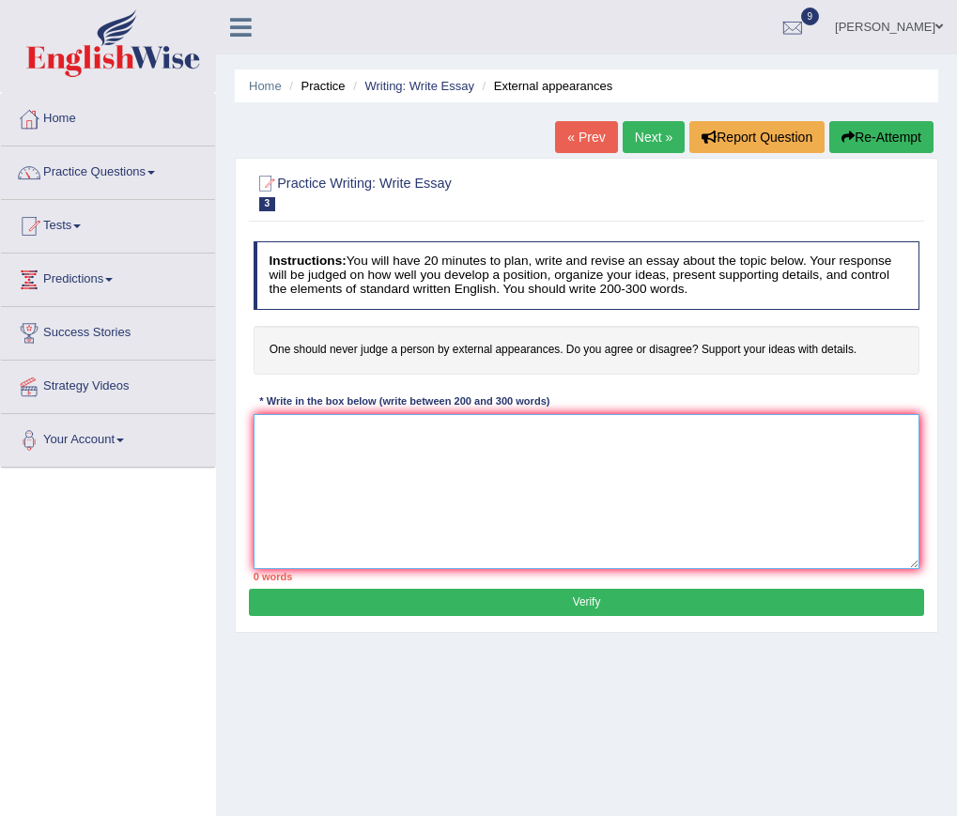
click at [353, 451] on textarea at bounding box center [586, 491] width 667 height 155
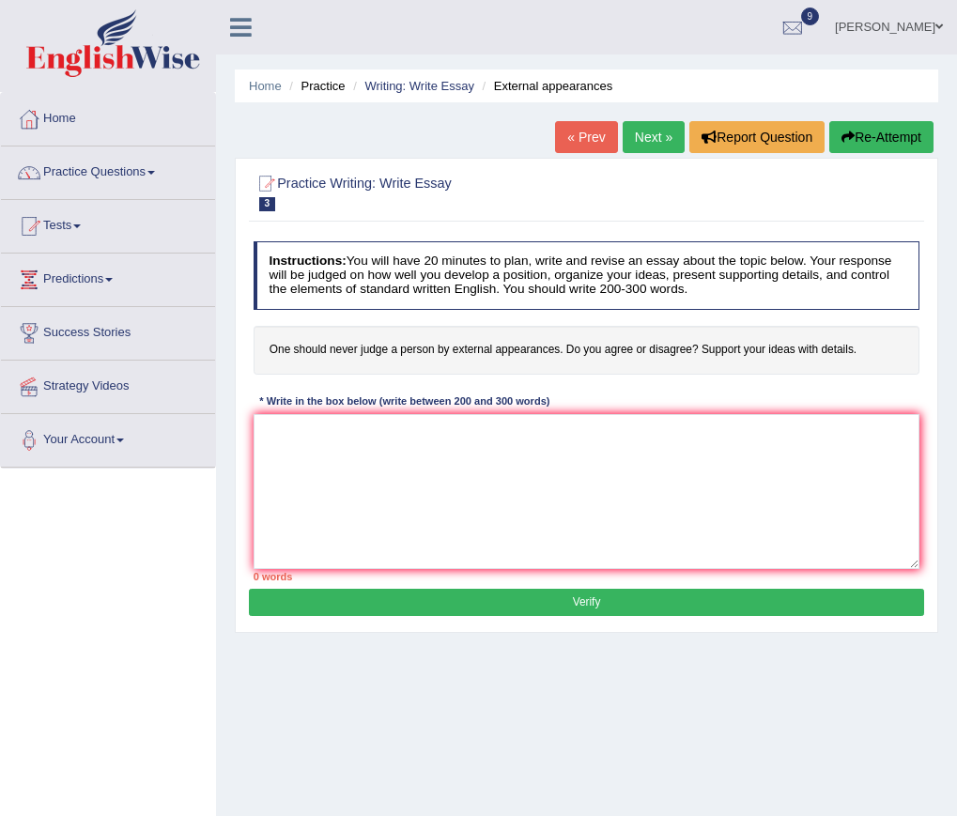
click at [637, 137] on link "Next »" at bounding box center [653, 137] width 62 height 32
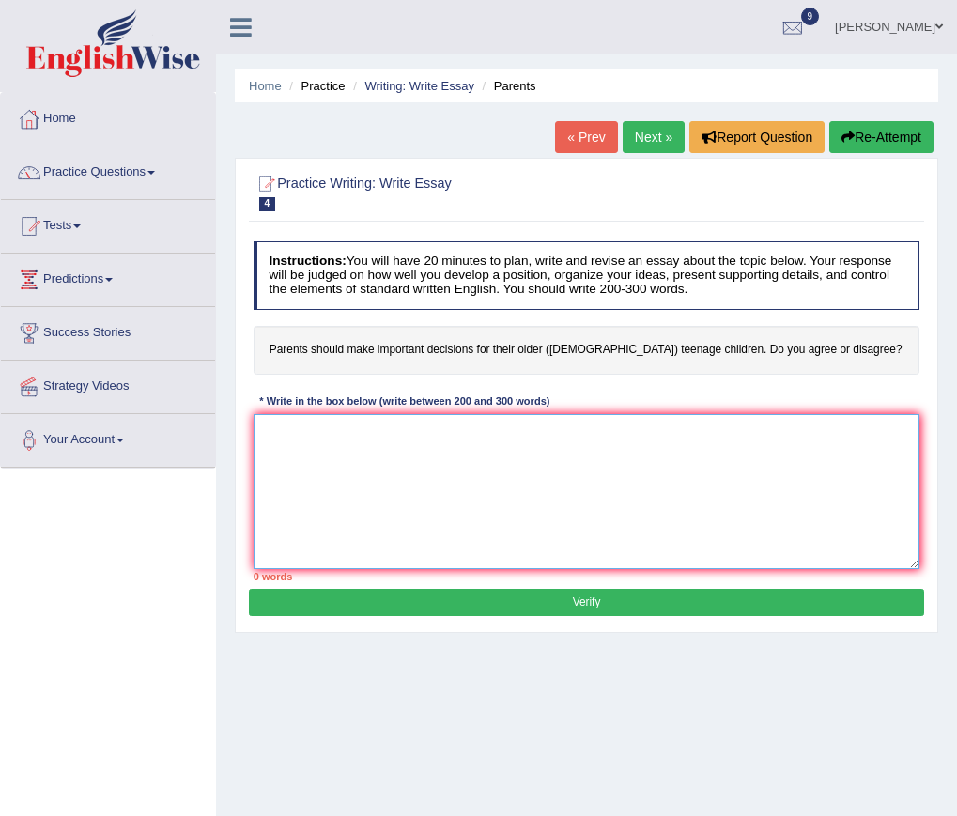
drag, startPoint x: 470, startPoint y: 454, endPoint x: 475, endPoint y: 470, distance: 16.6
click at [475, 470] on textarea at bounding box center [586, 491] width 667 height 155
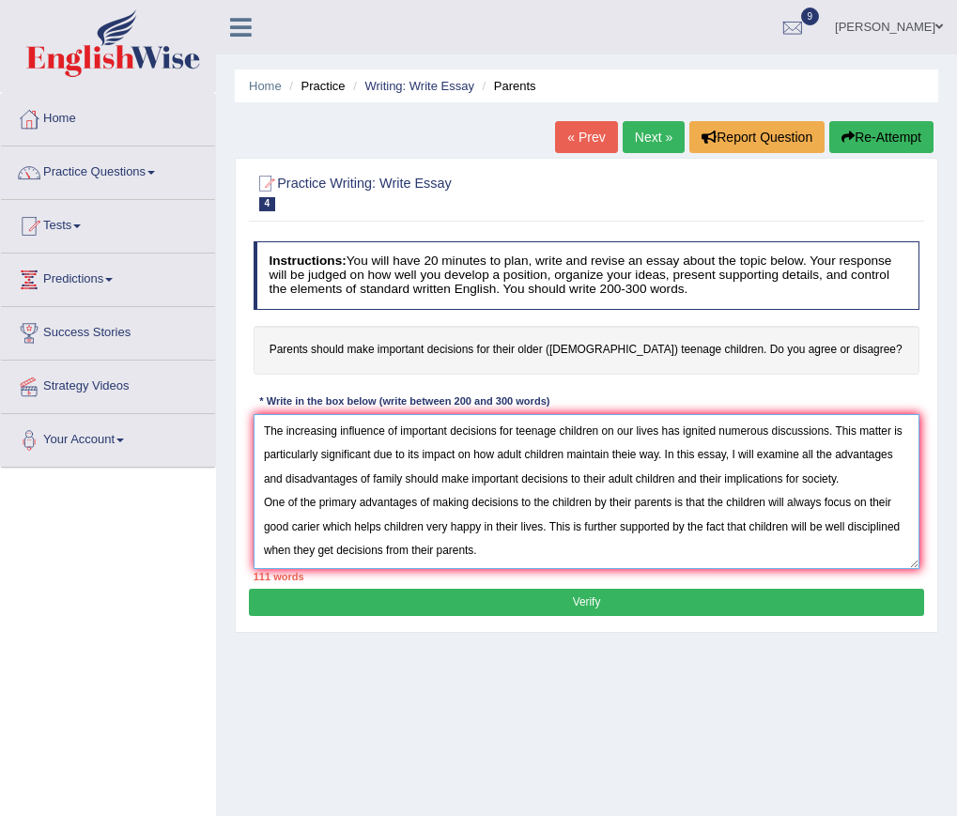
click at [746, 526] on textarea "The increasing influence of important decisions for teenage children on our liv…" at bounding box center [586, 491] width 667 height 155
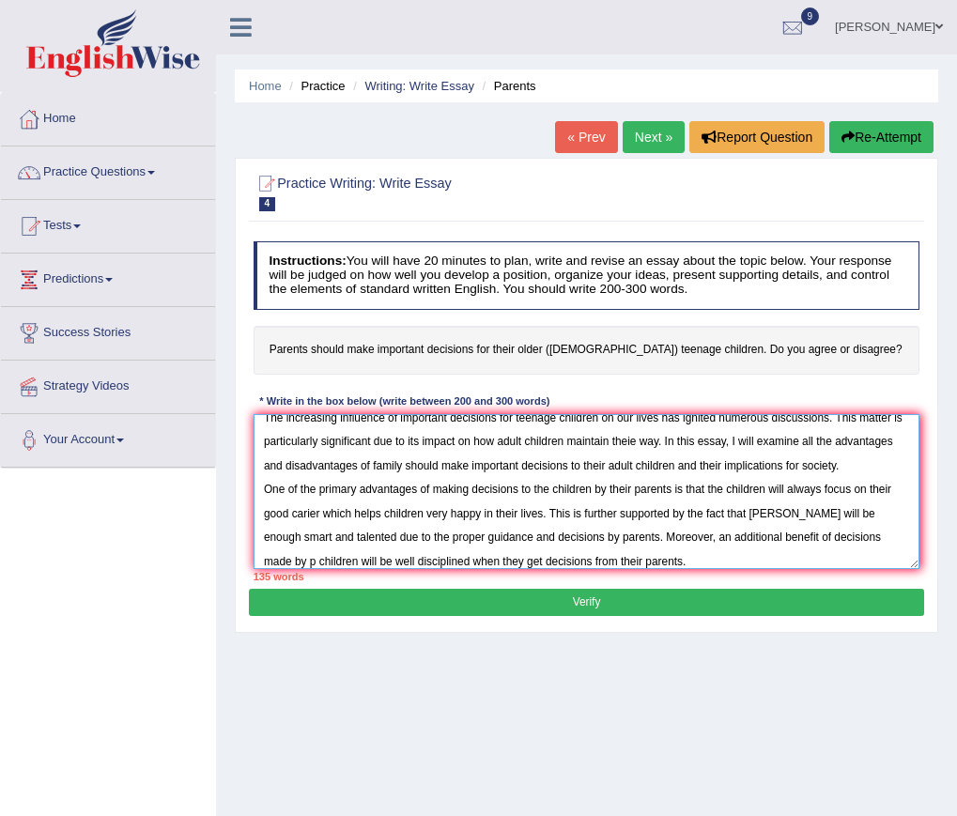
scroll to position [44, 0]
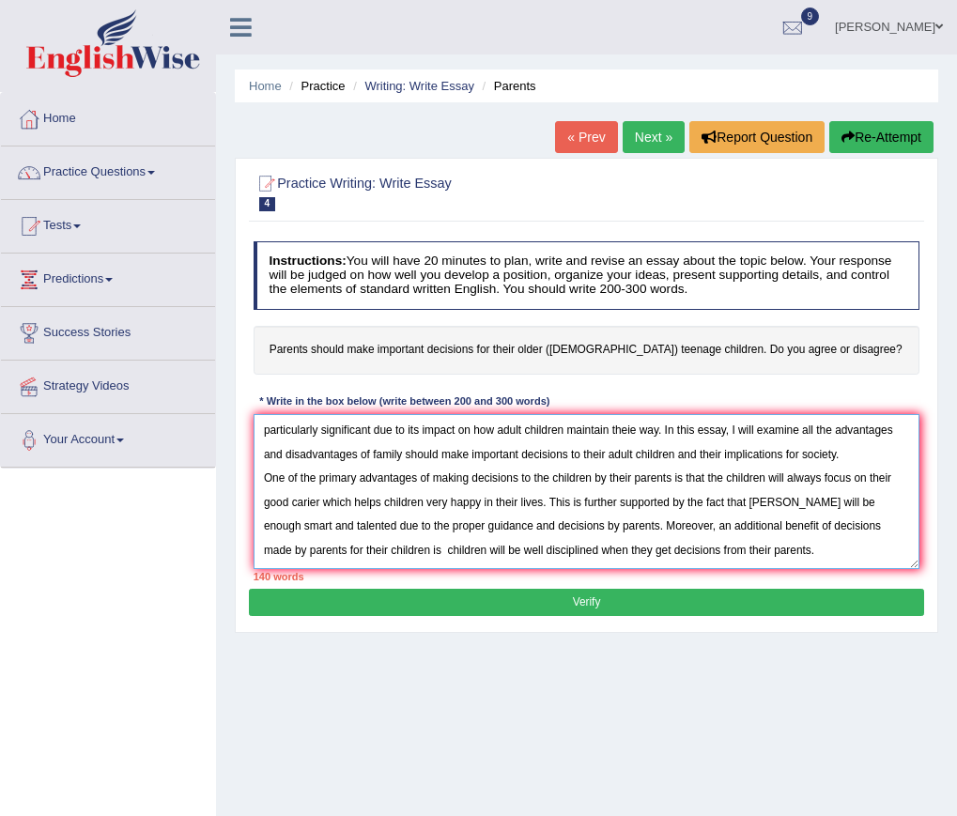
click at [405, 557] on textarea "The increasing influence of important decisions for teenage children on our liv…" at bounding box center [586, 491] width 667 height 155
click at [436, 559] on textarea "The increasing influence of important decisions for teenage children on our liv…" at bounding box center [586, 491] width 667 height 155
click at [838, 560] on textarea "The increasing influence of important decisions for teenage children on our liv…" at bounding box center [586, 491] width 667 height 155
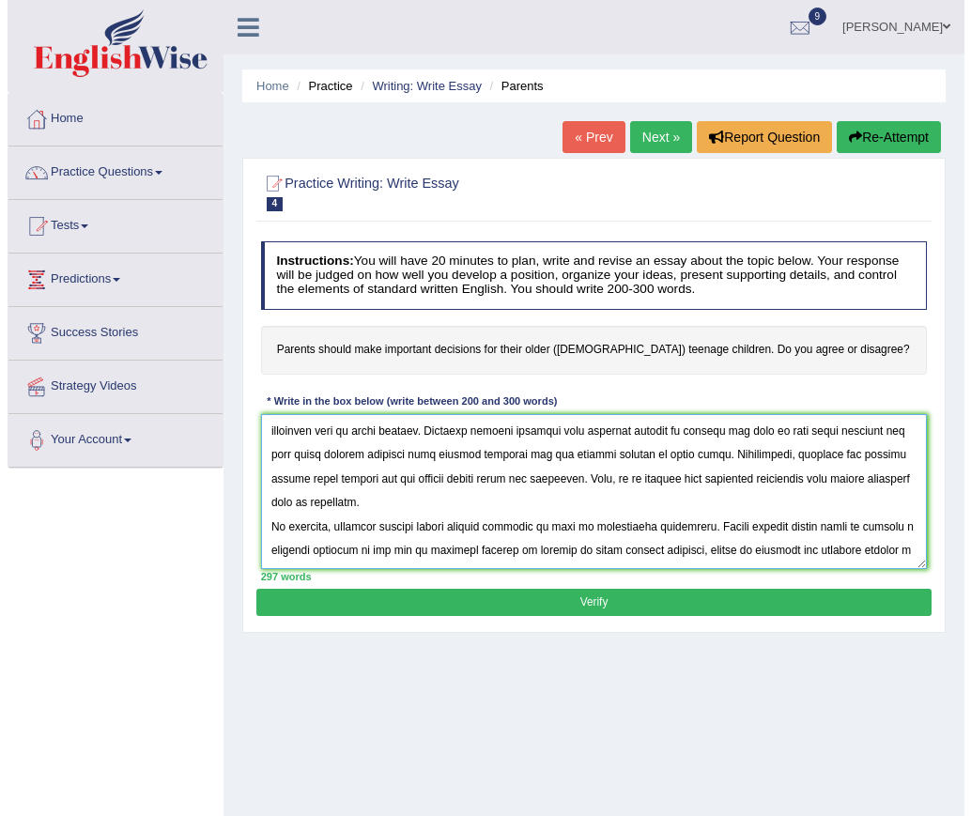
scroll to position [326, 0]
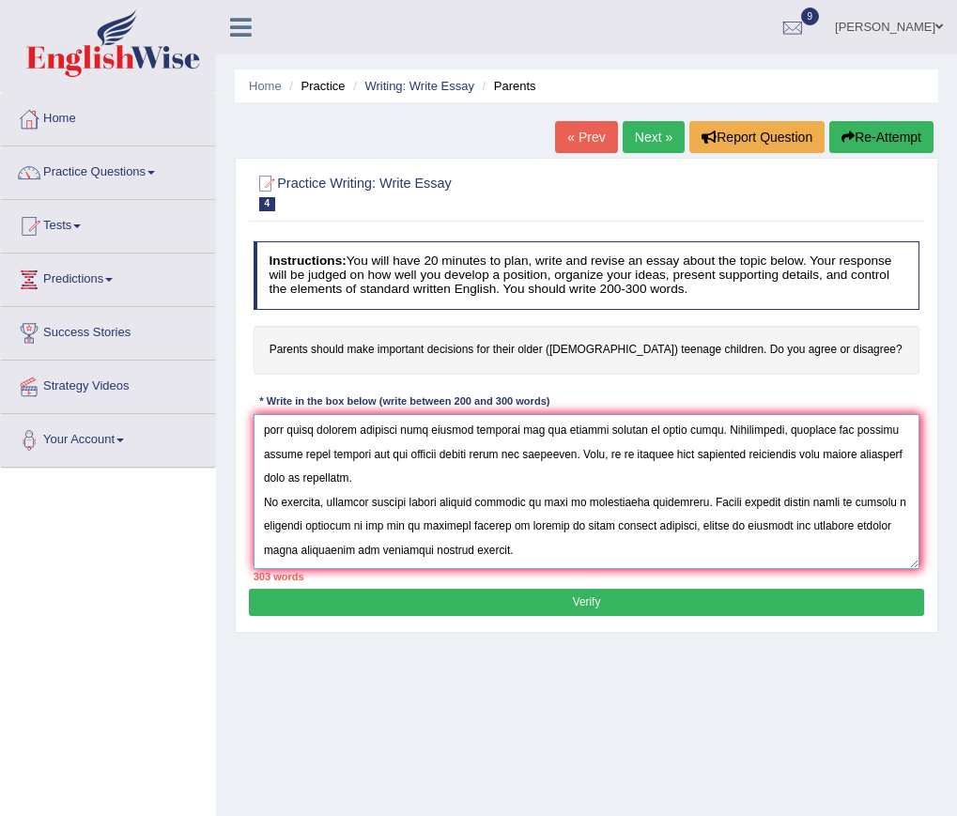
click at [688, 537] on textarea at bounding box center [586, 491] width 667 height 155
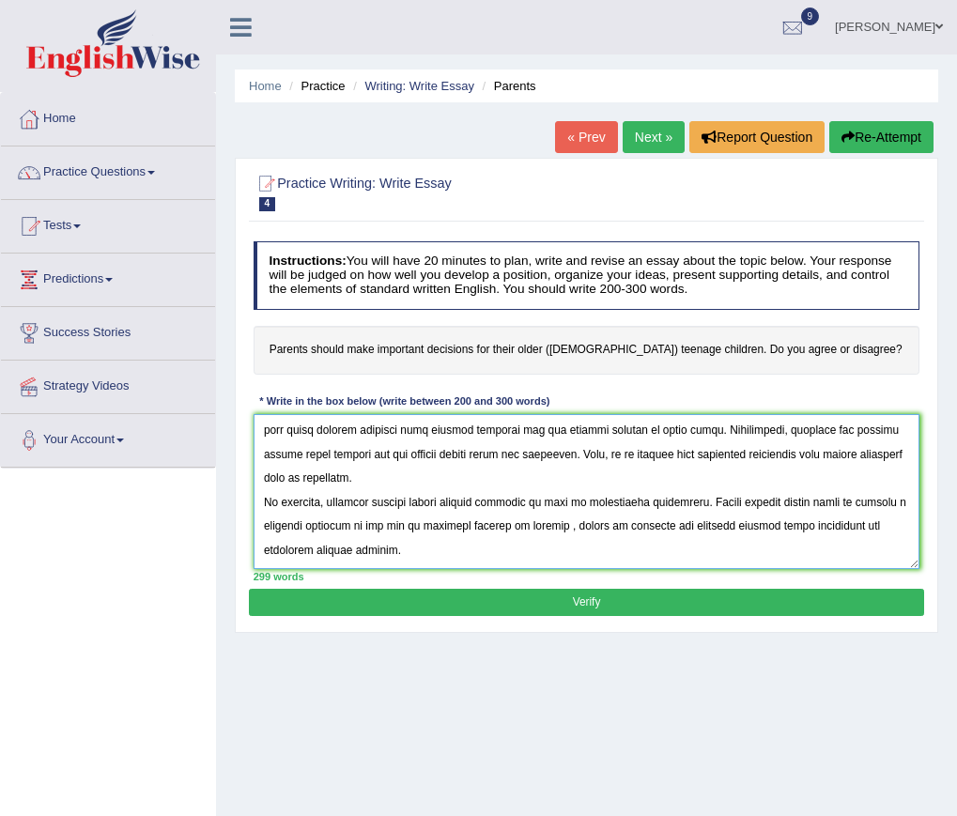
type textarea "The increasing influence of important decisions for teenage children on our liv…"
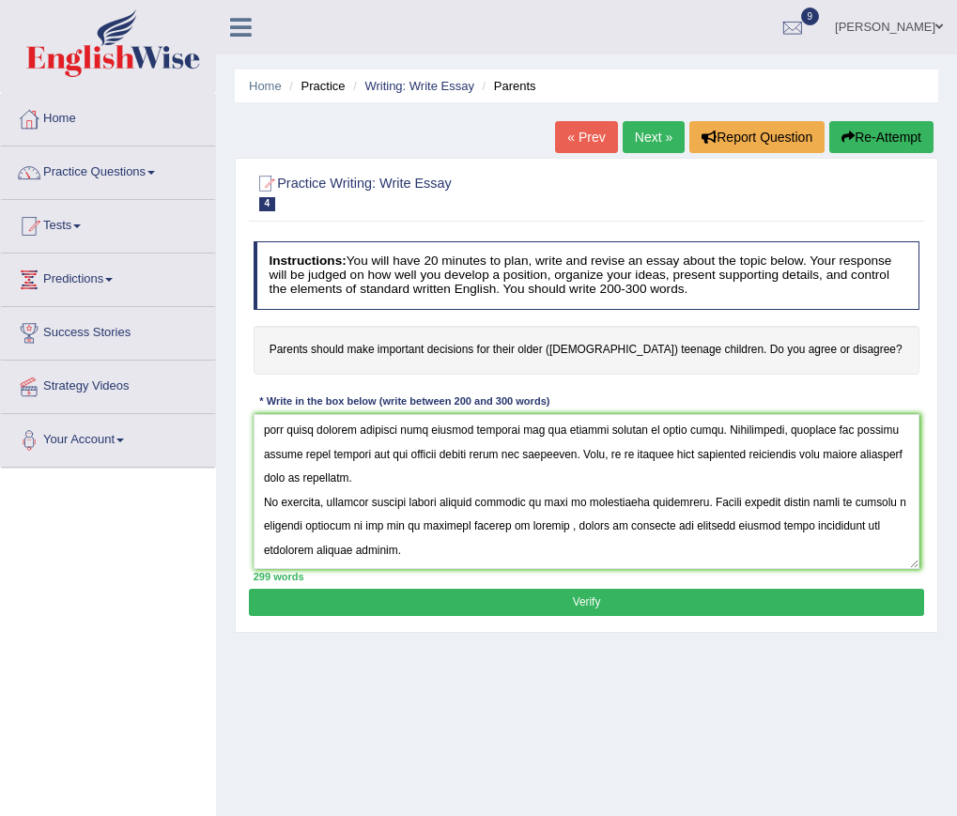
click at [590, 606] on button "Verify" at bounding box center [586, 602] width 674 height 27
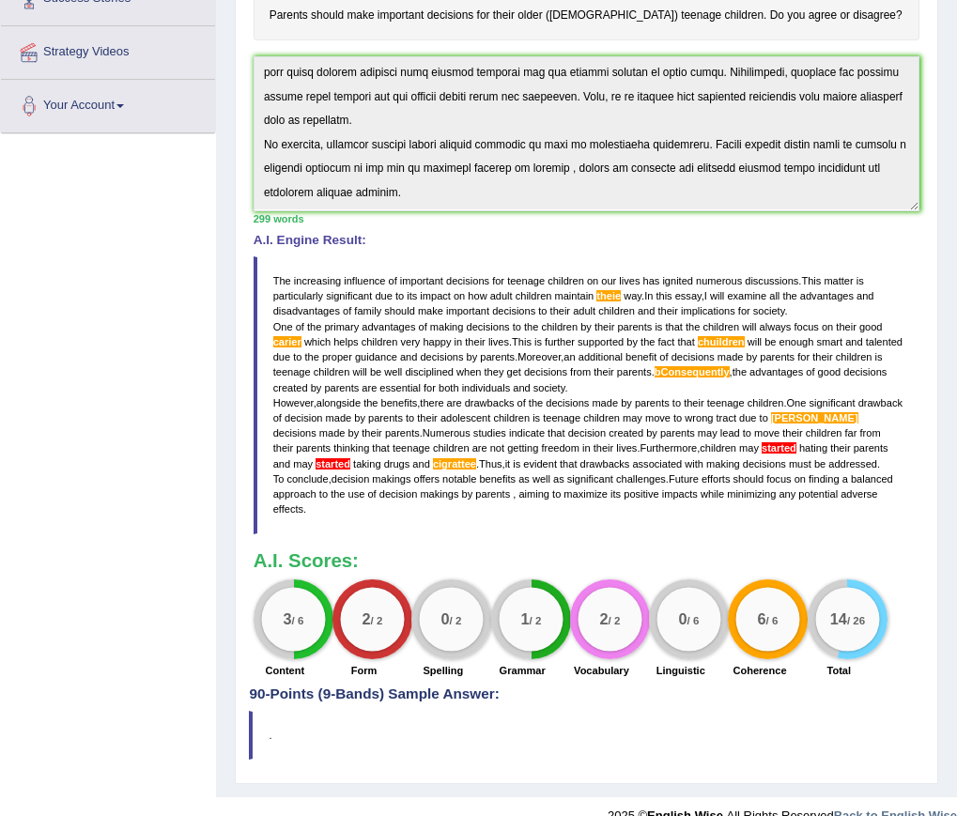
scroll to position [362, 0]
